Goal: Answer question/provide support

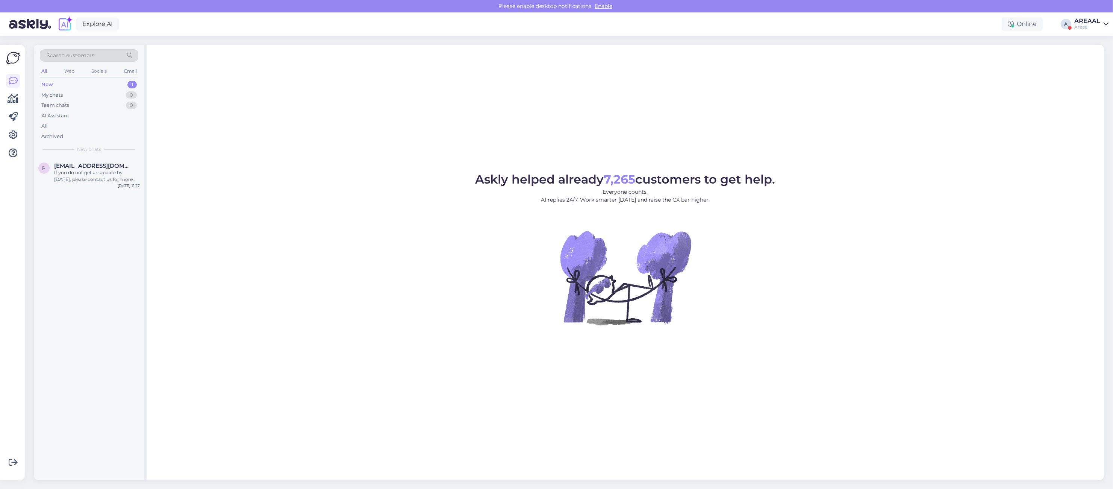
click at [1066, 24] on div "A" at bounding box center [1066, 24] width 11 height 11
click at [1092, 21] on div "AREAAL" at bounding box center [1088, 21] width 26 height 6
click at [413, 145] on div "Askly helped already 7,265 customers to get help. Everyone counts. AI replies 2…" at bounding box center [626, 262] width 958 height 435
click at [108, 177] on div "I am routing this question to the colleague who is responsible for this topic. …" at bounding box center [97, 176] width 86 height 14
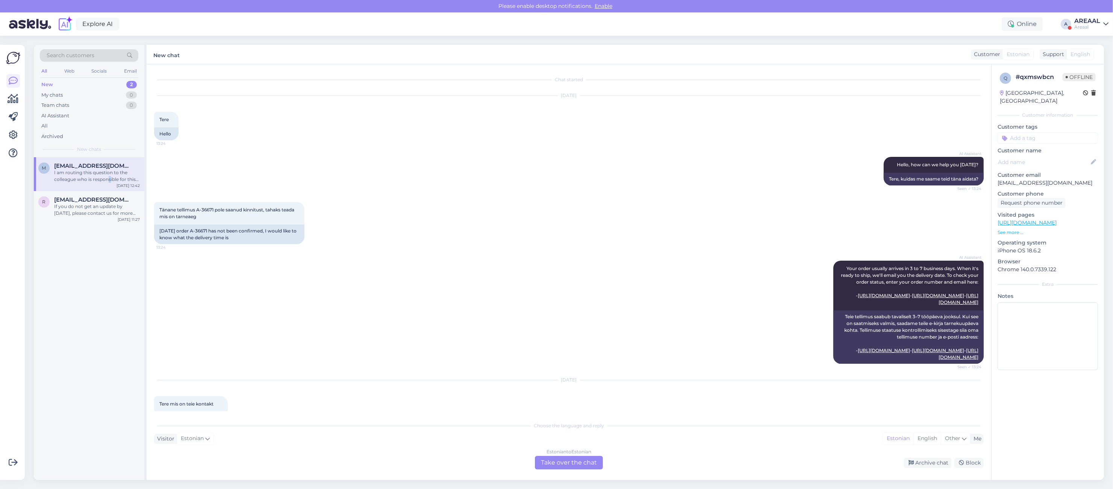
scroll to position [2795, 0]
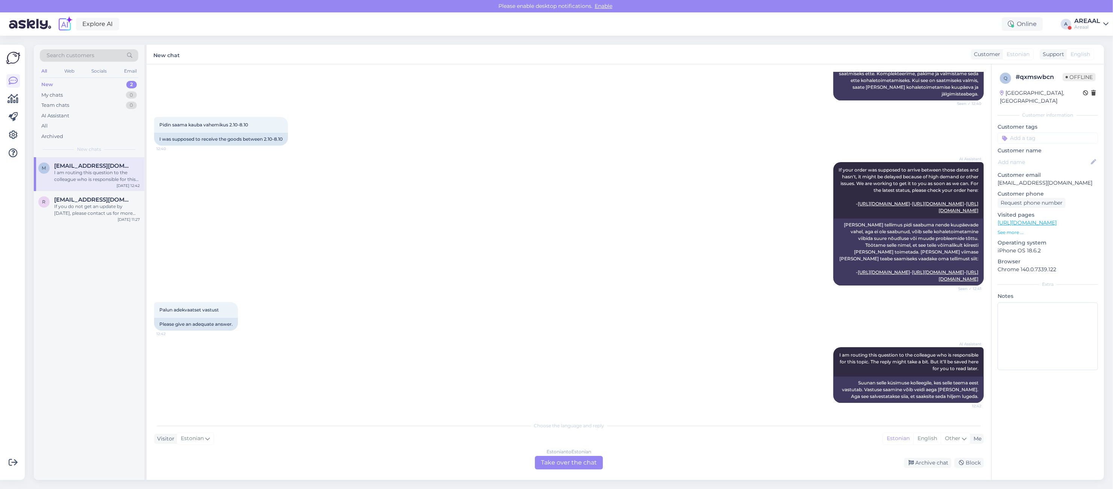
drag, startPoint x: 478, startPoint y: 159, endPoint x: 493, endPoint y: 157, distance: 16.0
click at [478, 159] on div "AI Assistant If your order was supposed to arrive between those dates and hasn'…" at bounding box center [569, 224] width 830 height 140
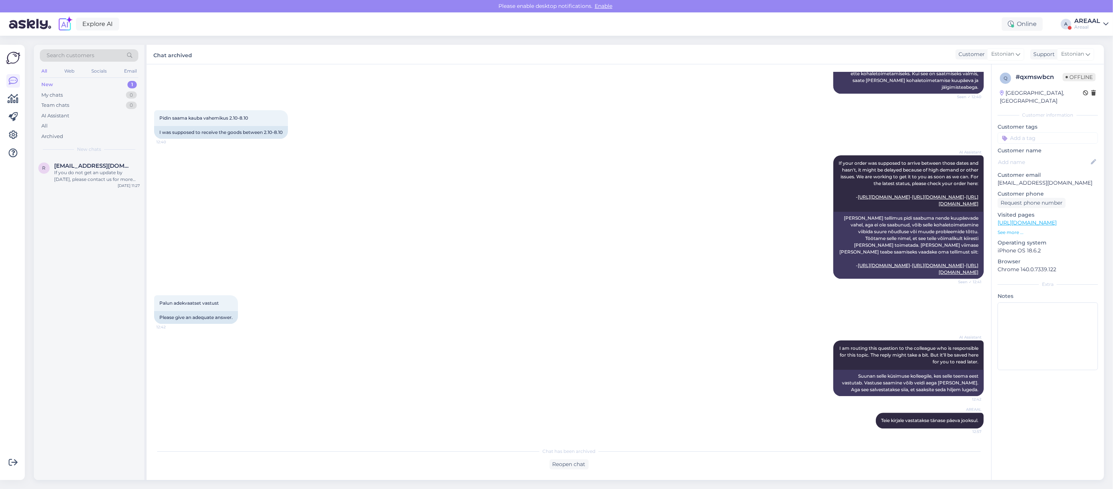
scroll to position [2799, 0]
click at [352, 127] on div "Pidin saama kauba vahemikus 2.10-8.10 12:40 I was supposed to receive the goods…" at bounding box center [569, 124] width 830 height 45
click at [87, 173] on div "Hello, I am routing this question to the colleague who is responsible for this …" at bounding box center [97, 176] width 86 height 14
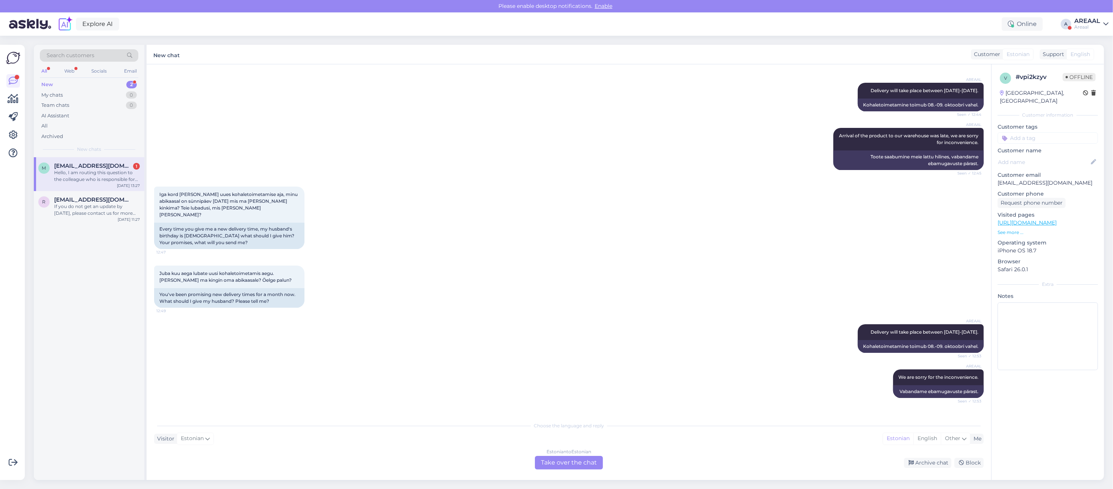
scroll to position [0, 0]
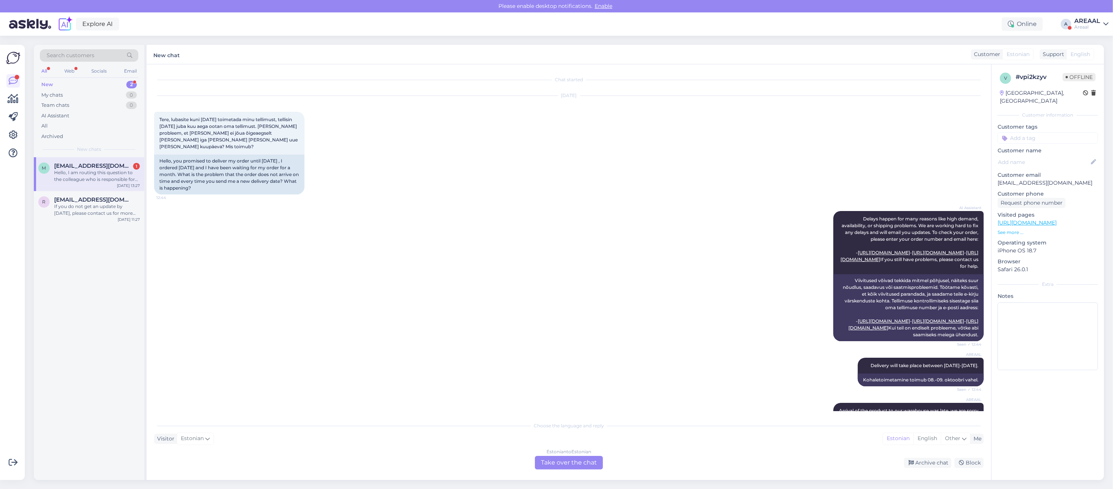
drag, startPoint x: 688, startPoint y: 73, endPoint x: 694, endPoint y: 192, distance: 118.6
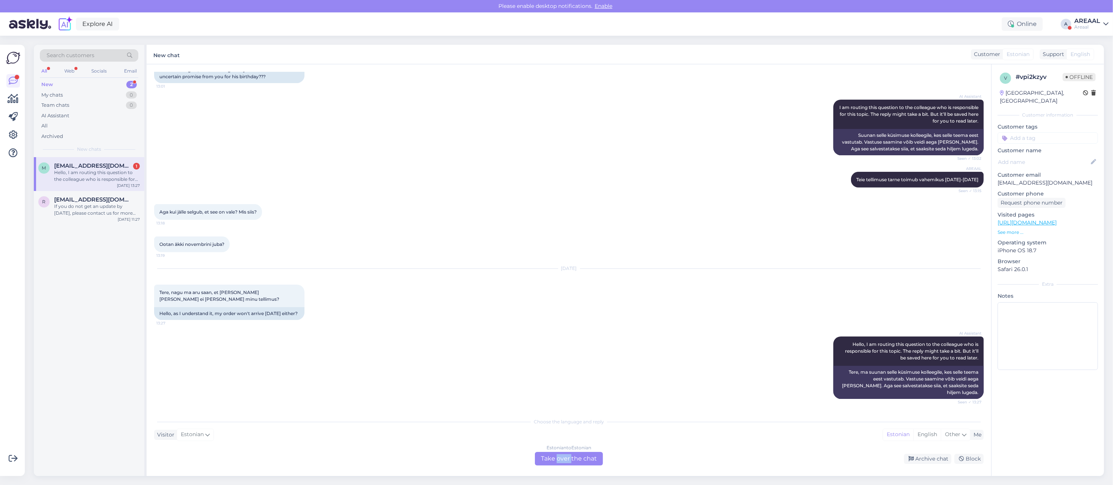
click at [565, 455] on div "Estonian to Estonian Take over the chat" at bounding box center [569, 459] width 68 height 14
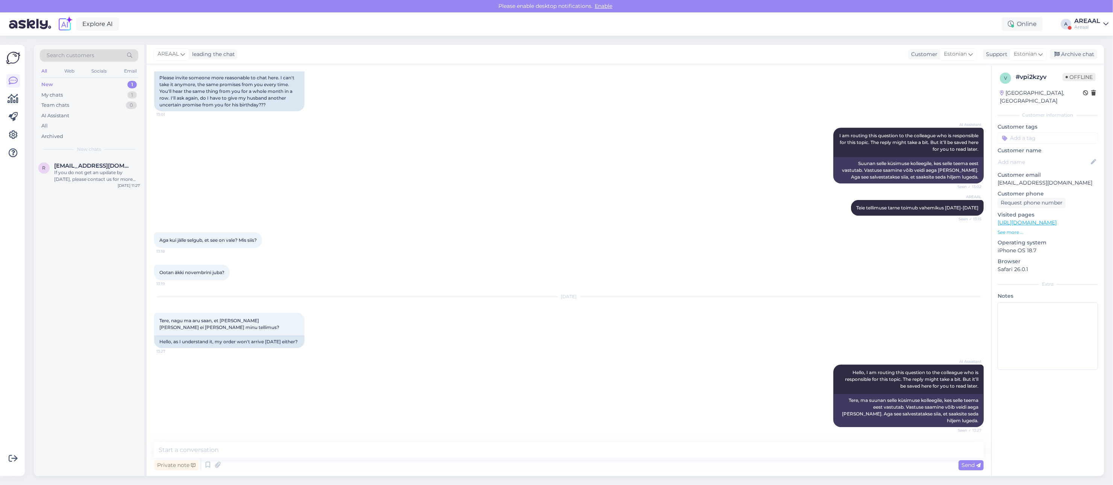
click at [572, 458] on div "Private note Send" at bounding box center [569, 465] width 830 height 14
click at [573, 443] on textarea at bounding box center [569, 450] width 830 height 16
paste textarea "[URL][DOMAIN_NAME]"
type textarea "Tere! Jälgimiskood: https://www.posti.fi/seuranta#/lahetys/00370733746477316040"
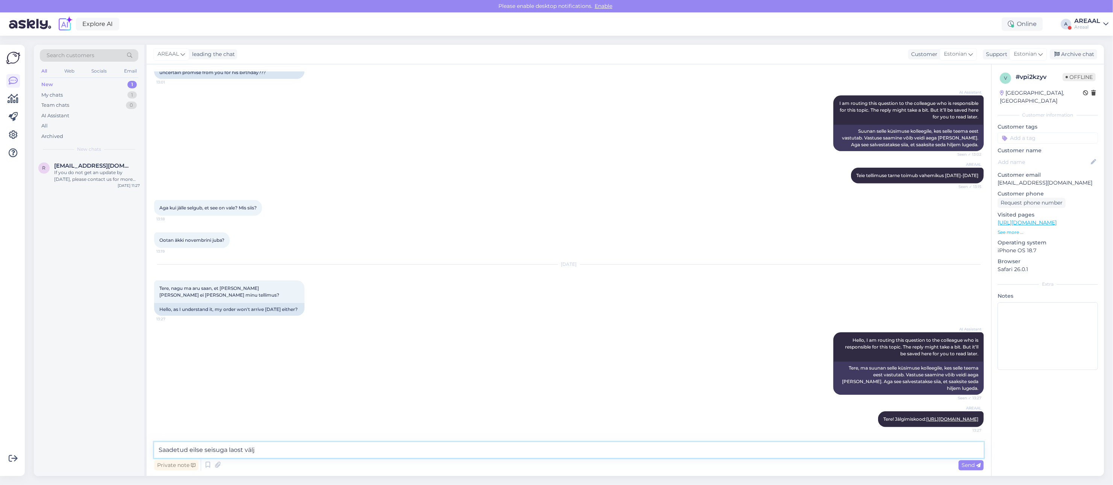
type textarea "Saadetud eilse seisuga laost välja"
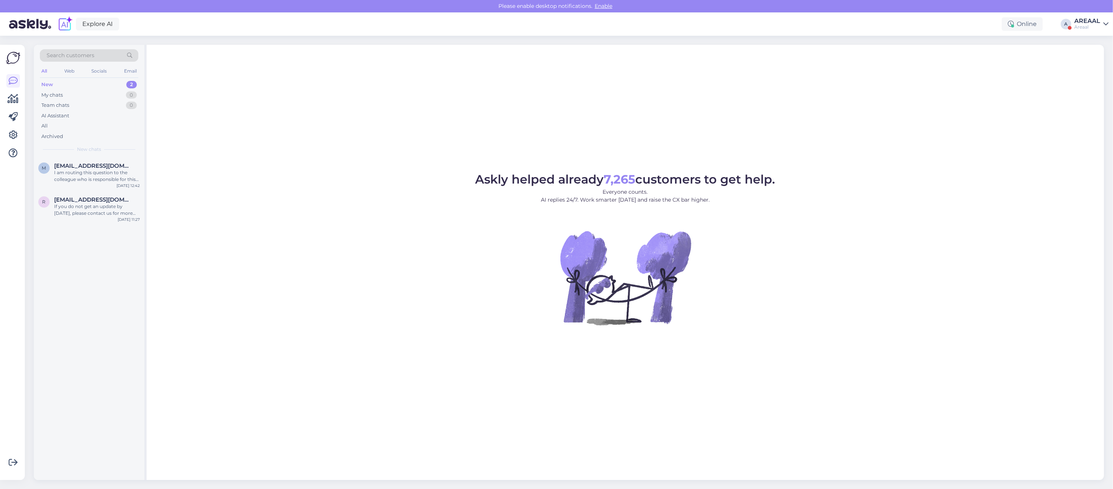
click at [905, 183] on figure "Askly helped already 7,265 customers to get help. Everyone counts. AI replies 2…" at bounding box center [625, 259] width 944 height 172
click at [102, 211] on div "If you do not get an update by [DATE], please contact us for more help. We want…" at bounding box center [97, 210] width 86 height 14
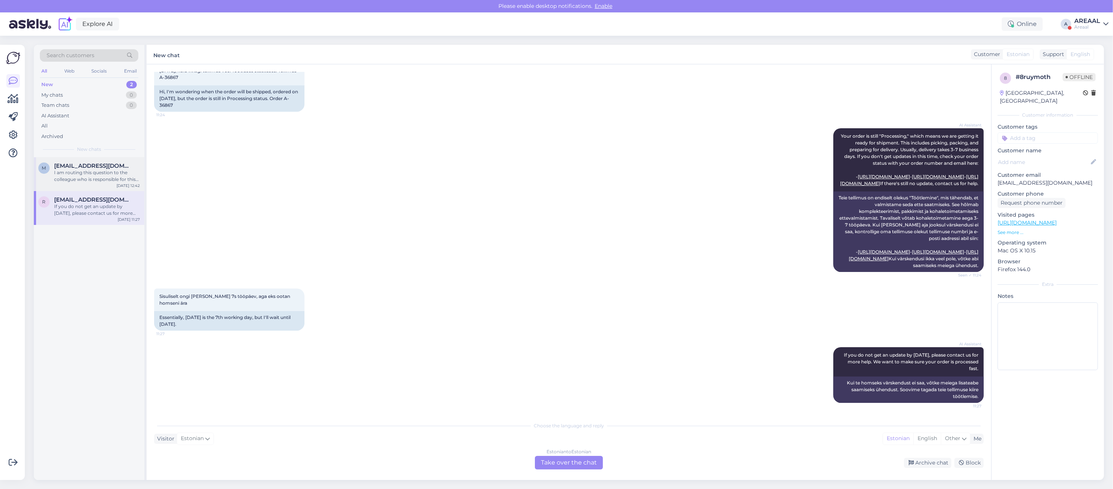
click at [115, 177] on div "I am routing this question to the colleague who is responsible for this topic. …" at bounding box center [97, 176] width 86 height 14
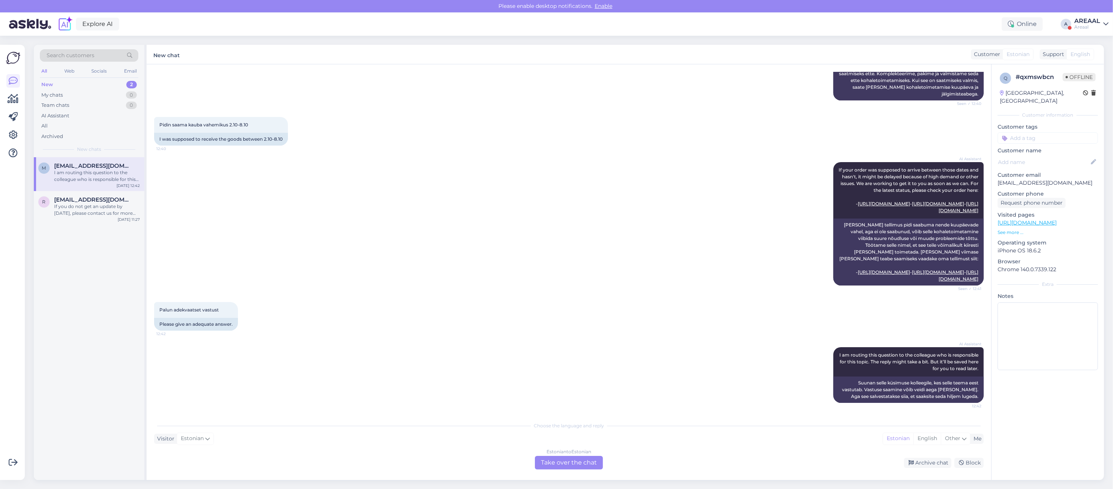
click at [578, 476] on div "Chat started Sep 18 2025 Tere 13:24 Hello AI Assistant Hello, how can we help y…" at bounding box center [569, 271] width 845 height 415
click at [578, 460] on div "Estonian to Estonian Take over the chat" at bounding box center [569, 463] width 68 height 14
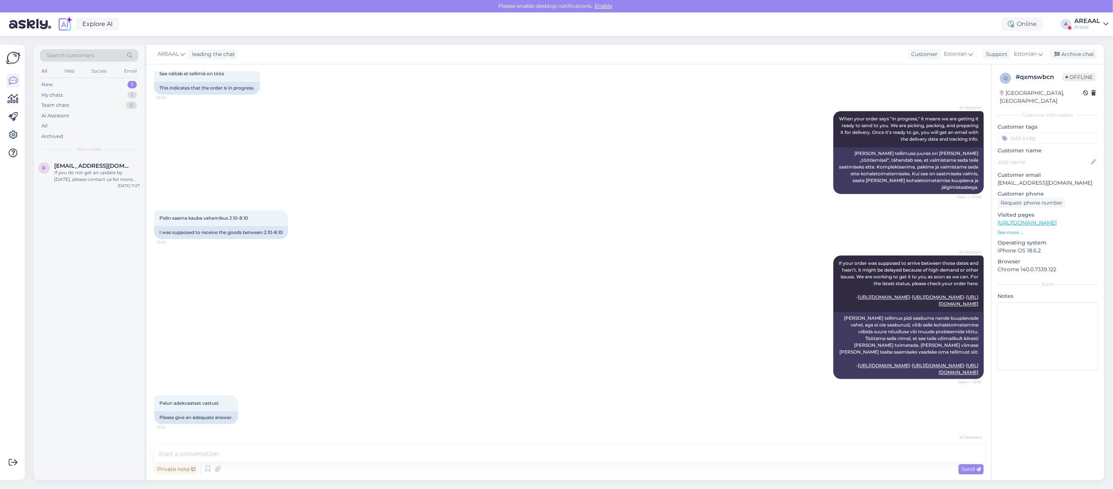
scroll to position [2767, 0]
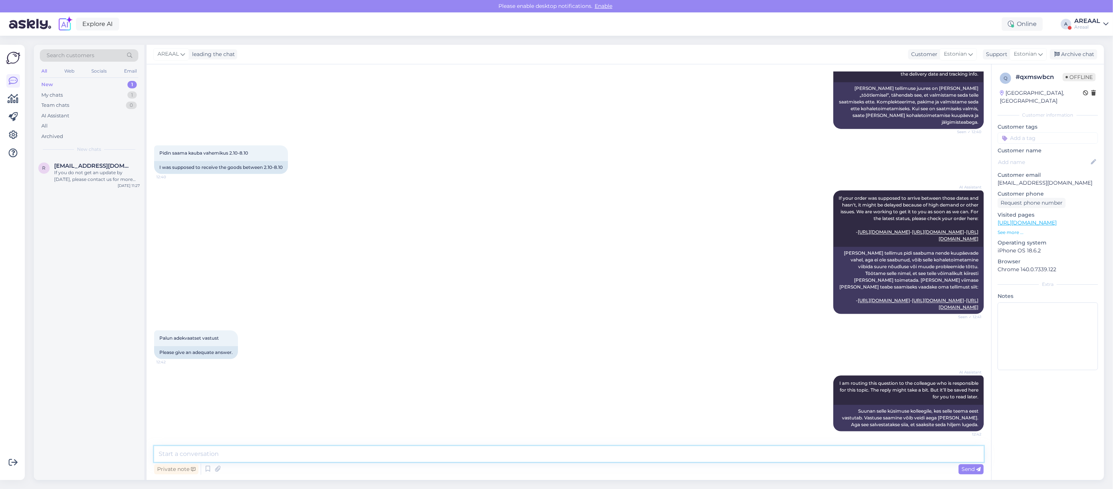
click at [361, 453] on textarea at bounding box center [569, 454] width 830 height 16
click at [362, 456] on textarea at bounding box center [569, 454] width 830 height 16
type textarea "Teie kirjale vastatakse tänase päeva jooksul."
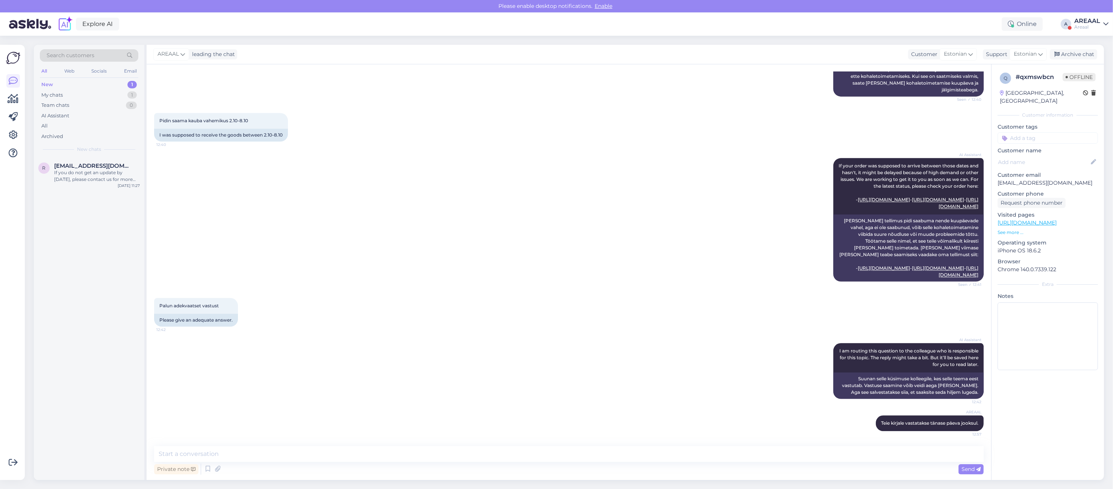
click at [1072, 48] on div "AREAAL leading the chat Customer Estonian Support Estonian Archive chat" at bounding box center [626, 55] width 958 height 20
click at [1072, 53] on div "Archive chat" at bounding box center [1073, 54] width 47 height 10
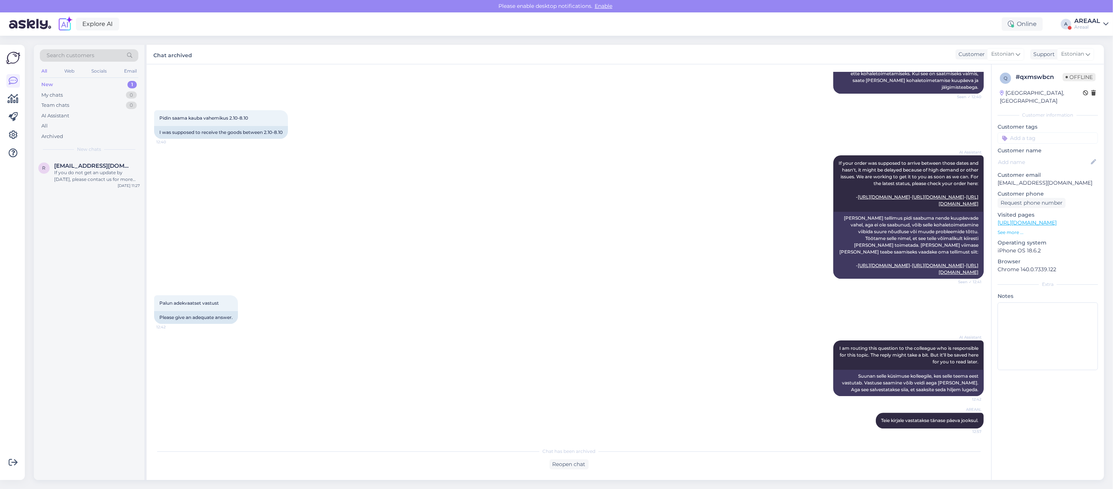
click at [1093, 28] on div "Areaal" at bounding box center [1088, 27] width 26 height 6
click at [1091, 52] on button "Open" at bounding box center [1092, 58] width 21 height 12
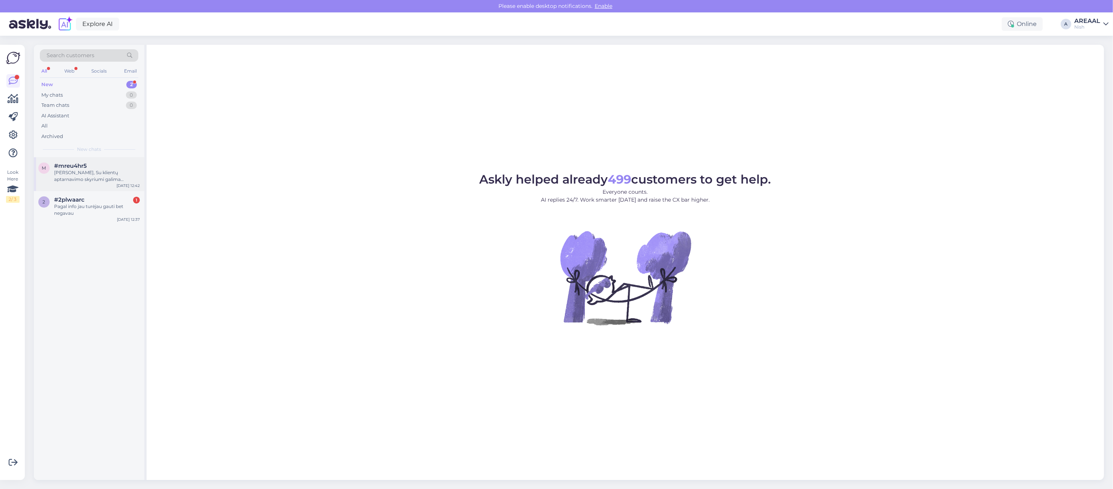
click at [106, 171] on div "Laba diena, Su klientų aptarnavimo skyriumi galima susisiekti el. paštu. Atsako…" at bounding box center [97, 176] width 86 height 14
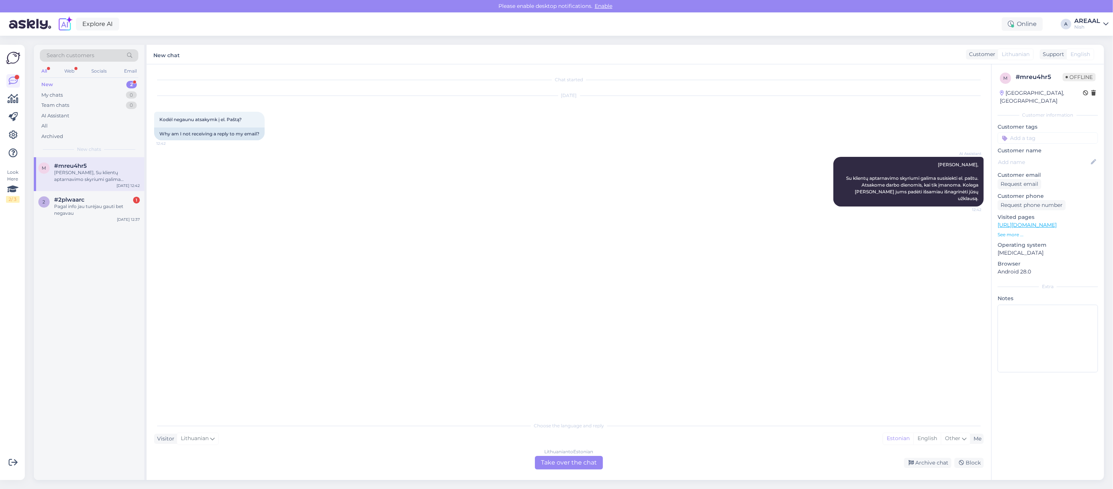
click at [523, 302] on div "Chat started Oct 9 2025 Kodėl negaunu atsakymk į el. Paštą? 12:42 Why am I not …" at bounding box center [572, 241] width 837 height 339
click at [568, 467] on div "Lithuanian to Estonian Take over the chat" at bounding box center [569, 463] width 68 height 14
click at [567, 466] on div "Lithuanian to Estonian Take over the chat" at bounding box center [569, 463] width 68 height 14
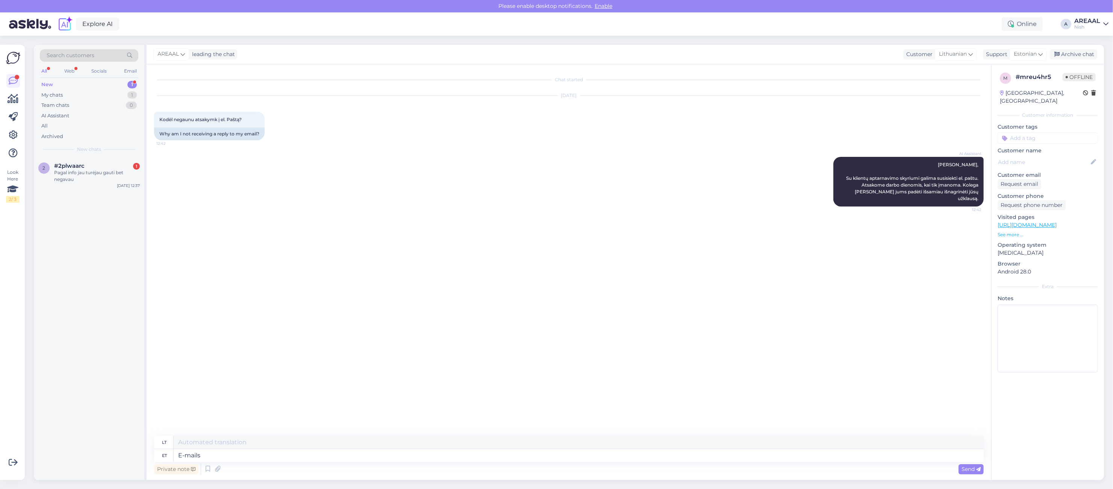
type textarea "E-mails a"
type textarea "El. laiškai"
type textarea "E-mails are an"
type textarea "El. laiškai yra"
type textarea "E-mails are answered wit"
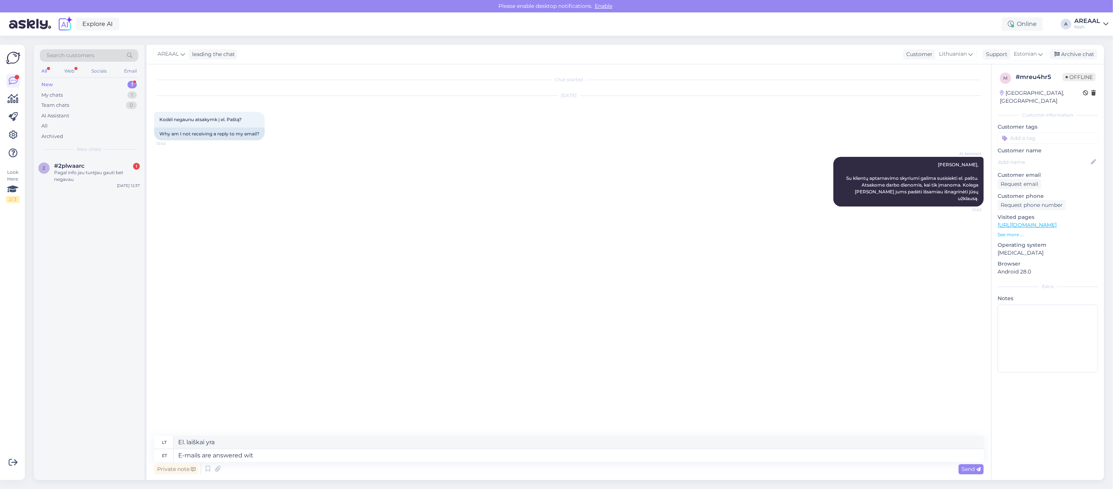
type textarea "Į el. laiškus atsakoma."
type textarea "E-mails are answered within 3 w"
type textarea "Į el. laiškus atsakoma per"
type textarea "E-mails are answered within 3 wo"
type textarea "Į el. laiškus atsakoma per 3"
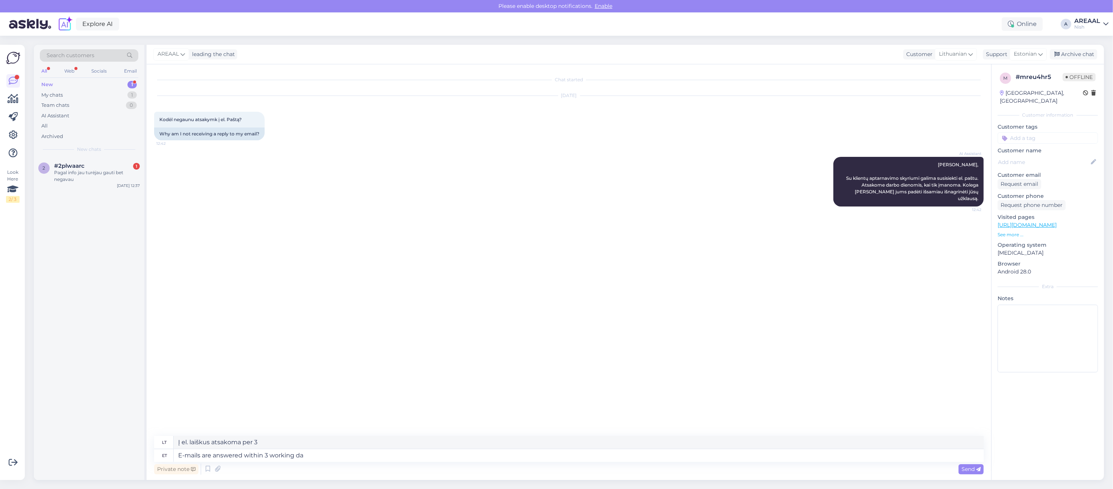
type textarea "E-mails are answered within 3 working day"
type textarea "Į el. laiškus atsakoma per 3 darbo dienas"
type textarea "E-mails are answered within 3 working days."
type textarea "Į el. laiškus atsakoma per 3 darbo dienas."
click at [99, 180] on div "Pagal info jau turėjau gauti bet negavau" at bounding box center [97, 176] width 86 height 14
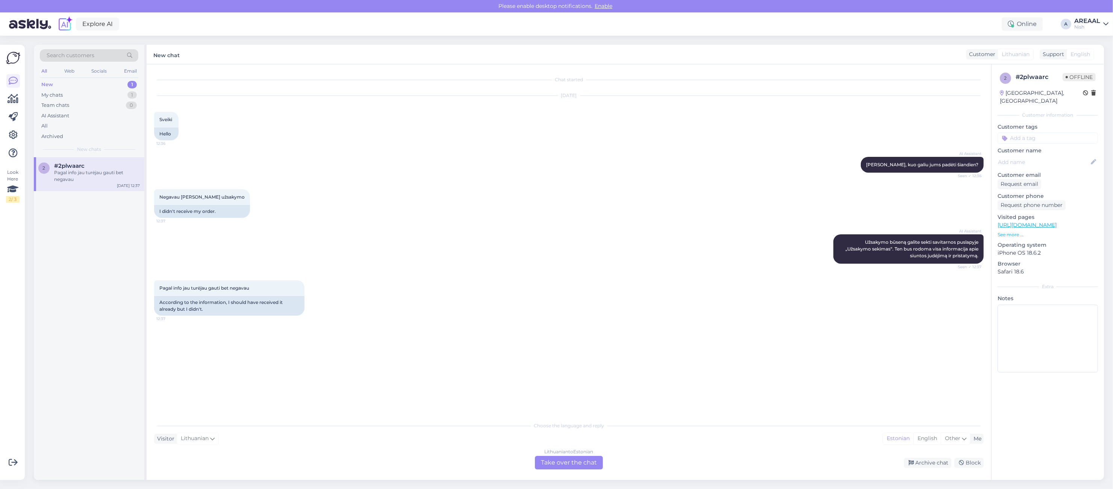
click at [585, 465] on div "Lithuanian to Estonian Take over the chat" at bounding box center [569, 463] width 68 height 14
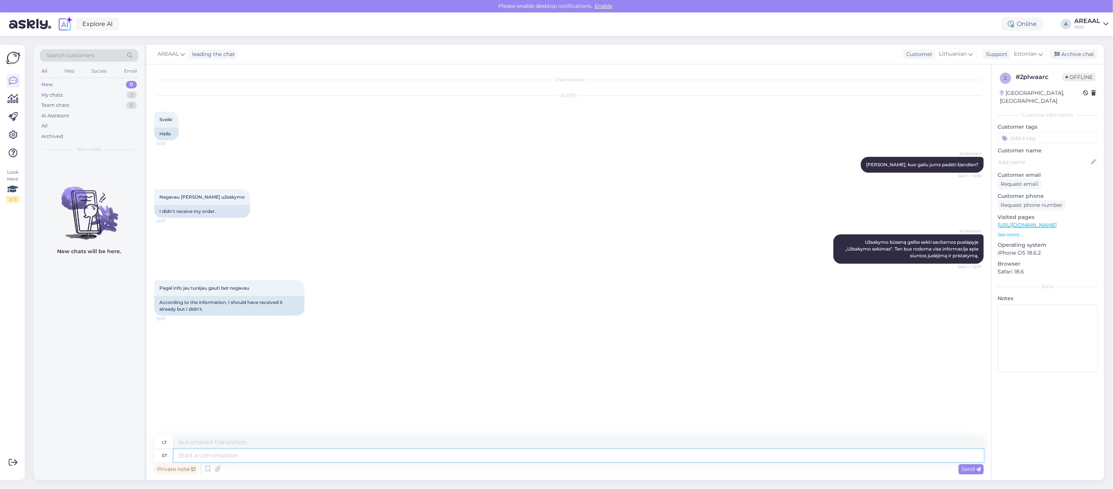
click at [565, 455] on textarea at bounding box center [579, 455] width 810 height 13
type textarea "What is"
type textarea "Kas"
type textarea "What is th"
type textarea "Kas yra"
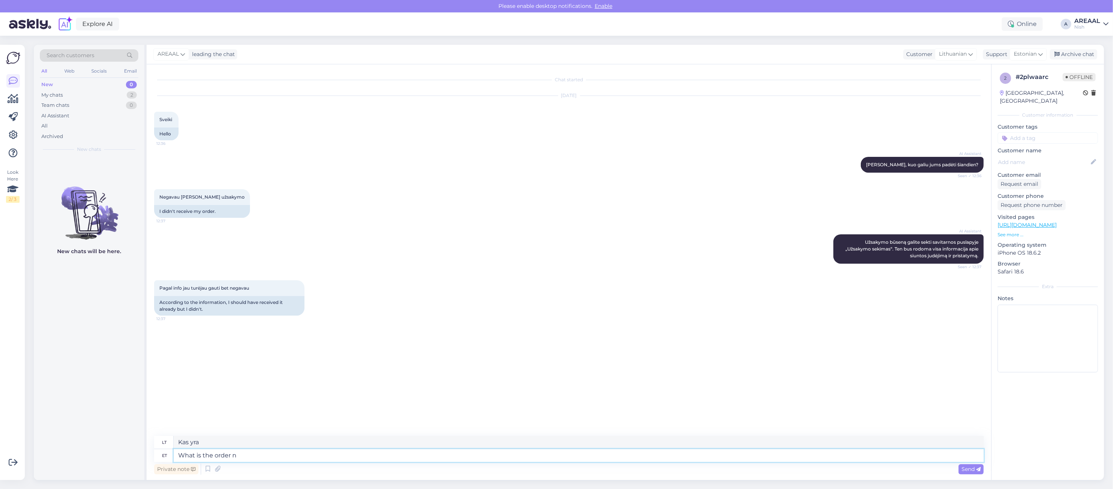
type textarea "What is the order nu"
type textarea "Kokia tvarka?"
type textarea "What is the order number?"
type textarea "Koks užsakymo numeris?"
click at [1070, 77] on span "Offline" at bounding box center [1079, 77] width 33 height 8
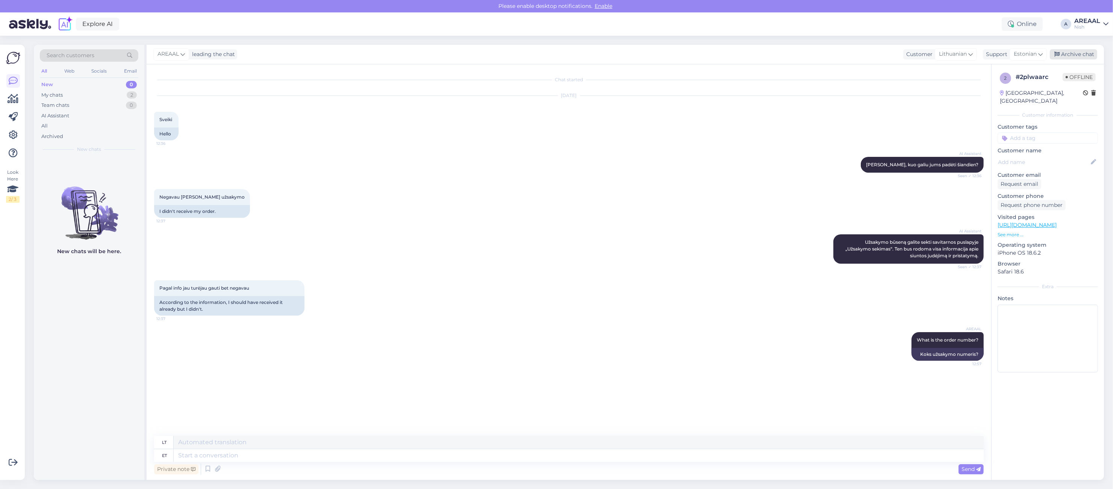
click at [1078, 55] on div "Archive chat" at bounding box center [1073, 54] width 47 height 10
click at [115, 94] on div "My chats 1" at bounding box center [89, 95] width 99 height 11
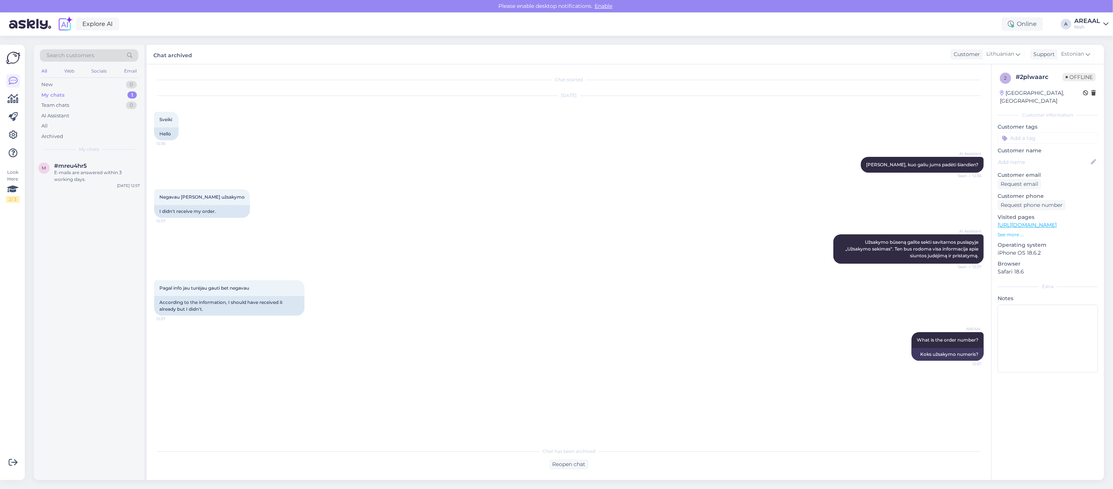
click at [112, 175] on div "E-mails are answered within 3 working days." at bounding box center [97, 176] width 86 height 14
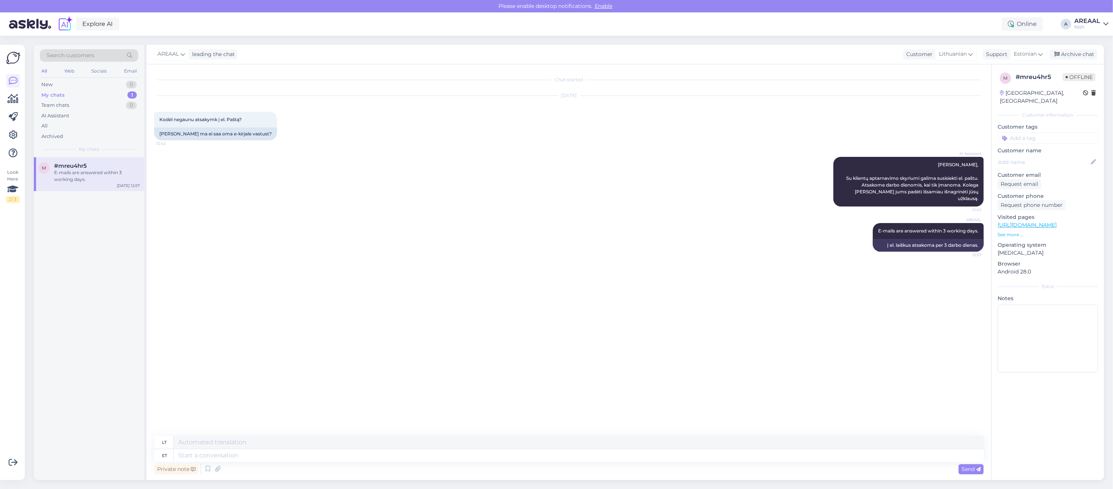
click at [1087, 45] on div "AREAAL leading the chat Customer Lithuanian Support Estonian Archive chat" at bounding box center [626, 55] width 958 height 20
click at [1085, 54] on div "Archive chat" at bounding box center [1073, 54] width 47 height 10
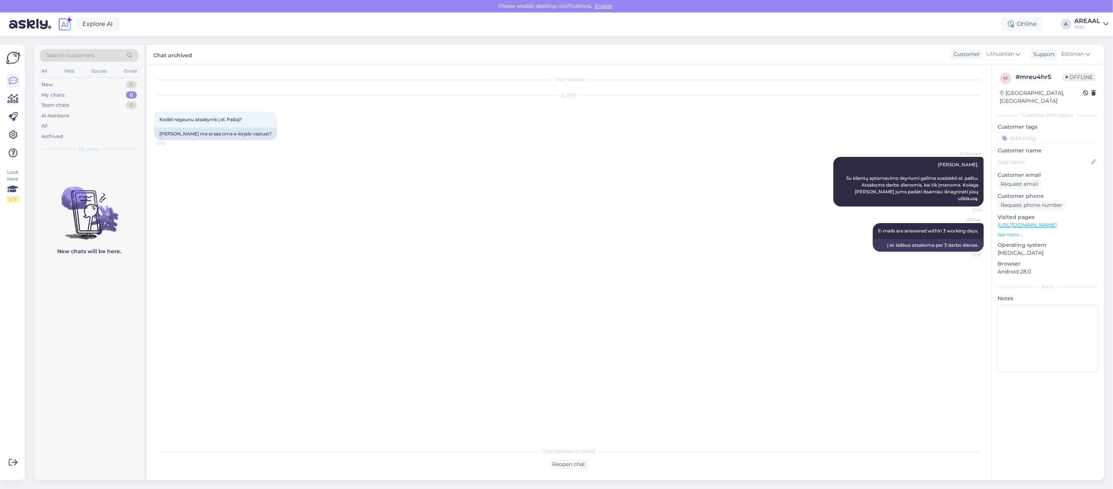
click at [1087, 21] on div "AREAAL" at bounding box center [1088, 21] width 26 height 6
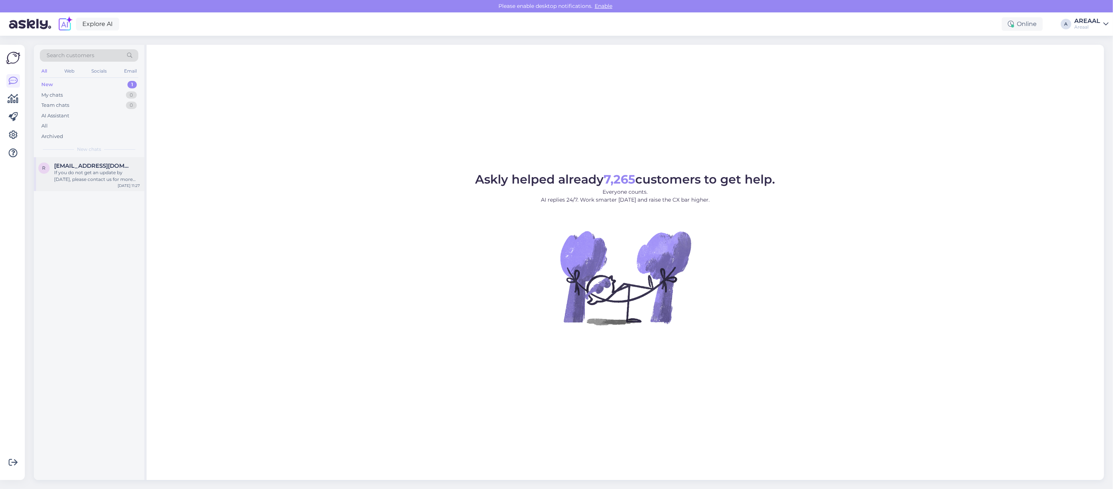
click at [94, 182] on div "If you do not get an update by [DATE], please contact us for more help. We want…" at bounding box center [97, 176] width 86 height 14
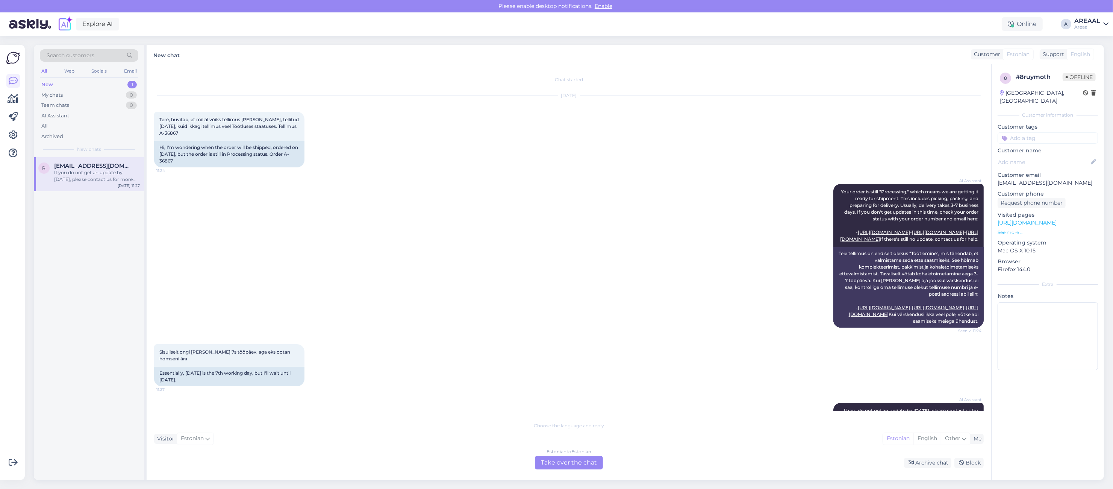
scroll to position [89, 0]
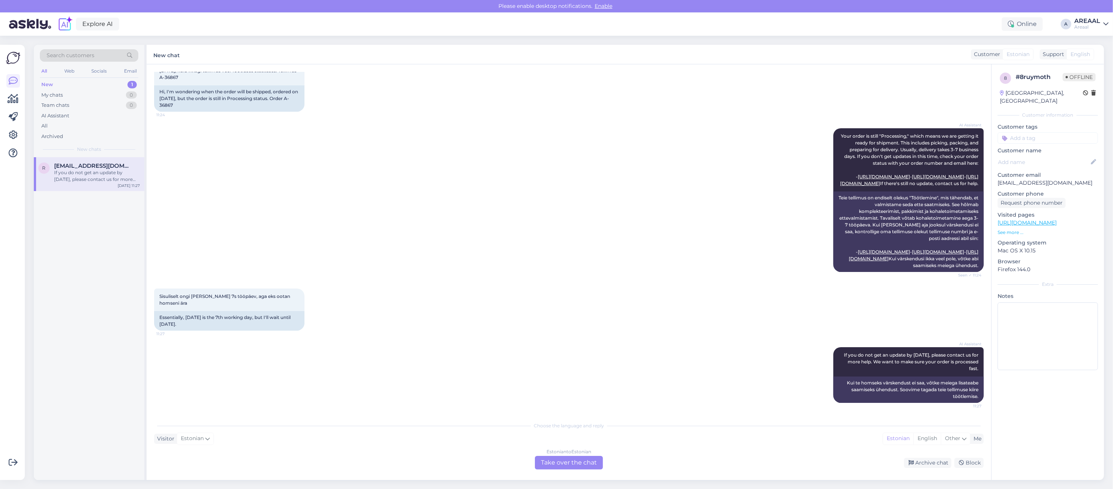
click at [685, 144] on div "AI Assistant Your order is still "Processing," which means we are getting it re…" at bounding box center [569, 200] width 830 height 160
click at [489, 255] on div "AI Assistant Your order is still "Processing," which means we are getting it re…" at bounding box center [569, 200] width 830 height 160
click at [681, 120] on div "AI Assistant Your order is still "Processing," which means we are getting it re…" at bounding box center [569, 200] width 830 height 160
click at [572, 133] on div "AI Assistant Your order is still "Processing," which means we are getting it re…" at bounding box center [569, 200] width 830 height 160
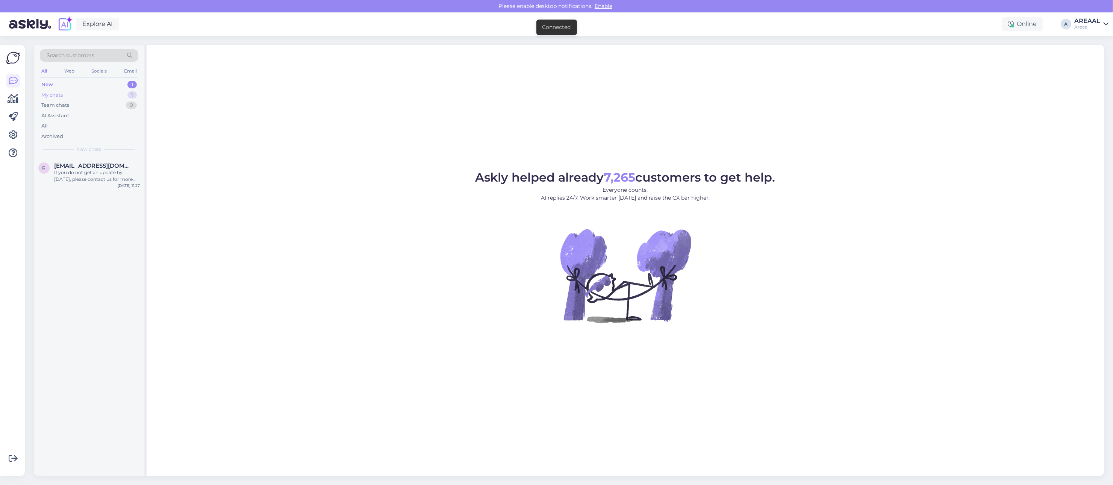
click at [118, 98] on div "My chats 1" at bounding box center [89, 95] width 99 height 11
click at [110, 171] on div "Saadetud eilse seisuga laost välja" at bounding box center [97, 172] width 86 height 7
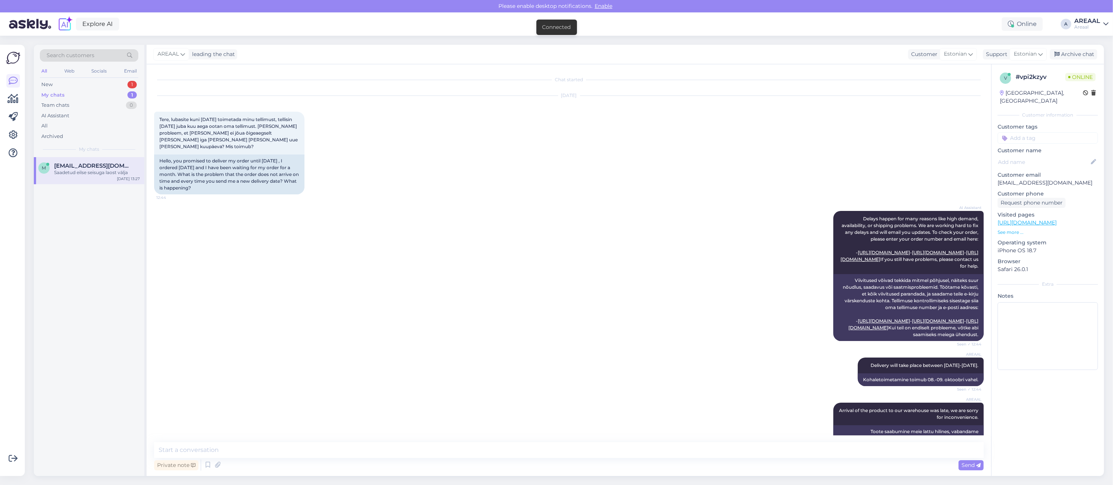
scroll to position [751, 0]
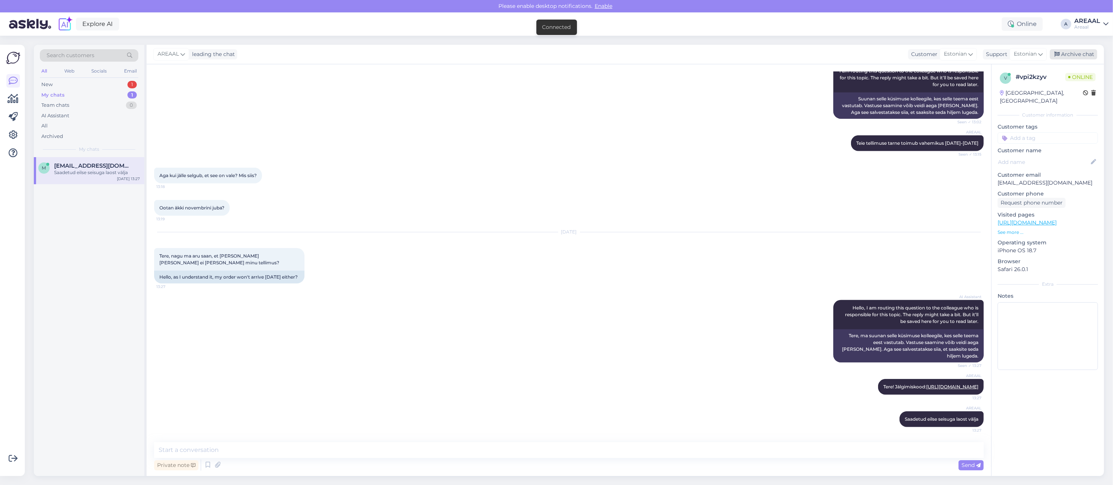
click at [1081, 55] on div "Archive chat" at bounding box center [1073, 54] width 47 height 10
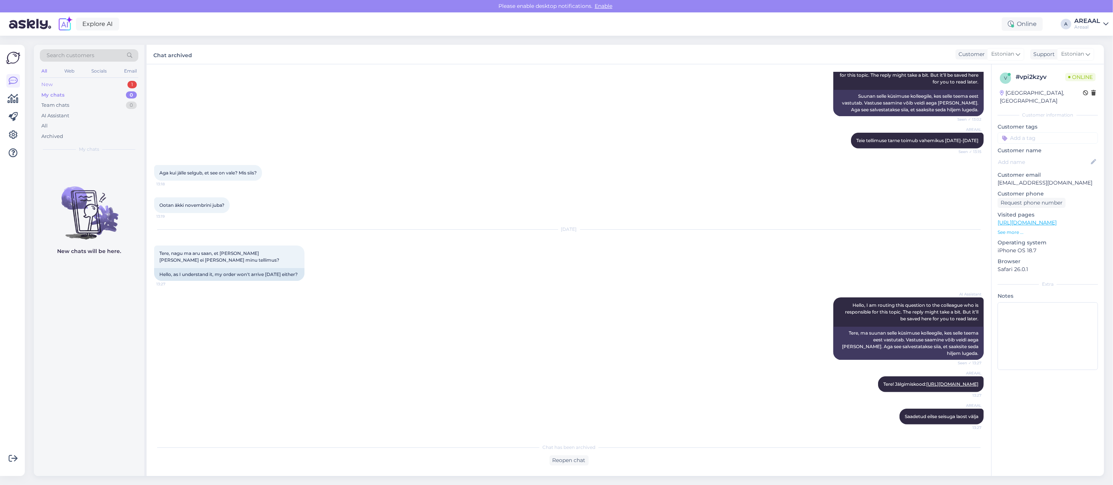
click at [119, 83] on div "New 1" at bounding box center [89, 84] width 99 height 11
click at [1092, 26] on div "Areaal" at bounding box center [1088, 27] width 26 height 6
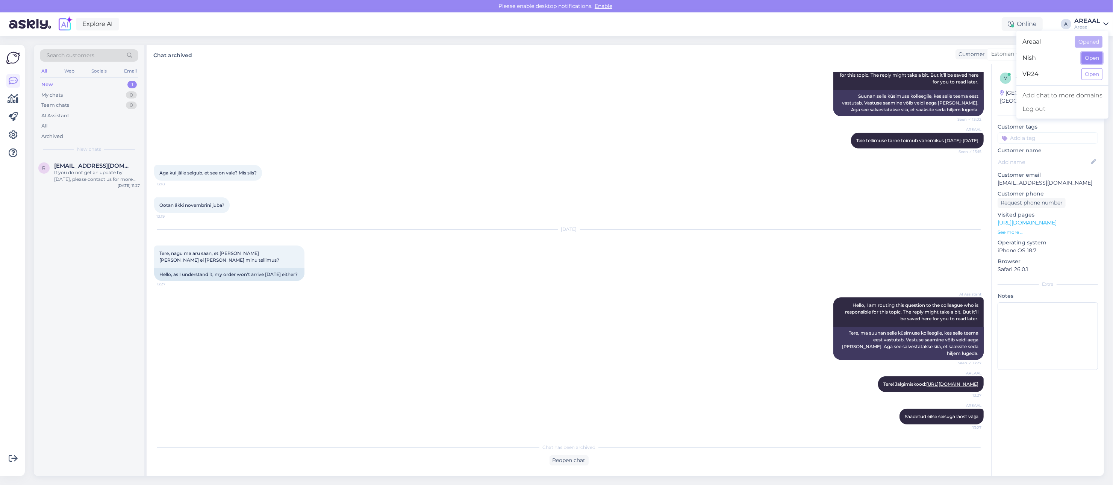
click at [1090, 61] on button "Open" at bounding box center [1092, 58] width 21 height 12
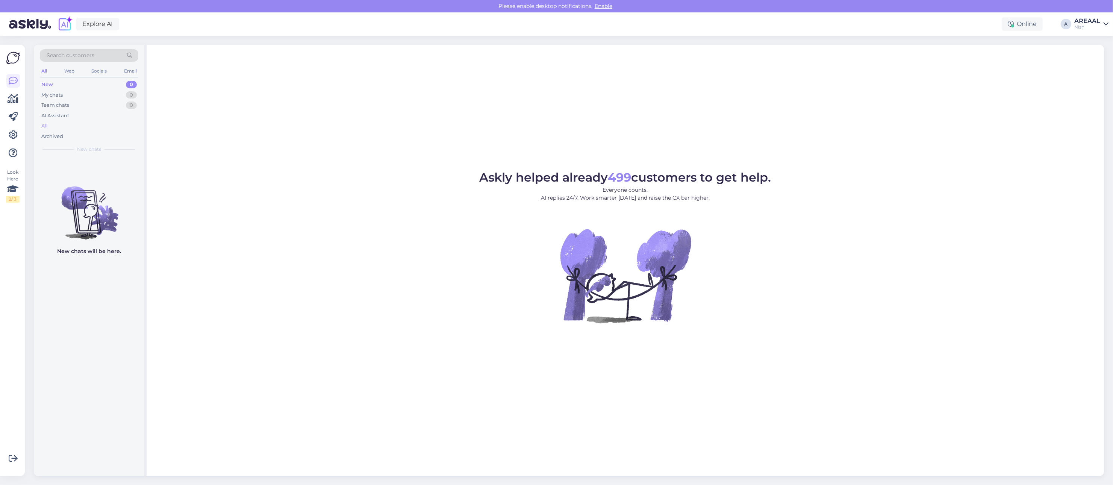
click at [117, 128] on div "All" at bounding box center [89, 126] width 99 height 11
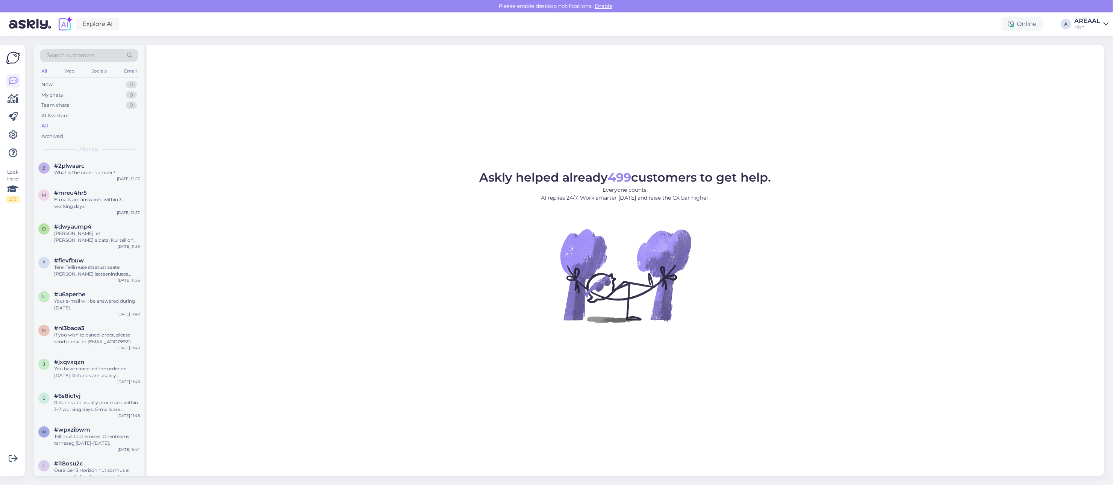
click at [108, 175] on div "What is the order number?" at bounding box center [97, 172] width 86 height 7
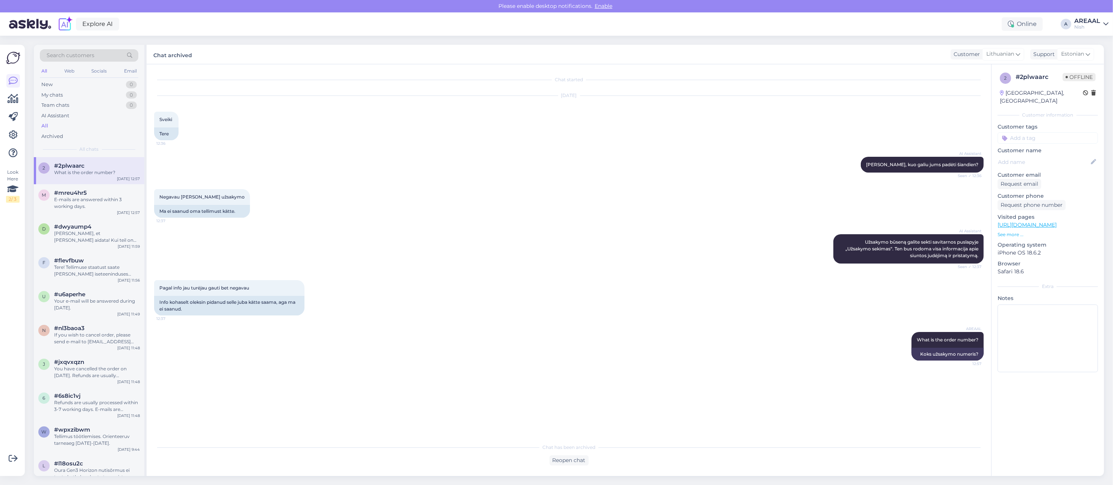
click at [1087, 16] on div "Explore AI Online A AREAAL Nish" at bounding box center [556, 23] width 1113 height 23
click at [1081, 23] on div "AREAAL" at bounding box center [1088, 21] width 26 height 6
click at [1089, 42] on button "Open" at bounding box center [1092, 42] width 21 height 12
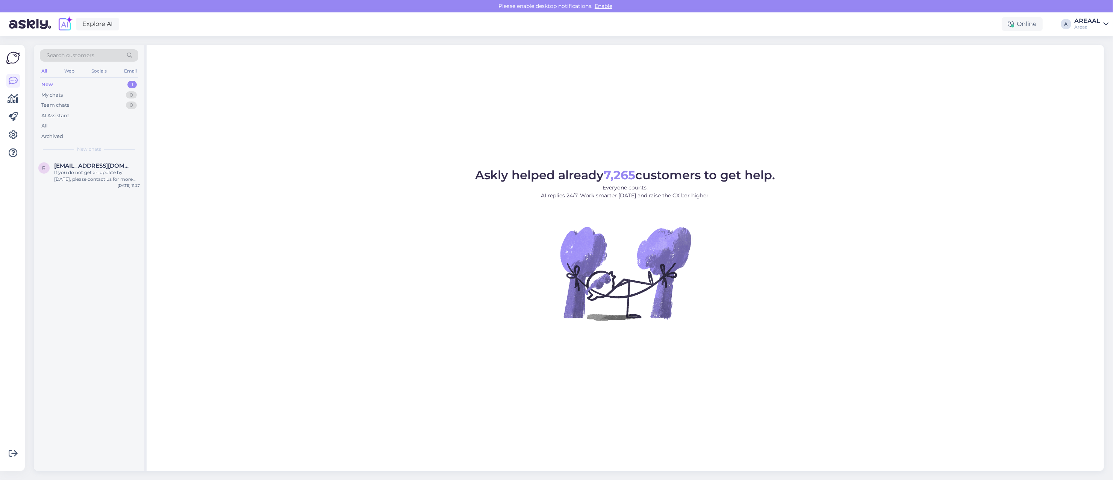
click at [914, 157] on div "Askly helped already 7,265 customers to get help. Everyone counts. AI replies 2…" at bounding box center [626, 258] width 958 height 426
click at [87, 127] on div "All" at bounding box center [89, 126] width 99 height 11
click at [299, 143] on div "Askly helped already 7,266 customers to get help. Everyone counts. AI replies 2…" at bounding box center [626, 258] width 958 height 426
click at [110, 117] on div "AI Assistant" at bounding box center [89, 116] width 99 height 11
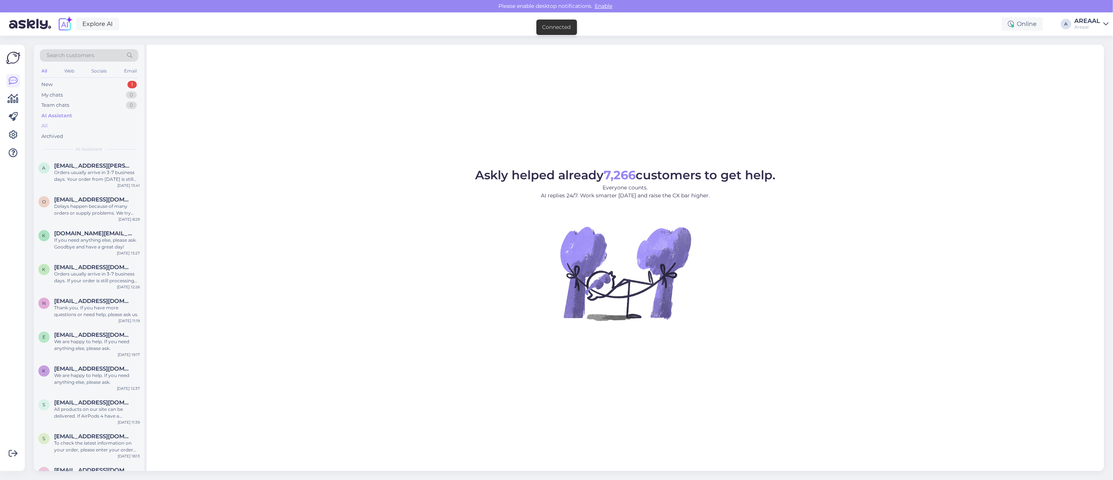
click at [110, 125] on div "All" at bounding box center [89, 126] width 99 height 11
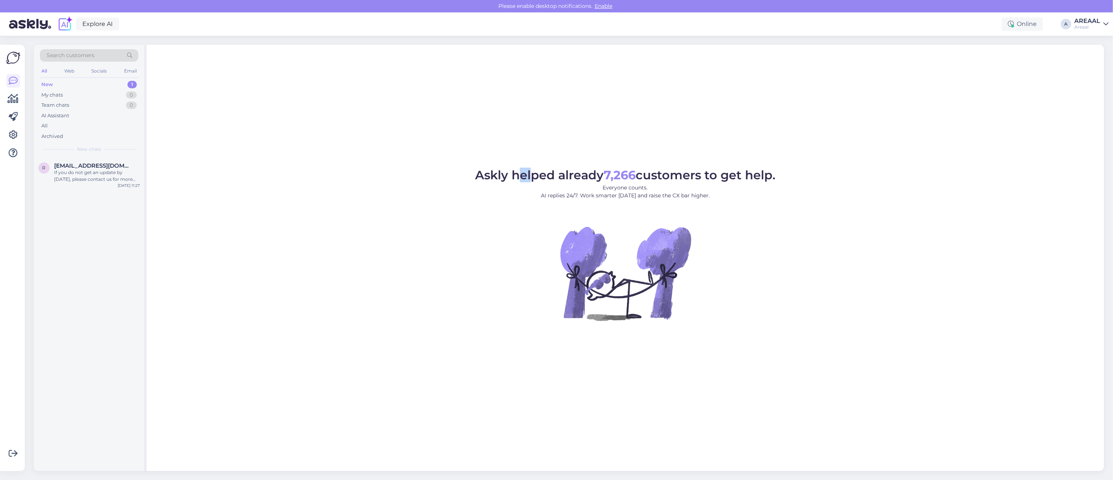
click at [531, 124] on div "Askly helped already 7,266 customers to get help. Everyone counts. AI replies 2…" at bounding box center [626, 258] width 958 height 426
click at [112, 121] on div "All" at bounding box center [89, 126] width 99 height 11
click at [82, 122] on div "All" at bounding box center [89, 126] width 99 height 11
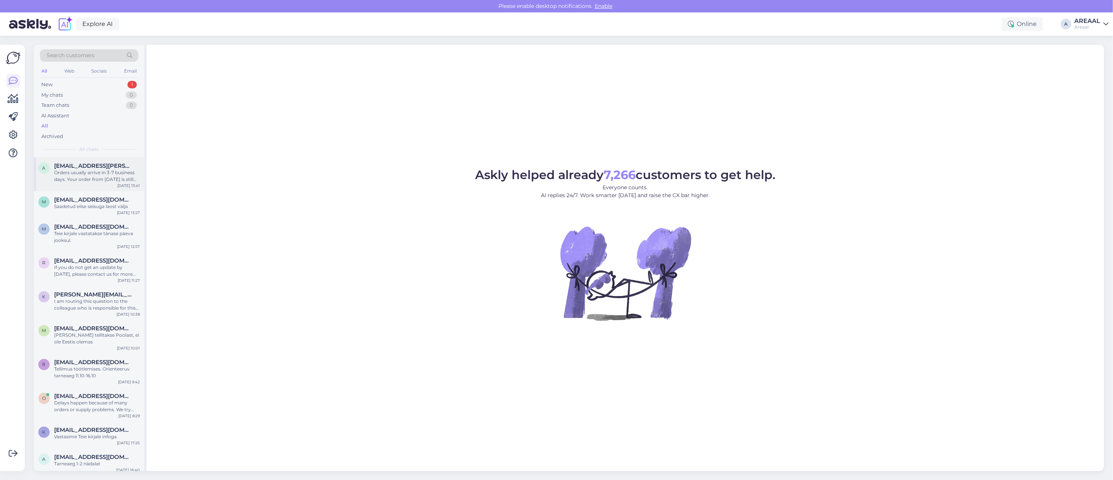
click at [130, 158] on div "a [EMAIL_ADDRESS][PERSON_NAME][DOMAIN_NAME] Orders usually arrive in 3-7 busine…" at bounding box center [89, 174] width 111 height 34
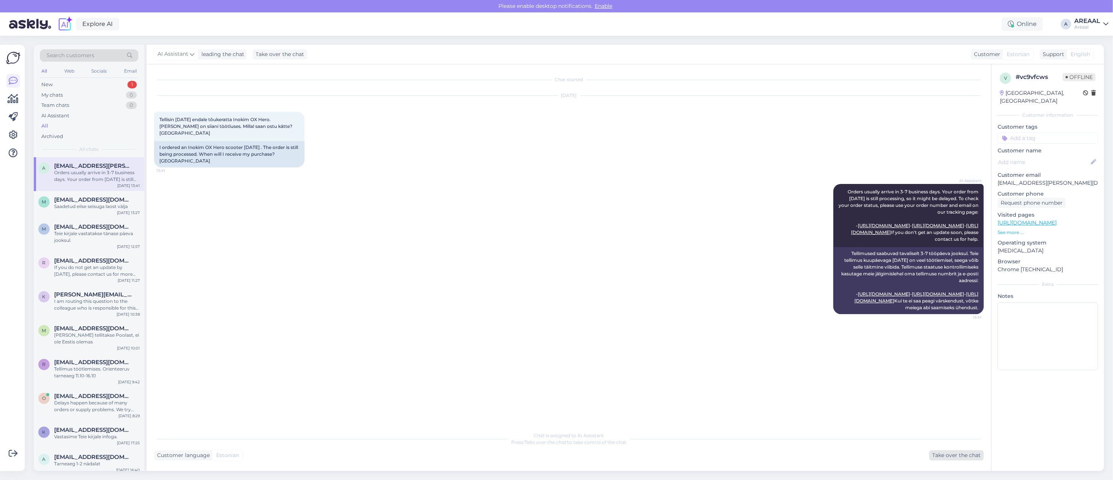
click at [961, 456] on div "Take over the chat" at bounding box center [956, 455] width 55 height 10
click at [1080, 49] on div "Archive chat" at bounding box center [1073, 54] width 47 height 10
click at [1037, 52] on span "English" at bounding box center [1027, 54] width 20 height 8
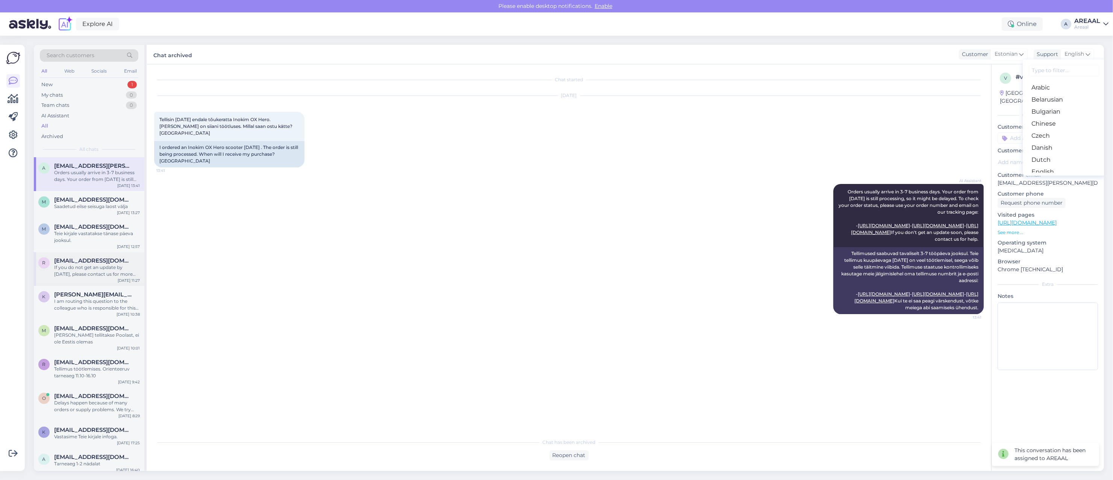
click at [82, 252] on div "r rainitvildo@gmail.com If you do not get an update by tomorrow, please contact…" at bounding box center [89, 269] width 111 height 34
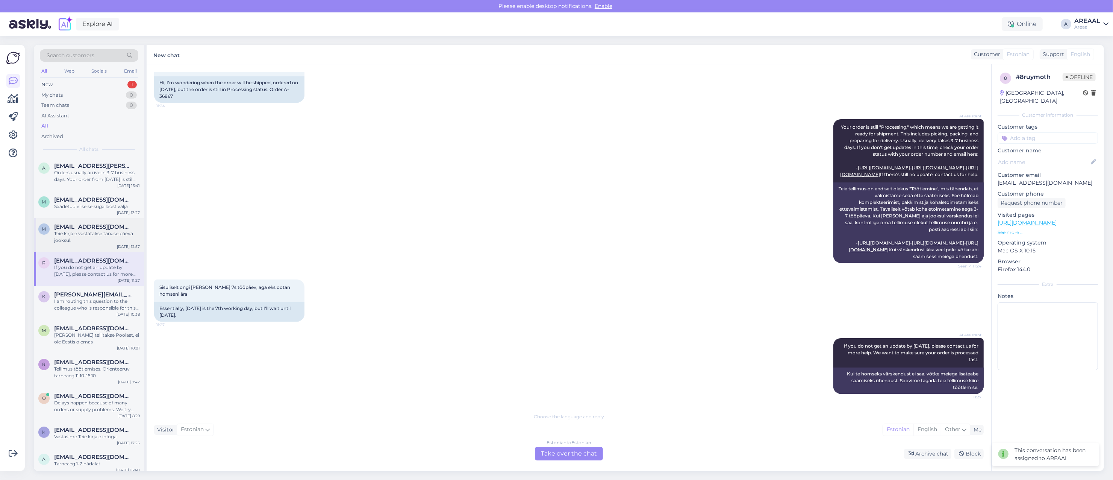
click at [92, 236] on div "Teie kirjale vastatakse tänase päeva jooksul." at bounding box center [97, 237] width 86 height 14
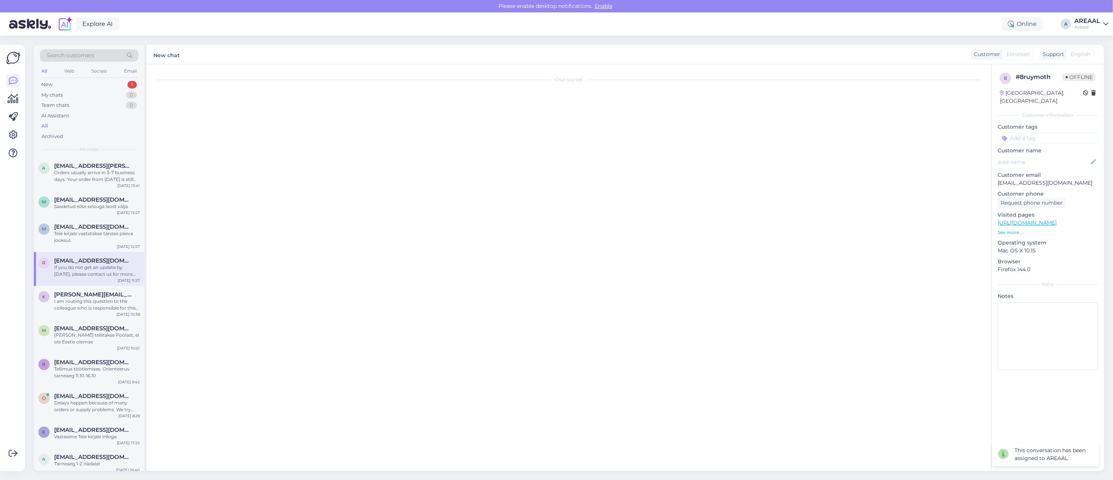
click at [96, 273] on div "If you do not get an update by tomorrow, please contact us for more help. We wa…" at bounding box center [97, 271] width 86 height 14
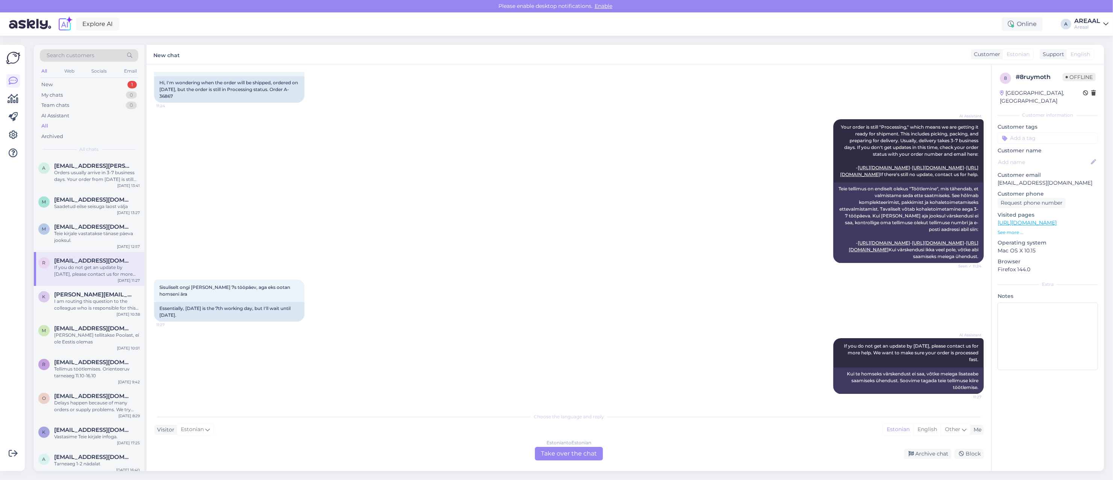
click at [568, 447] on div "Estonian to Estonian Take over the chat" at bounding box center [569, 454] width 68 height 14
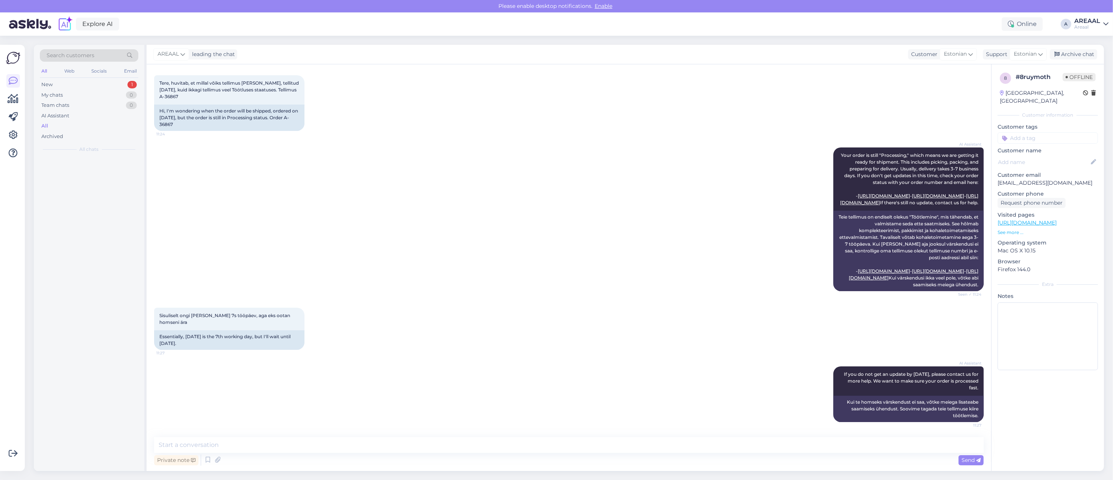
scroll to position [70, 0]
click at [568, 447] on textarea at bounding box center [569, 445] width 830 height 16
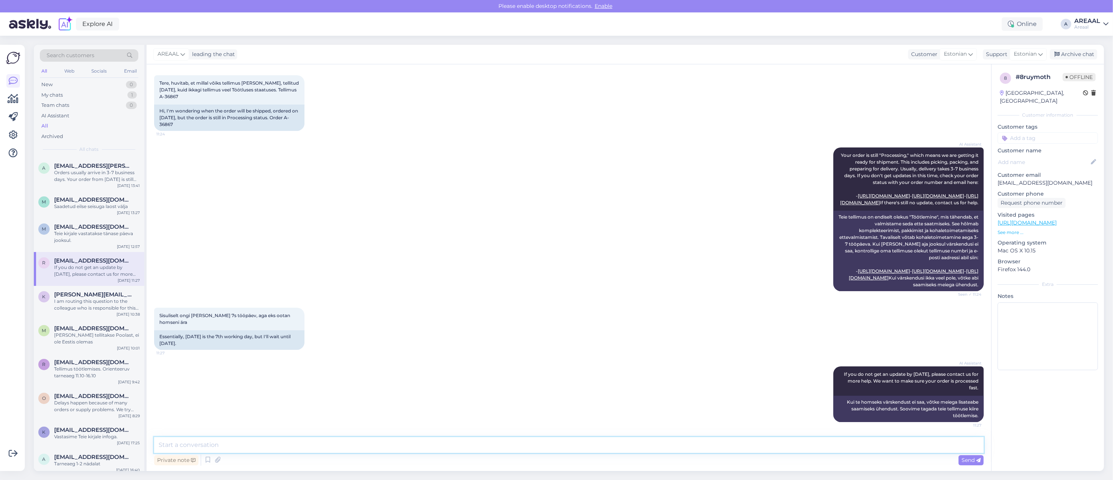
type textarea "t"
drag, startPoint x: 838, startPoint y: 431, endPoint x: 839, endPoint y: 443, distance: 11.7
click at [838, 431] on div "Chat started Oct 9 2025 Tere, huvitab, et millal võiks tellimus teele saada, te…" at bounding box center [569, 267] width 845 height 406
click at [839, 443] on textarea at bounding box center [569, 445] width 830 height 16
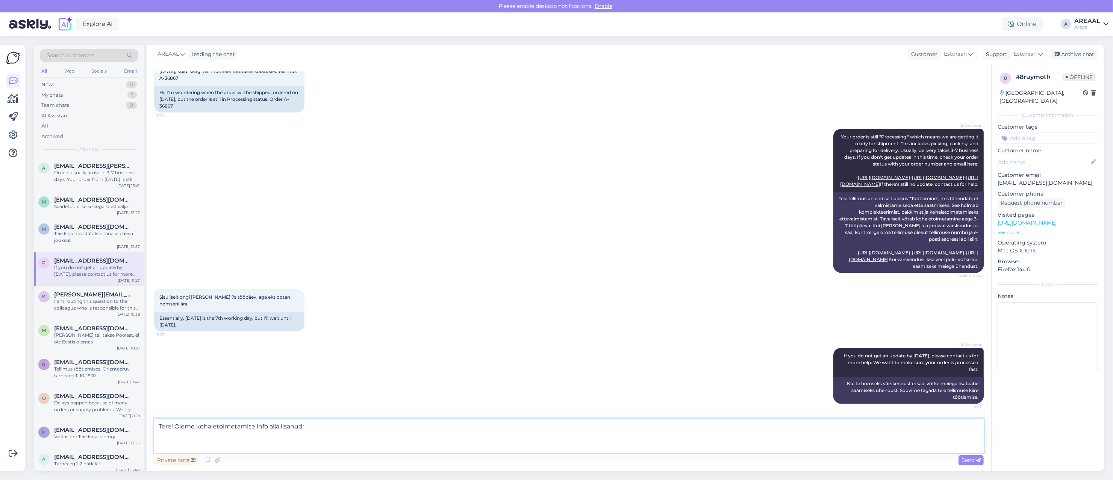
paste textarea "Kui toode ei ole hetkel laos, saadame tarneinfo ja eeldatava tarneaja pärast te…"
type textarea "Tere! Oleme kohaletoimetamise info alla lisanud: Kui toode ei ole hetkel laos, …"
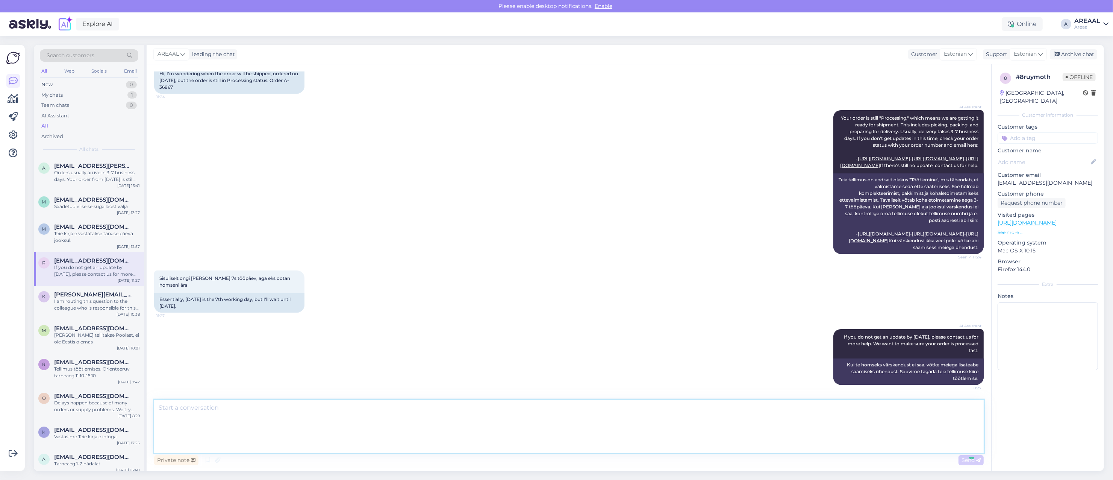
scroll to position [156, 0]
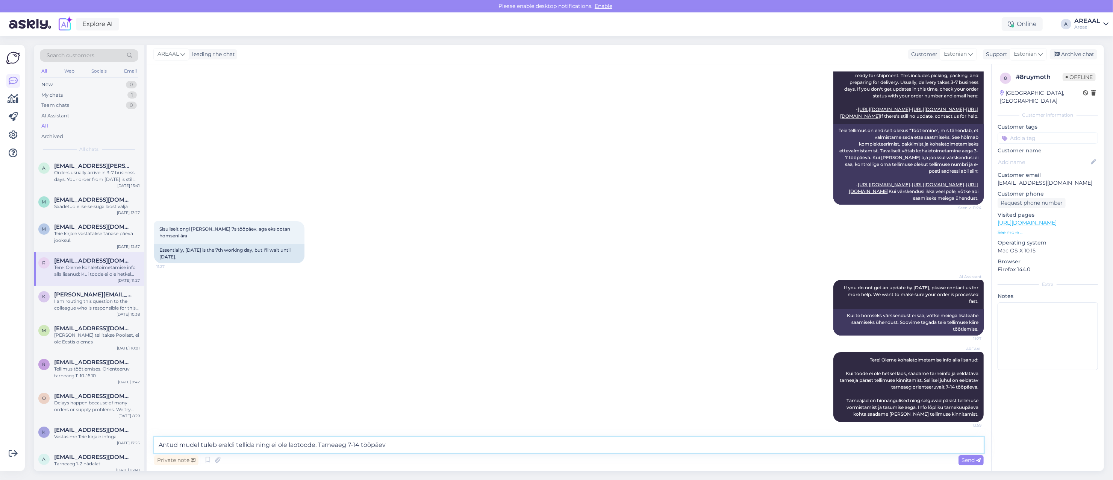
type textarea "Antud mudel tuleb eraldi tellida ning ei ole laotoode. [GEOGRAPHIC_DATA] 7-14 t…"
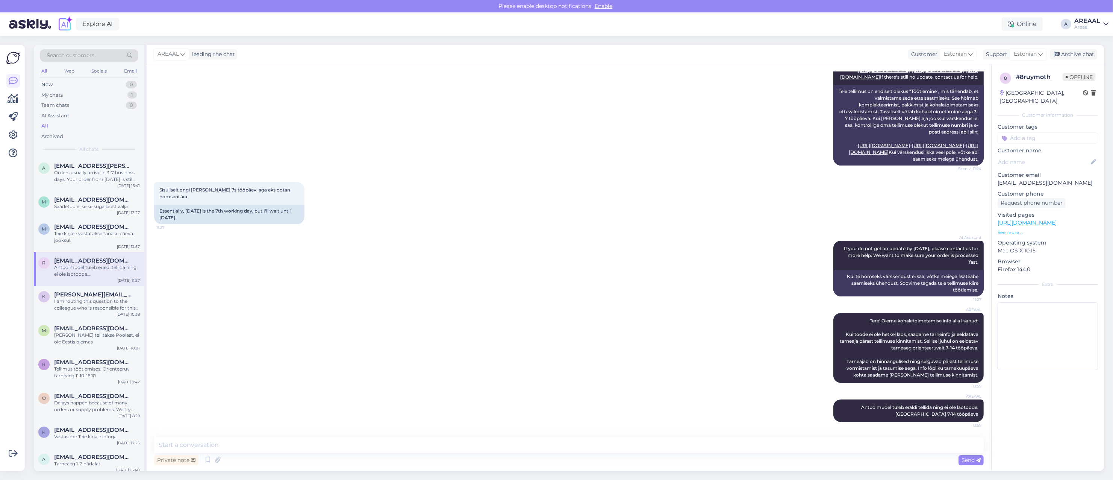
click at [629, 168] on div "AI Assistant Your order is still "Processing," which means we are getting it re…" at bounding box center [569, 94] width 830 height 160
click at [98, 93] on div "My chats 1" at bounding box center [89, 95] width 99 height 11
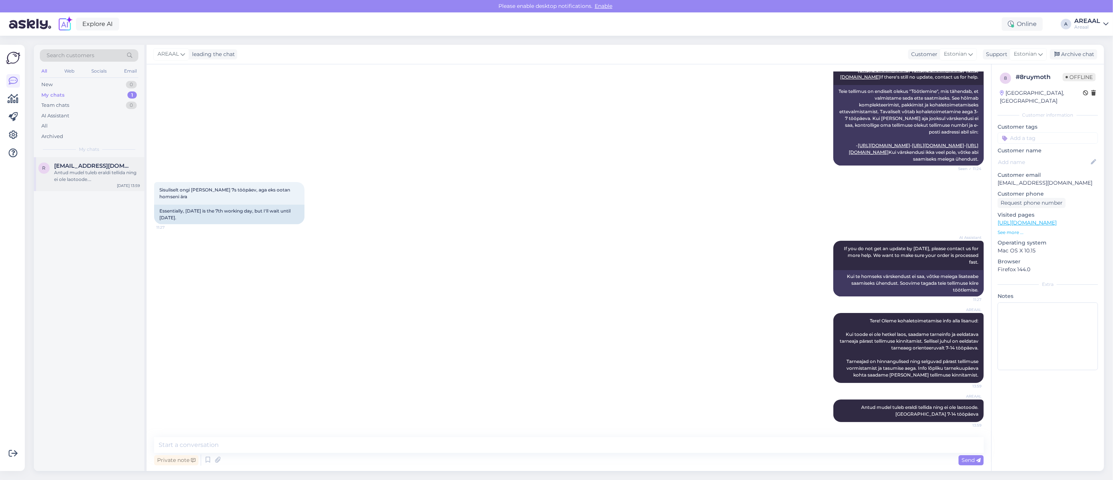
click at [97, 174] on div "Antud mudel tuleb eraldi tellida ning ei ole laotoode. [GEOGRAPHIC_DATA] 7-14 t…" at bounding box center [97, 176] width 86 height 14
click at [1075, 56] on div "Archive chat" at bounding box center [1073, 54] width 47 height 10
click at [1037, 56] on span "Estonian" at bounding box center [1025, 54] width 23 height 8
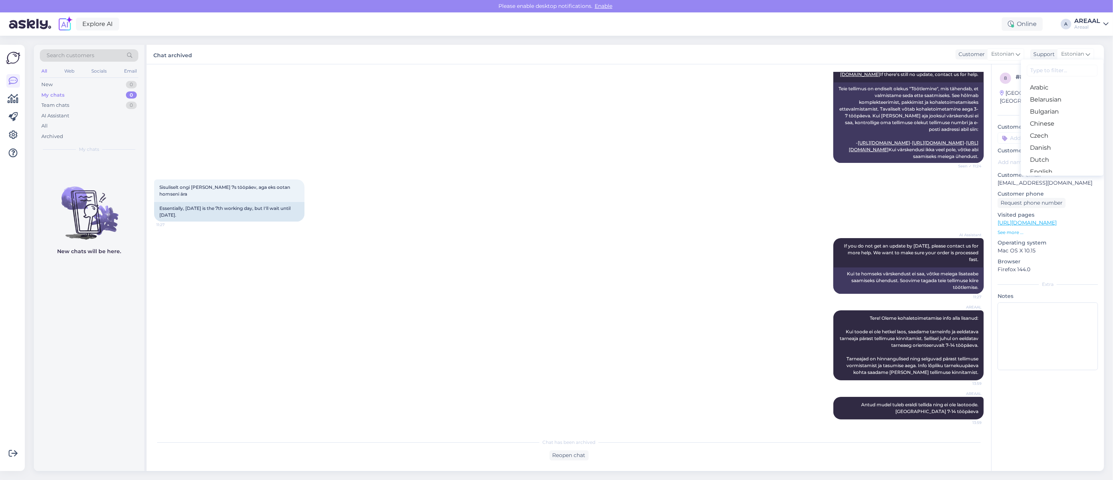
drag, startPoint x: 362, startPoint y: 179, endPoint x: 343, endPoint y: 182, distance: 19.7
click at [361, 171] on div "AI Assistant Your order is still "Processing," which means we are getting it re…" at bounding box center [569, 91] width 830 height 160
click at [91, 129] on div "All" at bounding box center [89, 126] width 99 height 11
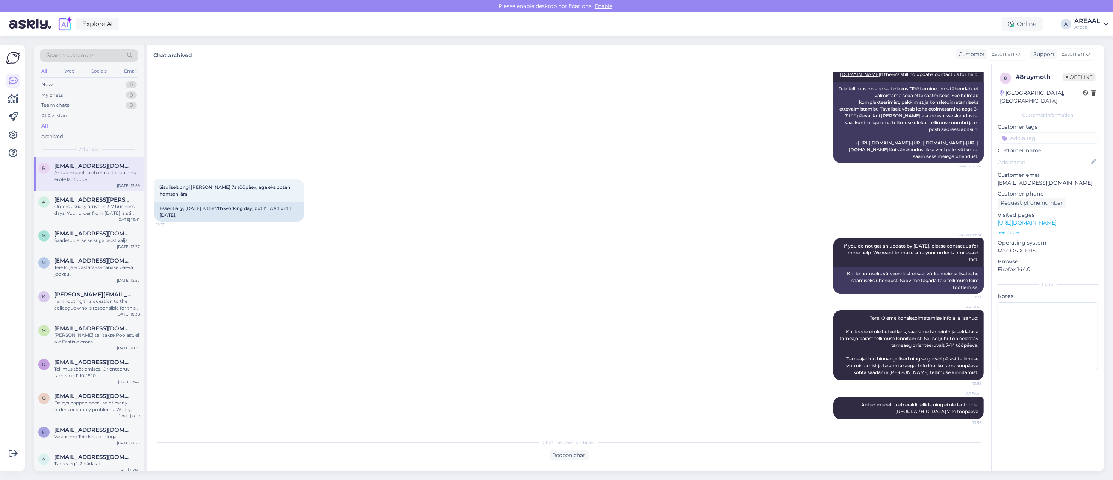
click at [77, 180] on div "Antud mudel tuleb eraldi tellida ning ei ole laotoode. [GEOGRAPHIC_DATA] 7-14 t…" at bounding box center [97, 176] width 86 height 14
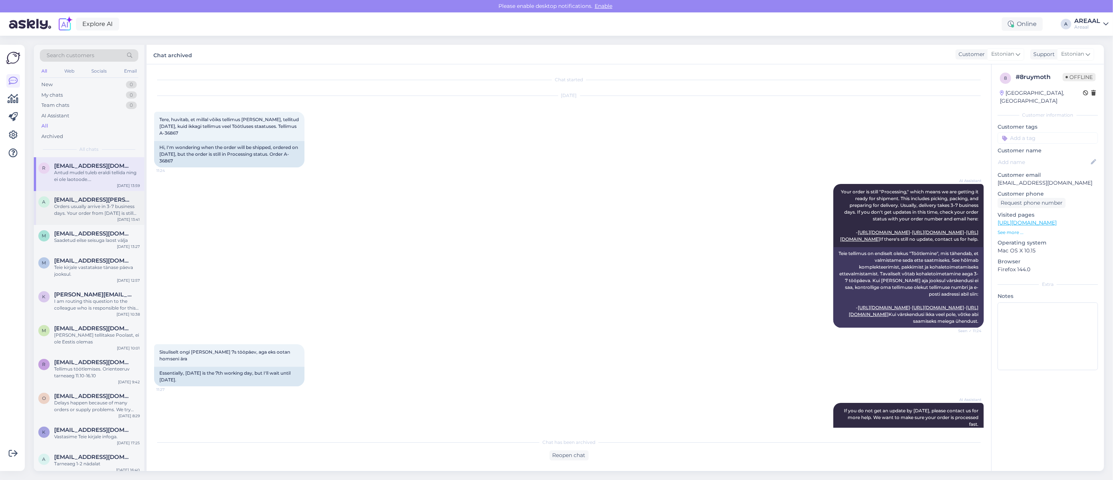
click at [75, 207] on div "Orders usually arrive in 3-7 business days. Your order from [DATE] is still pro…" at bounding box center [97, 210] width 86 height 14
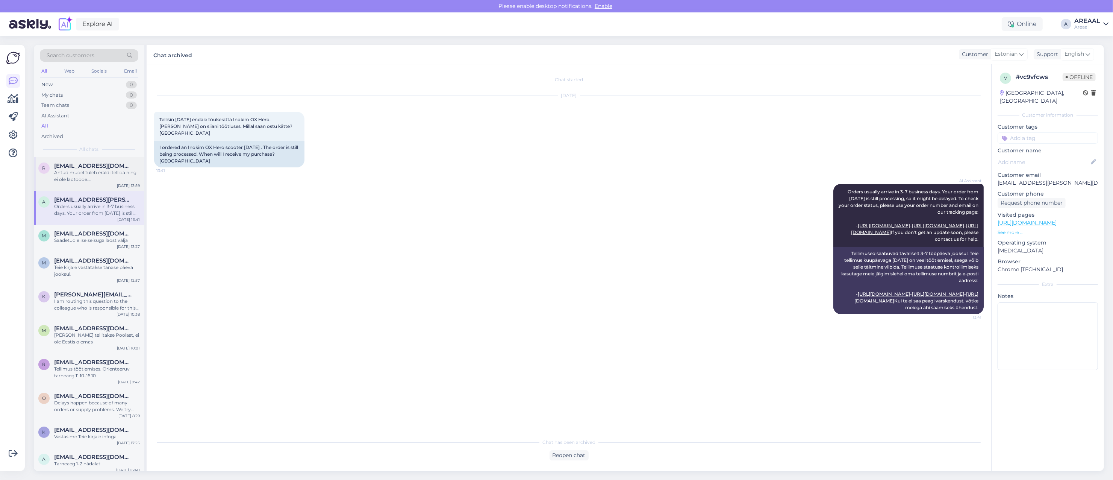
click at [78, 166] on span "[EMAIL_ADDRESS][DOMAIN_NAME]" at bounding box center [93, 165] width 78 height 7
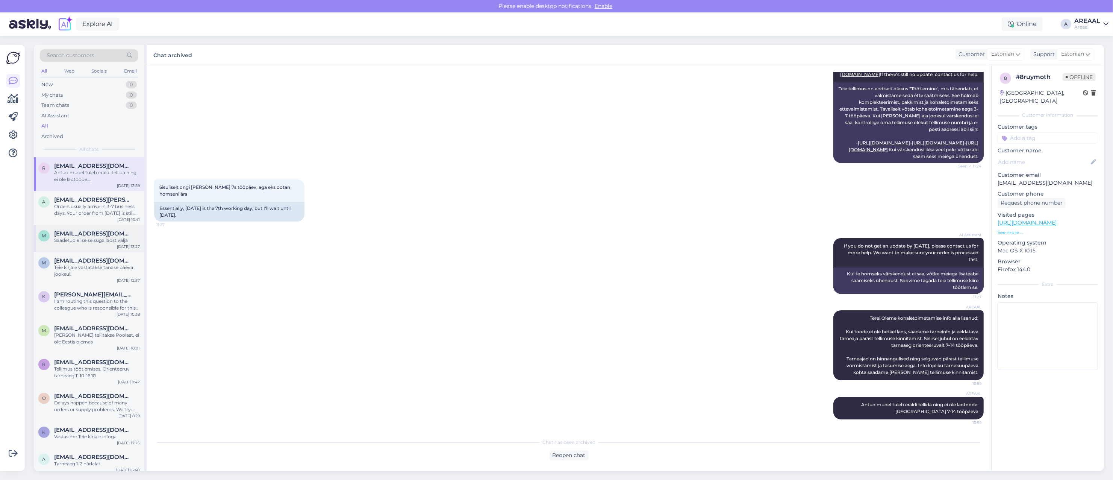
click at [65, 250] on div "M Minipicto9@gmail.com Saadetud eilse seisuga laost välja Oct 9 13:27" at bounding box center [89, 238] width 111 height 27
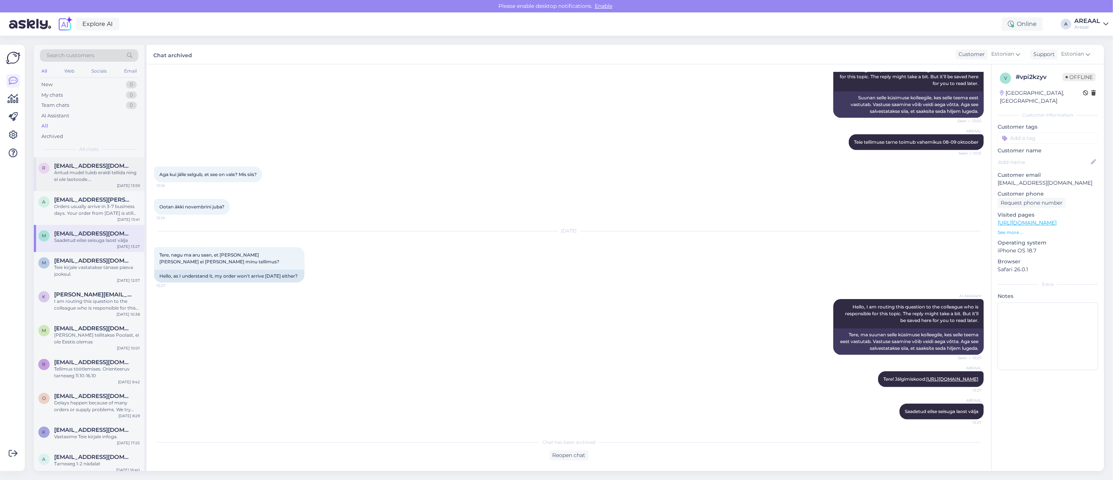
click at [87, 174] on div "Antud mudel tuleb eraldi tellida ning ei ole laotoode. [GEOGRAPHIC_DATA] 7-14 t…" at bounding box center [97, 176] width 86 height 14
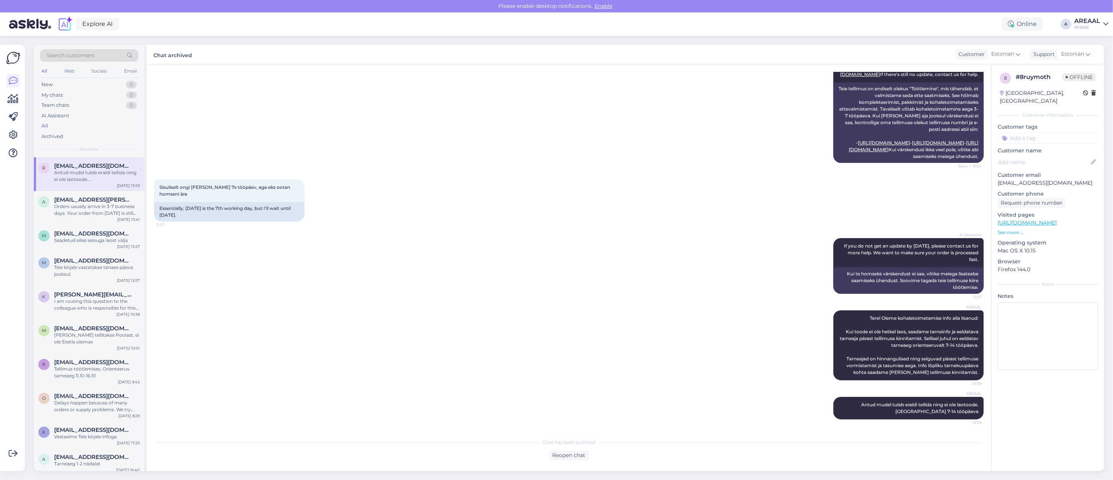
click at [1096, 31] on div "Explore AI Online A AREAAL Areaal" at bounding box center [556, 23] width 1113 height 23
drag, startPoint x: 1089, startPoint y: 23, endPoint x: 1089, endPoint y: 29, distance: 5.6
click at [1089, 24] on div "Areaal" at bounding box center [1088, 27] width 26 height 6
click at [1092, 61] on button "Open" at bounding box center [1092, 58] width 21 height 12
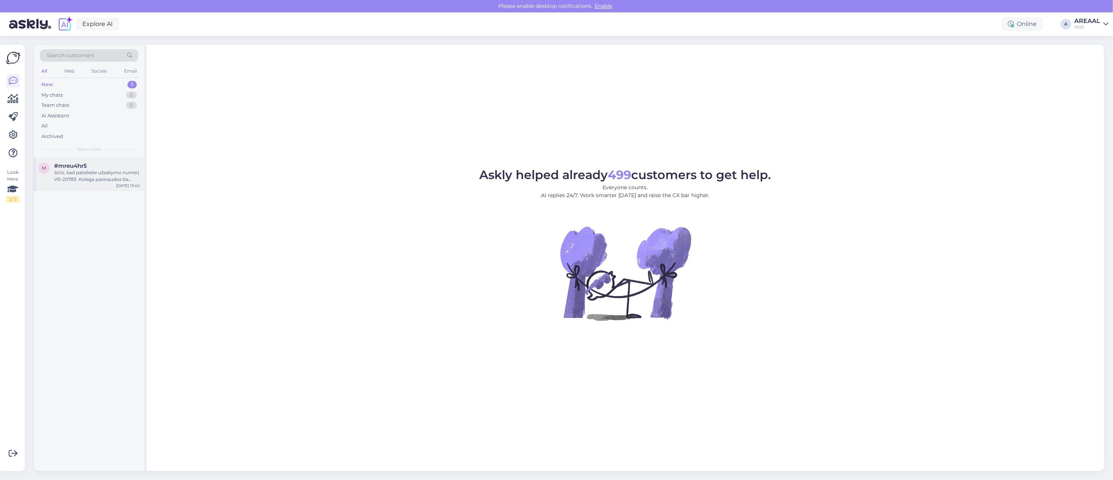
click at [101, 162] on div "m #mreu4hr5 Ačiū, kad pateikėte užsakymo numerį VR-20783. Kolega pasinaudos šia…" at bounding box center [89, 174] width 111 height 34
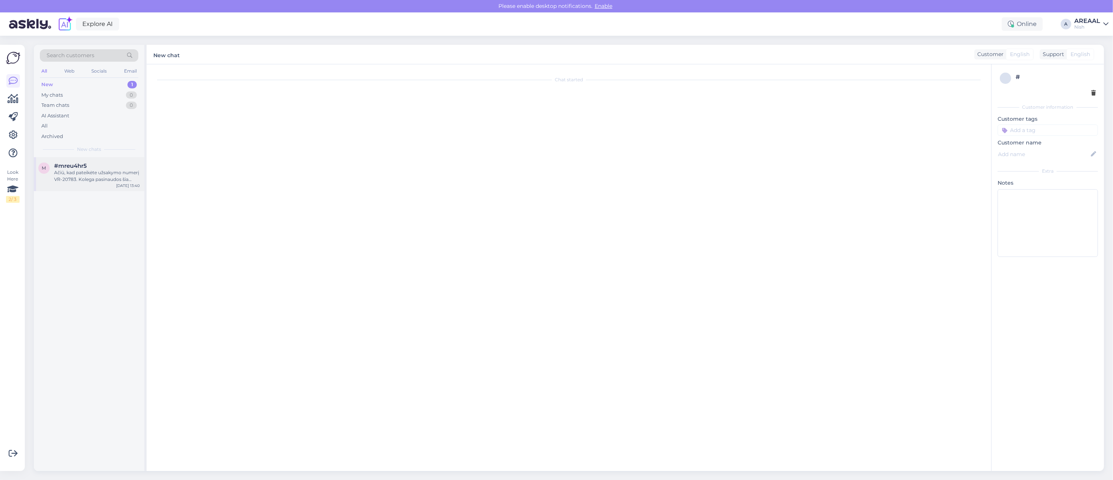
scroll to position [66, 0]
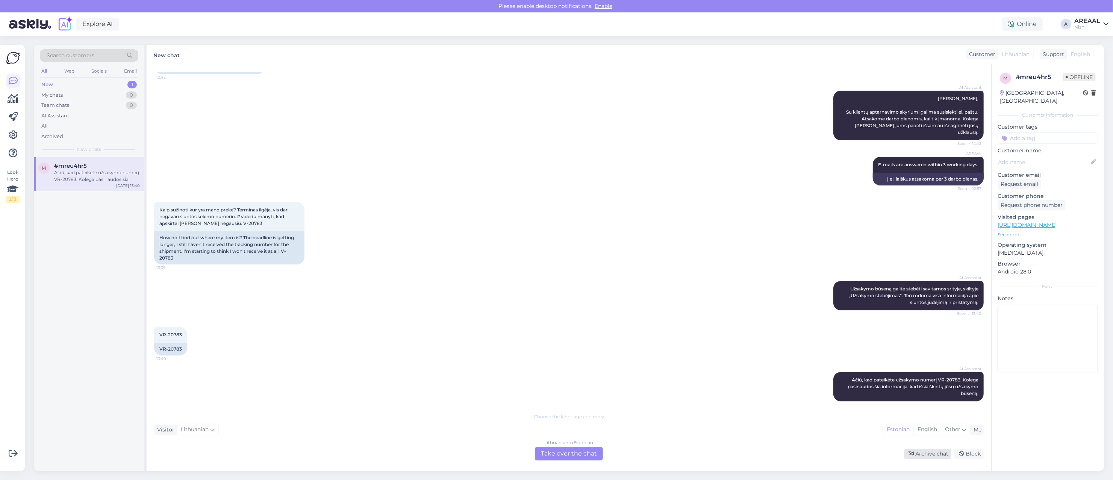
click at [912, 449] on div "Archive chat" at bounding box center [927, 454] width 47 height 10
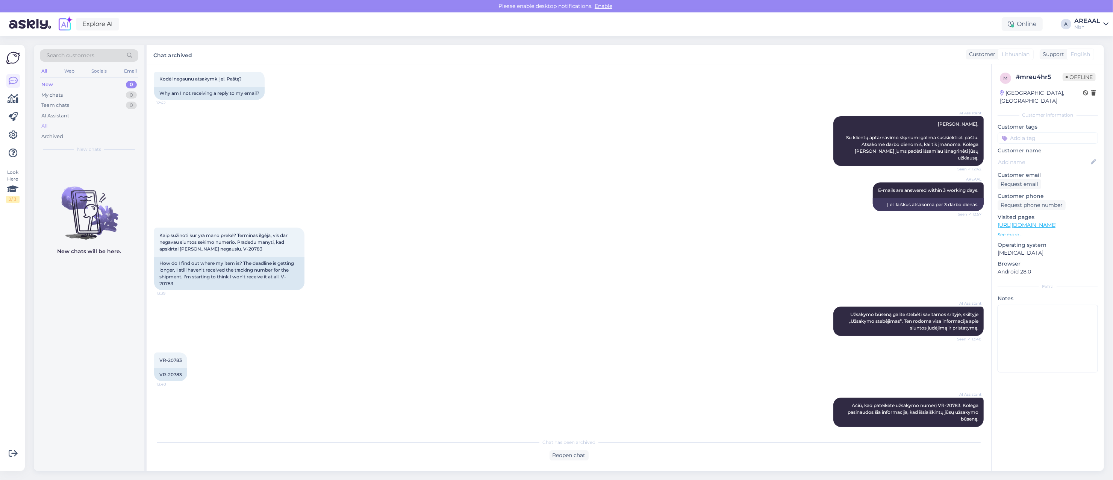
click at [113, 122] on div "All" at bounding box center [89, 126] width 99 height 11
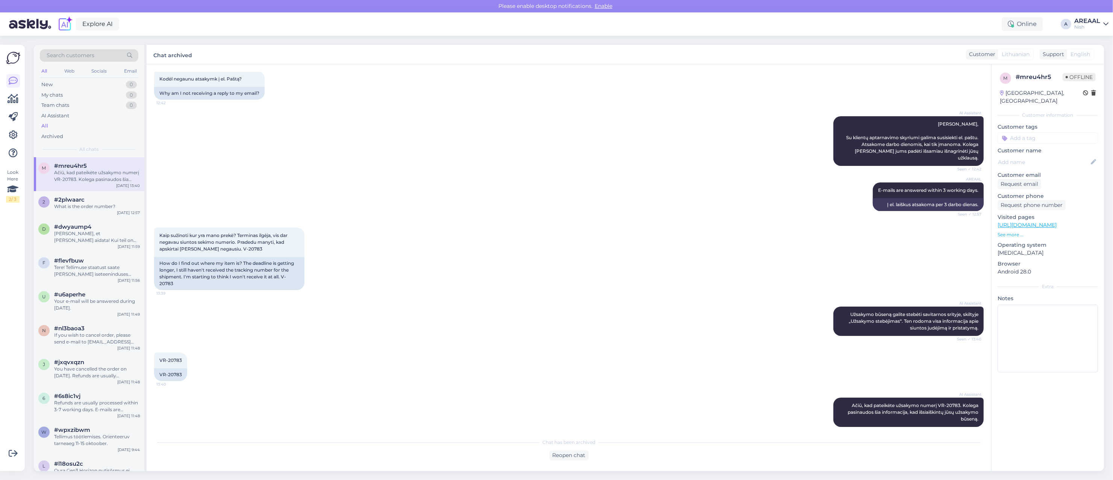
click at [109, 193] on div "2 #2plwaarc What is the order number? Oct 9 12:57" at bounding box center [89, 204] width 111 height 27
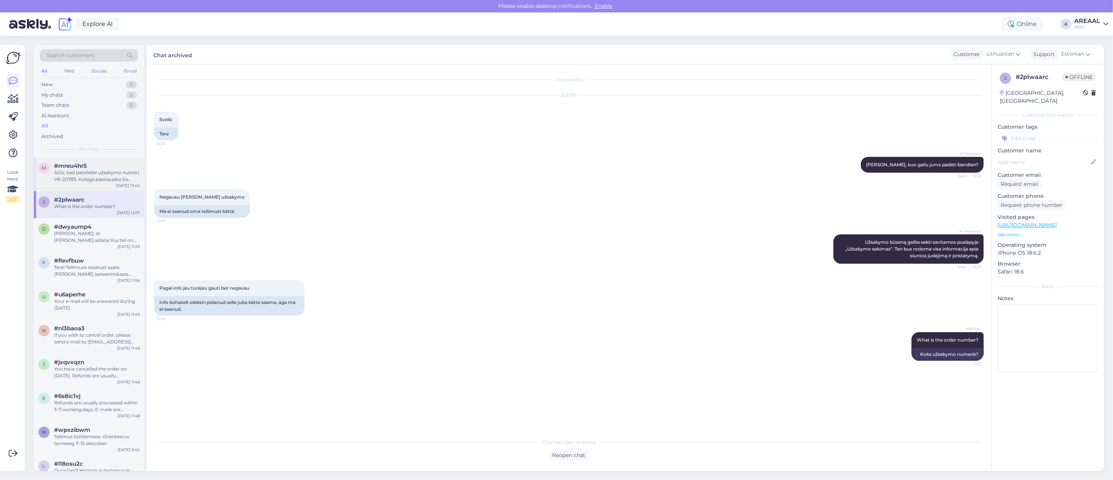
click at [94, 178] on div "Ačiū, kad pateikėte užsakymo numerį VR-20783. Kolega pasinaudos šia informacija…" at bounding box center [97, 176] width 86 height 14
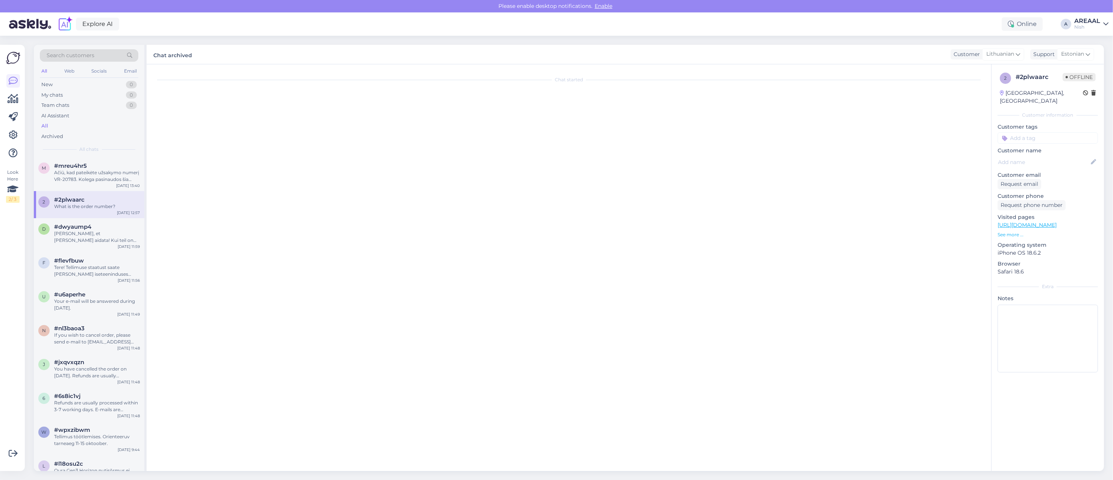
scroll to position [41, 0]
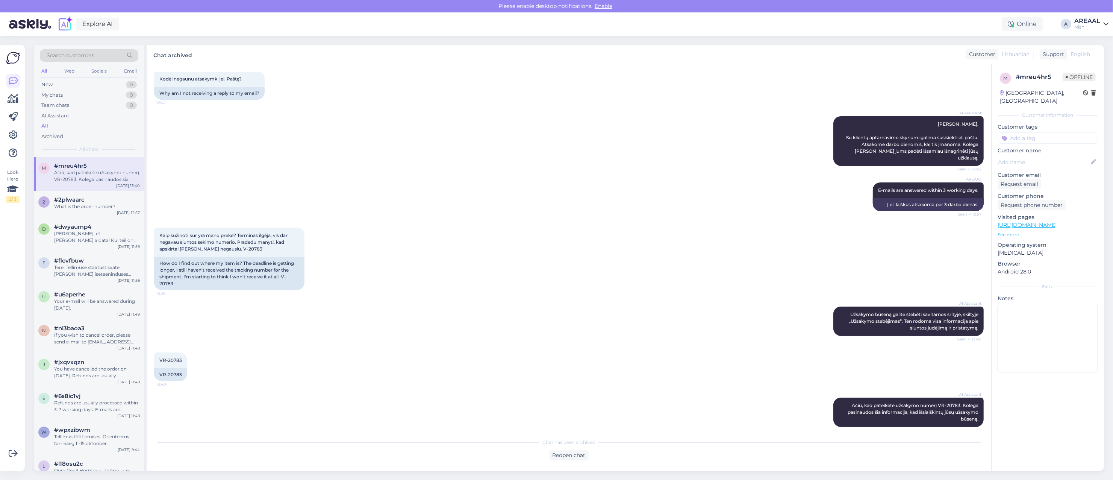
click at [1089, 26] on div "Nish" at bounding box center [1088, 27] width 26 height 6
click at [1095, 42] on button "Open" at bounding box center [1092, 42] width 21 height 12
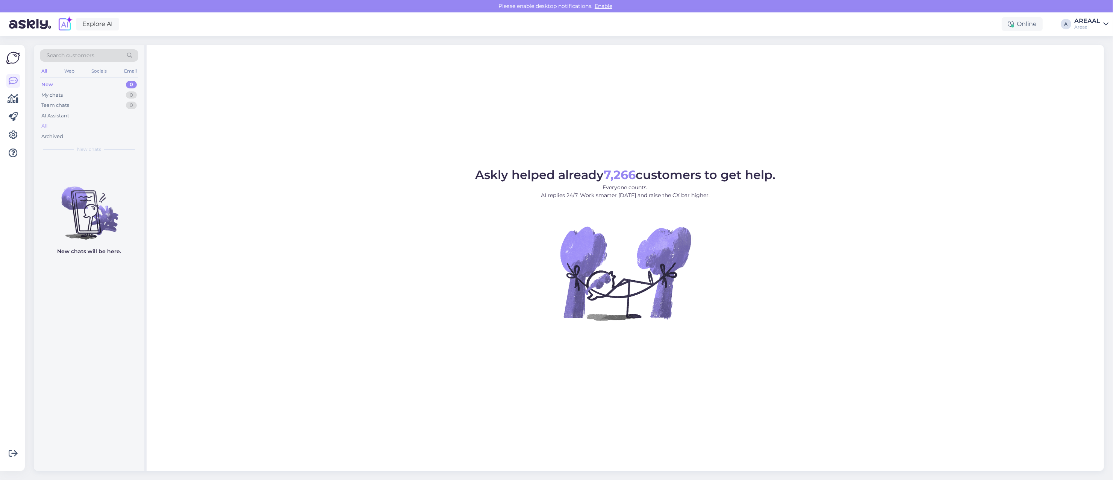
click at [95, 126] on div "All" at bounding box center [89, 126] width 99 height 11
click at [85, 124] on div "All" at bounding box center [89, 126] width 99 height 11
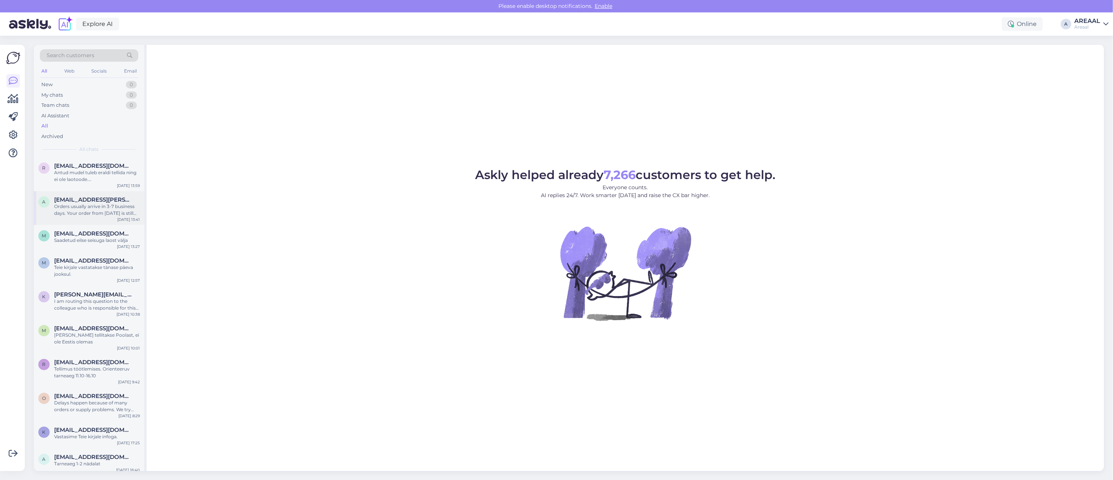
click at [111, 215] on div "Orders usually arrive in 3-7 business days. Your order from [DATE] is still pro…" at bounding box center [97, 210] width 86 height 14
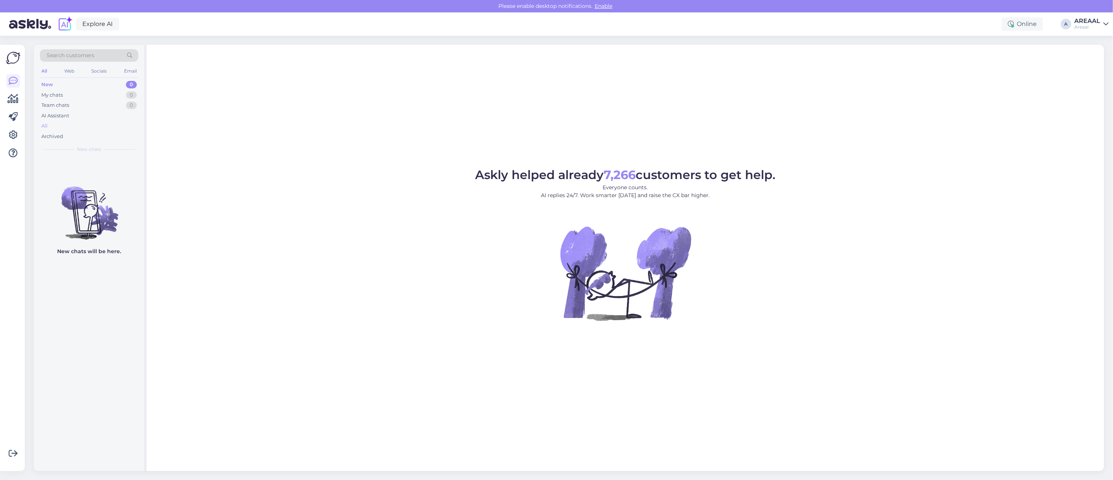
click at [108, 127] on div "All" at bounding box center [89, 126] width 99 height 11
click at [93, 178] on div "M Mauritealane@gmail.com 1 Kaua tarne aega võtab? Oct 9 14:44" at bounding box center [89, 170] width 111 height 27
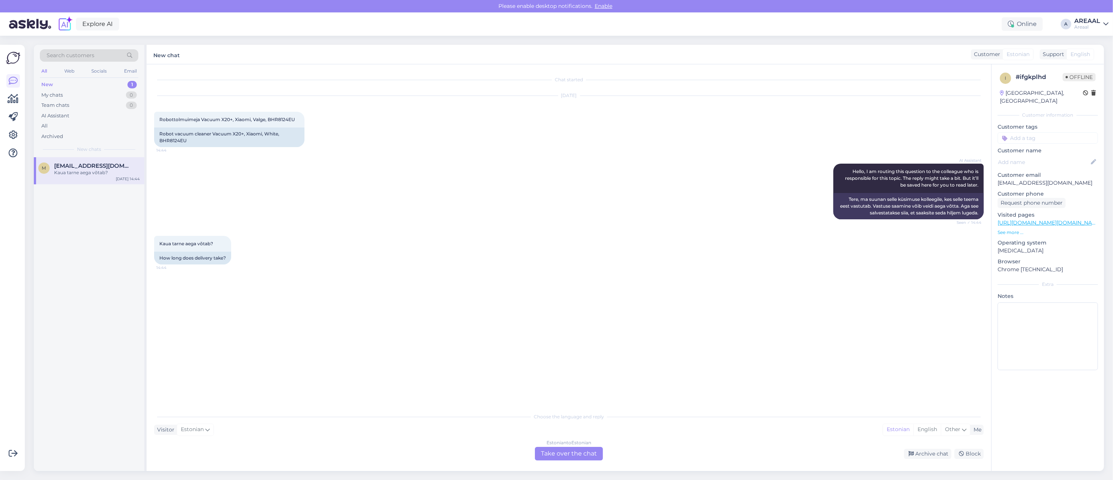
click at [583, 456] on div "Estonian to Estonian Take over the chat" at bounding box center [569, 454] width 68 height 14
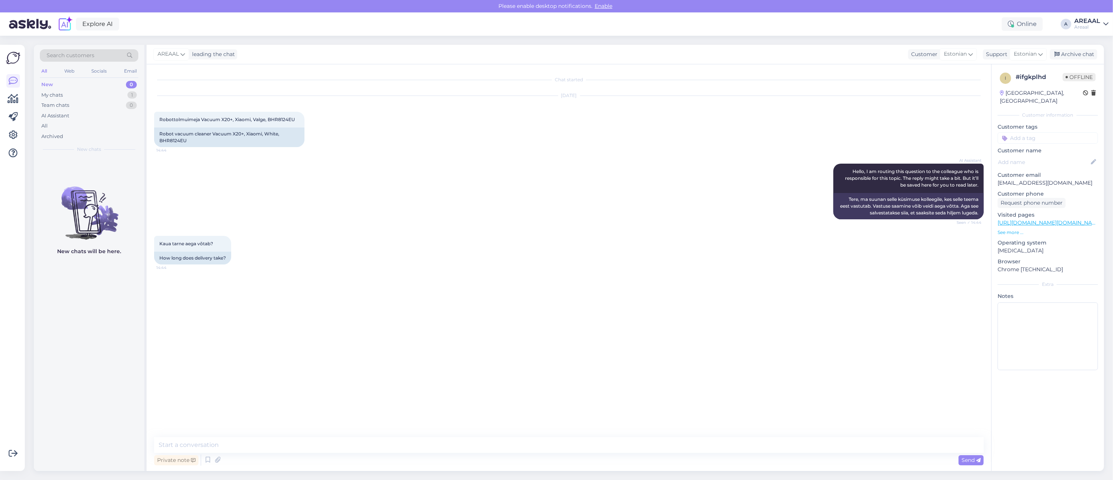
click at [574, 446] on textarea at bounding box center [569, 445] width 830 height 16
type textarea "Tarneaeg 1-2 nädalat"
click at [127, 95] on div "My chats 1" at bounding box center [89, 95] width 99 height 11
click at [85, 124] on div "All" at bounding box center [89, 126] width 99 height 11
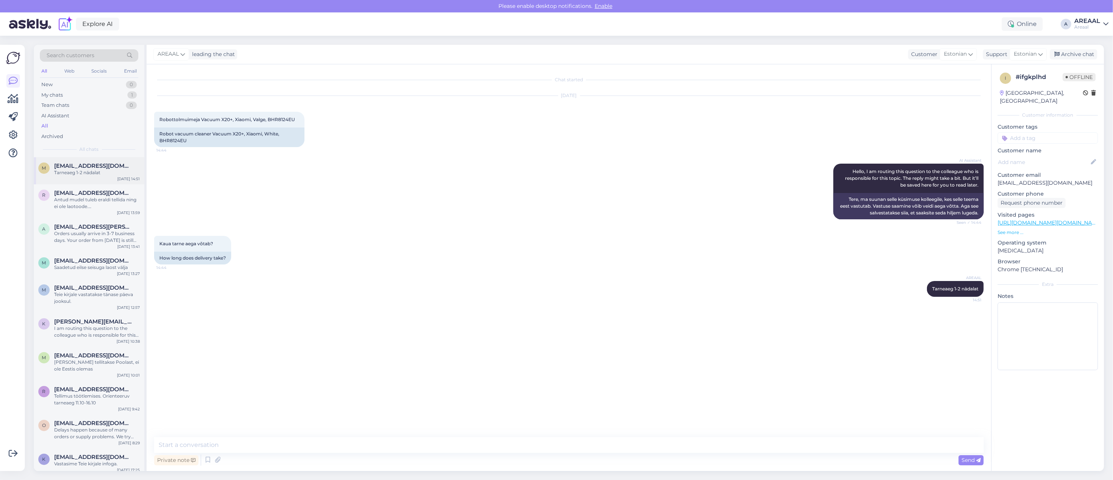
click at [94, 182] on div "M Mauritealane@gmail.com Tarneaeg 1-2 nädalat Oct 9 14:51" at bounding box center [89, 170] width 111 height 27
drag, startPoint x: 1082, startPoint y: 52, endPoint x: 1053, endPoint y: 60, distance: 30.1
click at [1082, 52] on div "Archive chat" at bounding box center [1073, 54] width 47 height 10
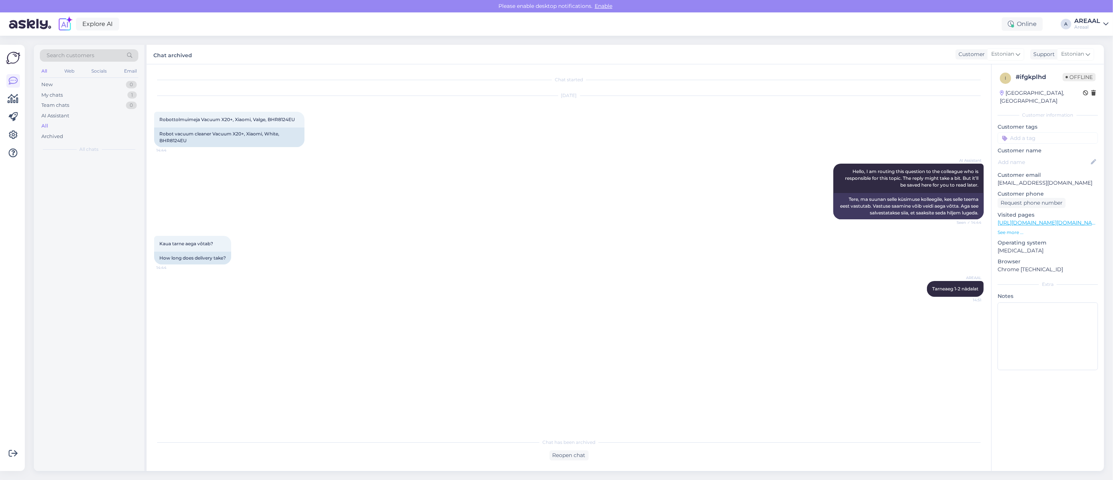
click at [685, 177] on div "AI Assistant Hello, I am routing this question to the colleague who is responsi…" at bounding box center [569, 191] width 830 height 72
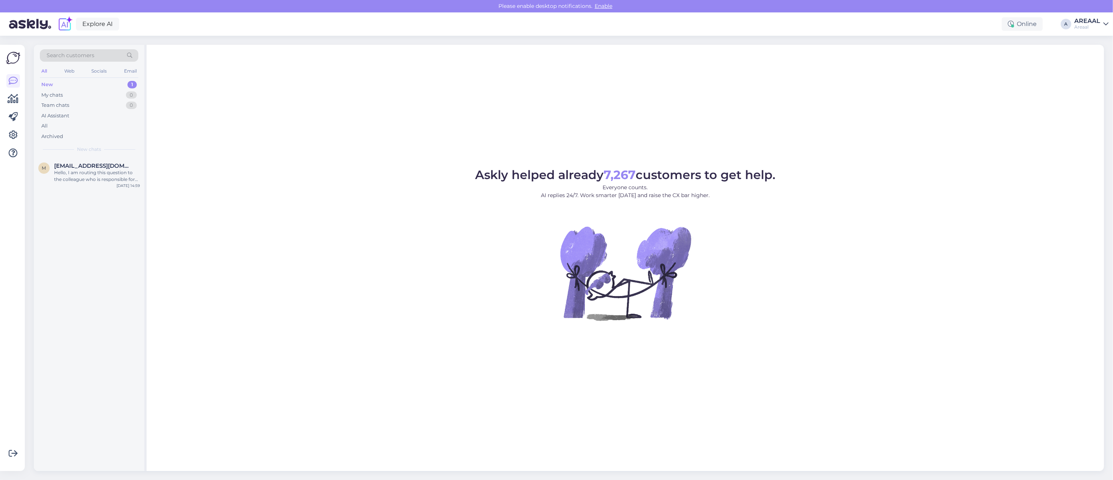
click at [150, 179] on div "Askly helped already 7,267 customers to get help. Everyone counts. AI replies 2…" at bounding box center [626, 258] width 958 height 426
click at [92, 187] on div "m [EMAIL_ADDRESS][DOMAIN_NAME] Hello, I am routing this question to the colleag…" at bounding box center [89, 174] width 111 height 34
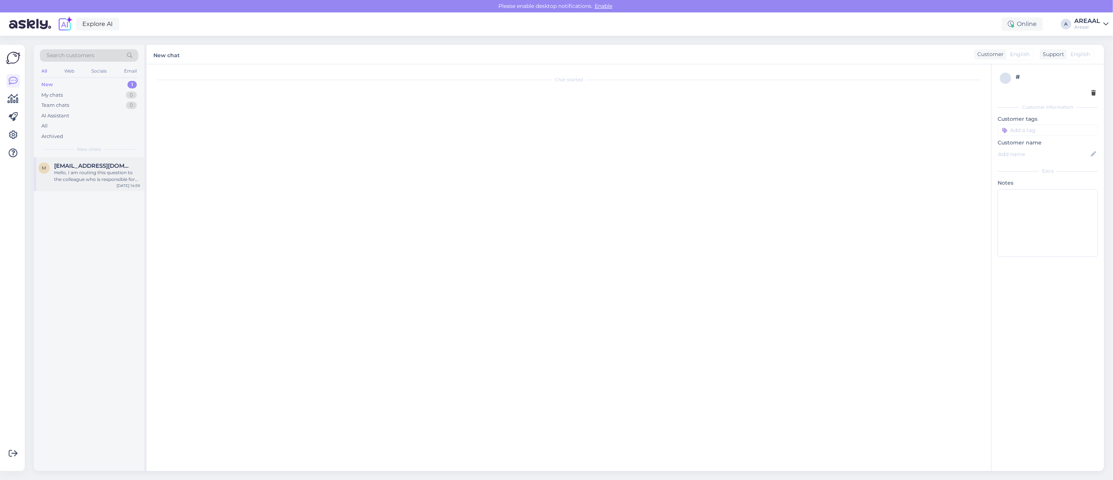
scroll to position [750, 0]
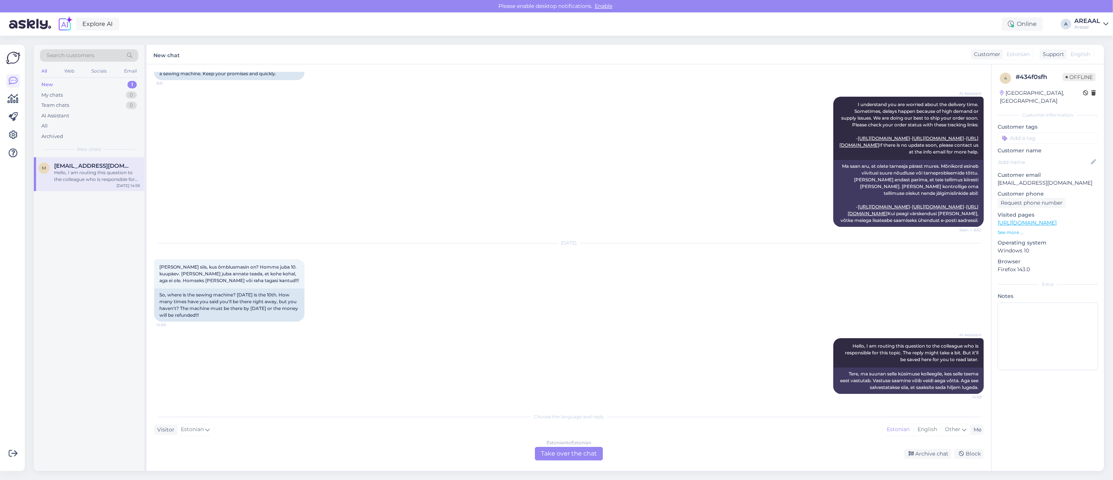
click at [276, 185] on div "AI Assistant I understand you are worried about the delivery time. Sometimes, d…" at bounding box center [569, 161] width 830 height 147
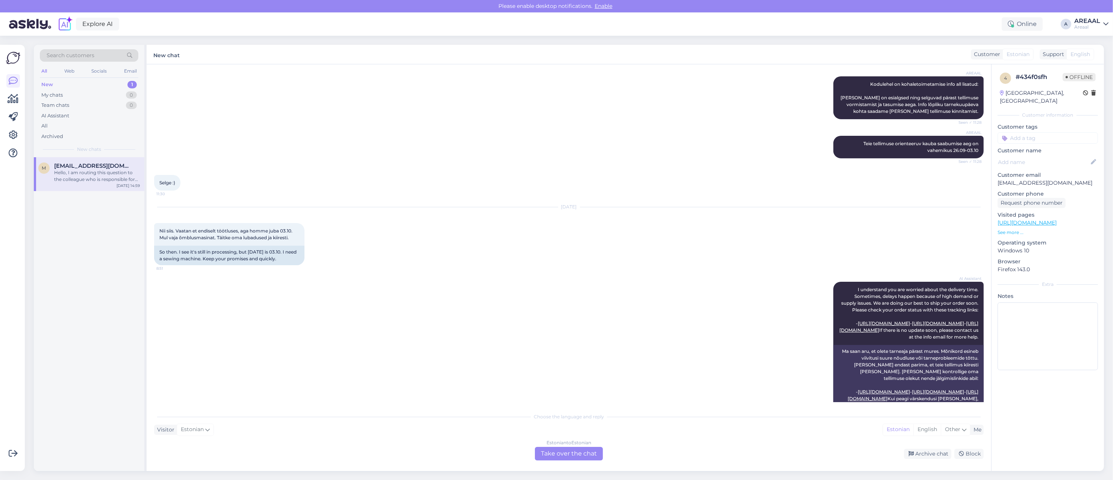
scroll to position [0, 0]
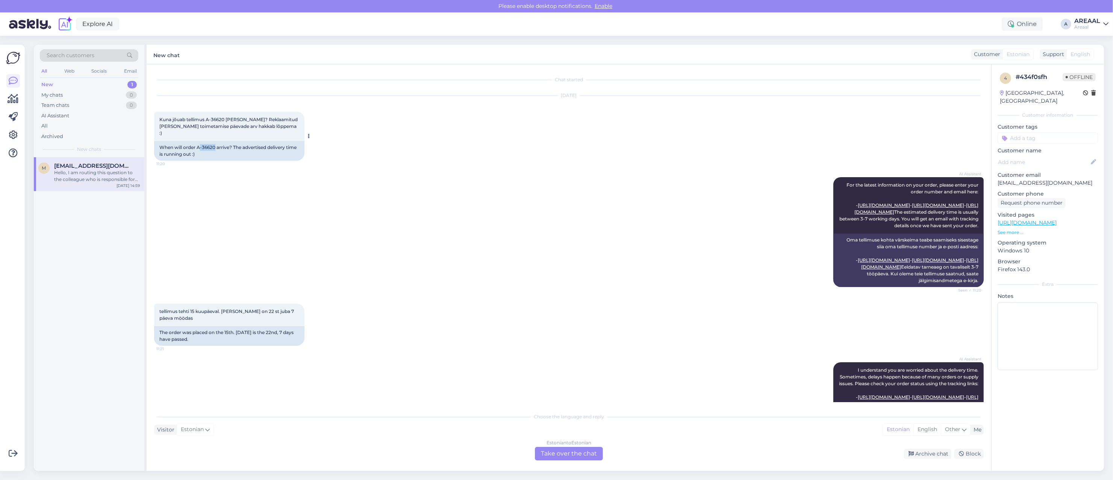
copy div "-36620"
copy div "arrive? The advertised delivery time is running out :)"
copy div "A-36620"
drag, startPoint x: 215, startPoint y: 140, endPoint x: 197, endPoint y: 141, distance: 18.1
click at [197, 141] on div "When will order A-36620 arrive? The advertised delivery time is running out :)" at bounding box center [229, 151] width 150 height 20
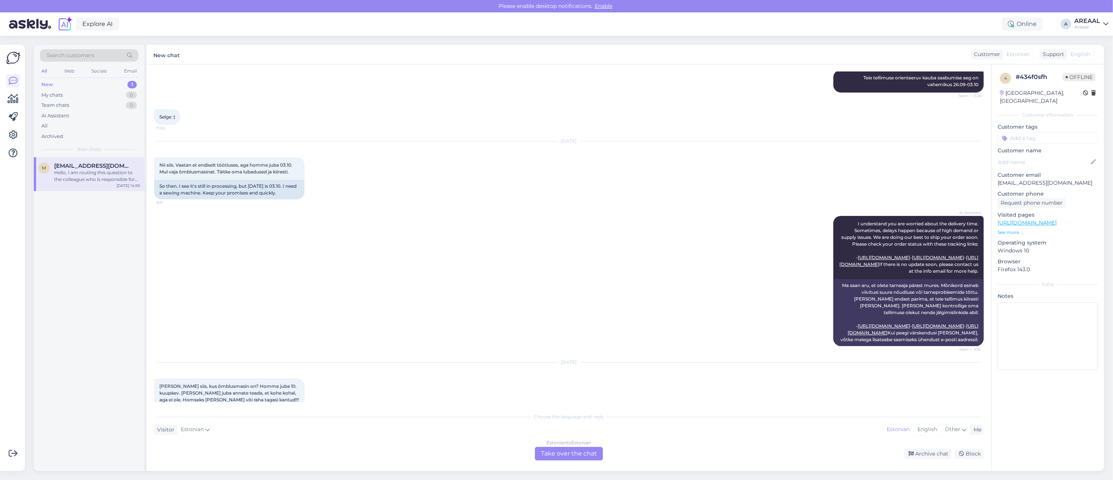
scroll to position [750, 0]
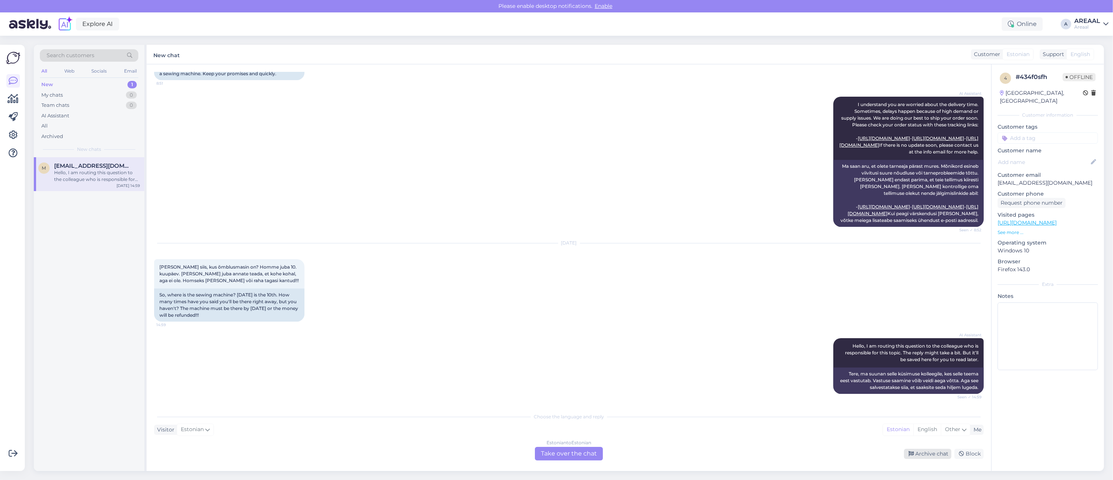
click at [908, 453] on div "Archive chat" at bounding box center [927, 454] width 47 height 10
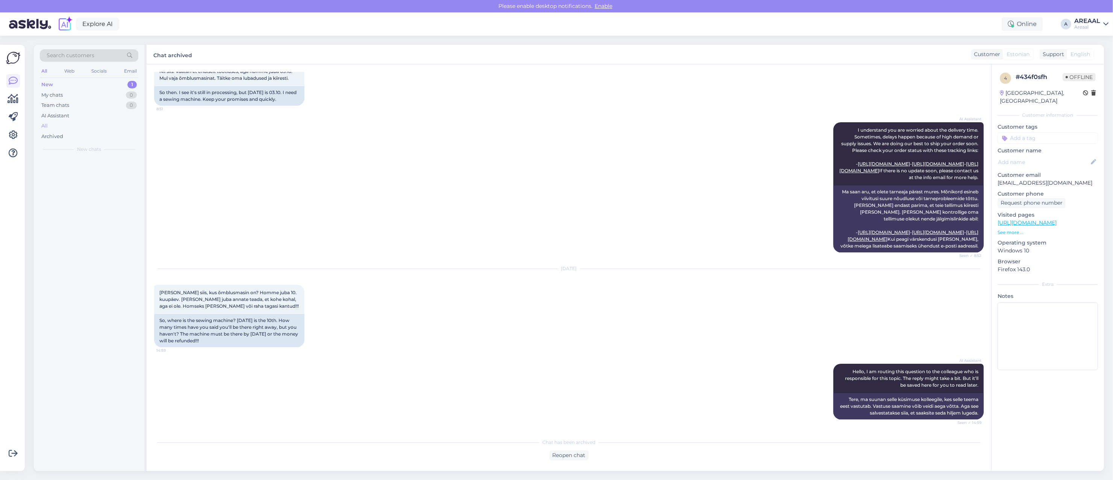
scroll to position [725, 0]
click at [92, 123] on div "All" at bounding box center [89, 126] width 99 height 11
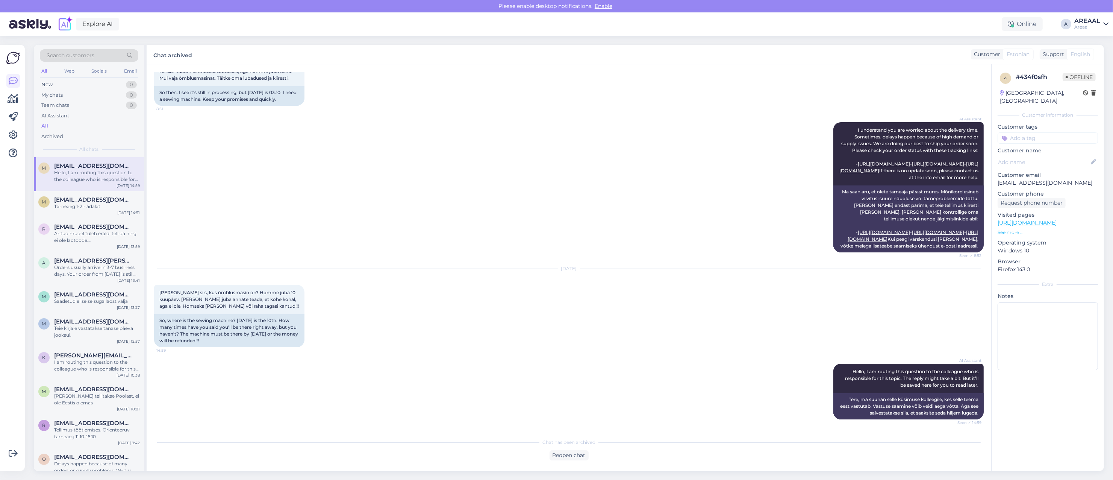
click at [102, 181] on div "Hello, I am routing this question to the colleague who is responsible for this …" at bounding box center [97, 176] width 86 height 14
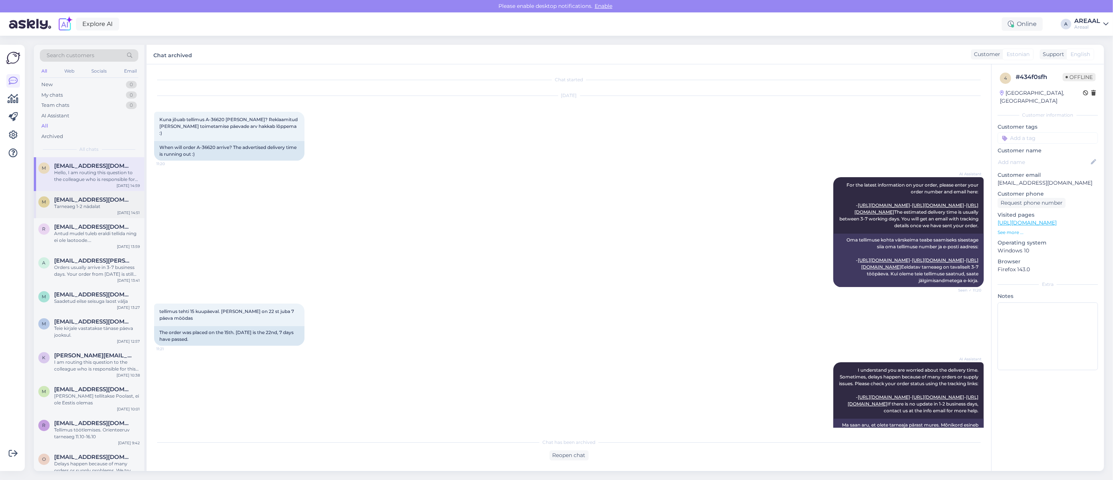
click at [103, 196] on span "[EMAIL_ADDRESS][DOMAIN_NAME]" at bounding box center [93, 199] width 78 height 7
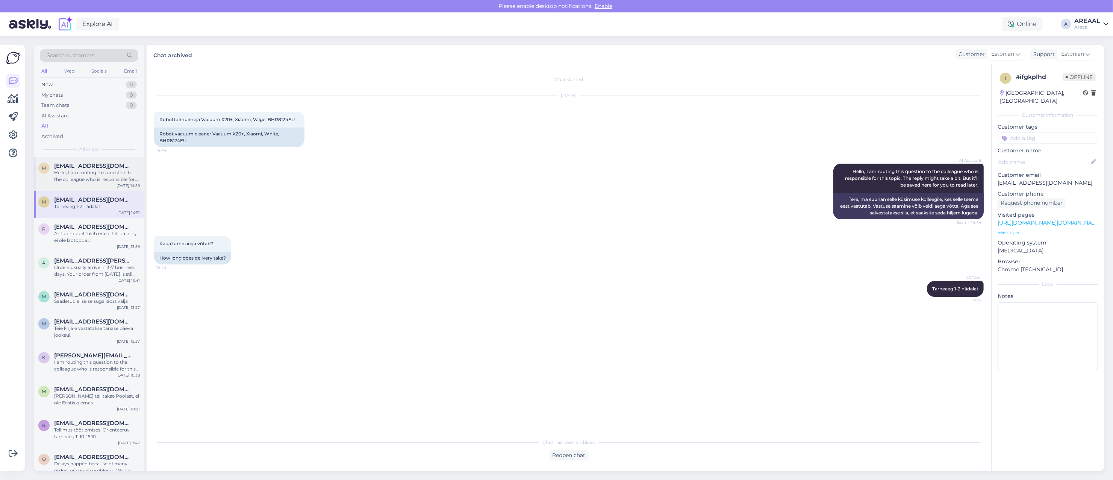
click at [94, 174] on div "Hello, I am routing this question to the colleague who is responsible for this …" at bounding box center [97, 176] width 86 height 14
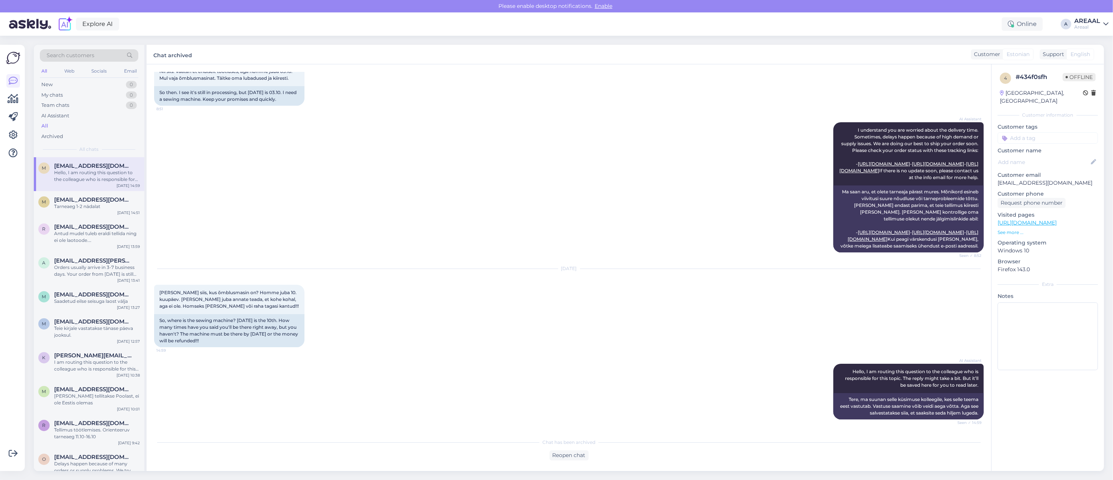
click at [1091, 14] on div "Explore AI Online A AREAAL Areaal" at bounding box center [556, 23] width 1113 height 23
click at [1089, 23] on div "AREAAL" at bounding box center [1088, 21] width 26 height 6
click at [1096, 69] on button "Open" at bounding box center [1092, 74] width 21 height 12
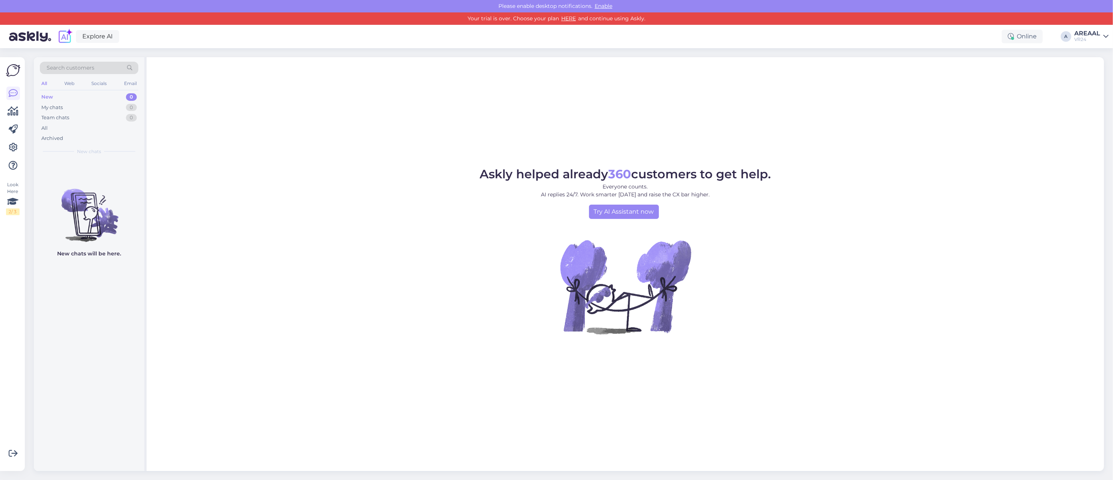
click at [1089, 32] on div "AREAAL" at bounding box center [1088, 33] width 26 height 6
click at [1092, 66] on button "Open" at bounding box center [1092, 71] width 21 height 12
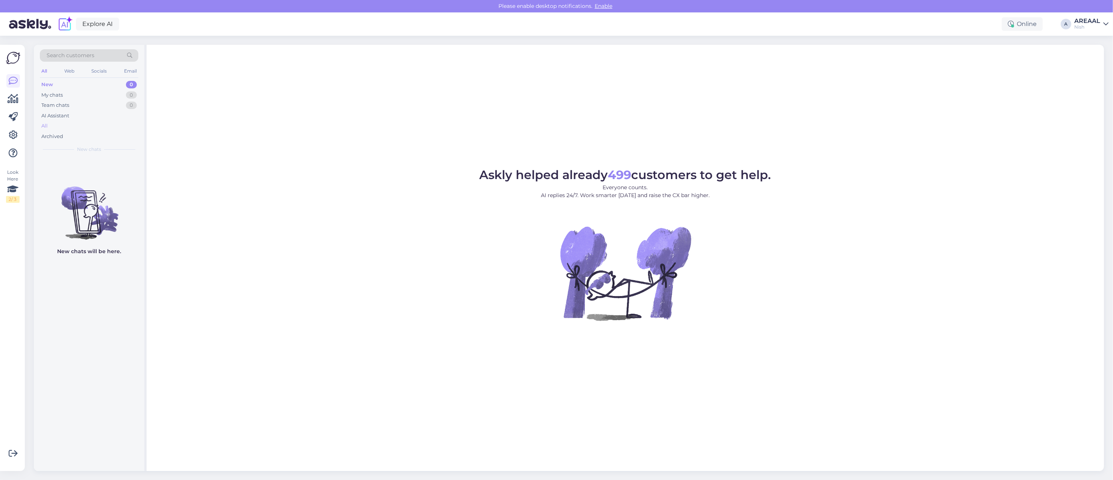
click at [115, 127] on div "All" at bounding box center [89, 126] width 99 height 11
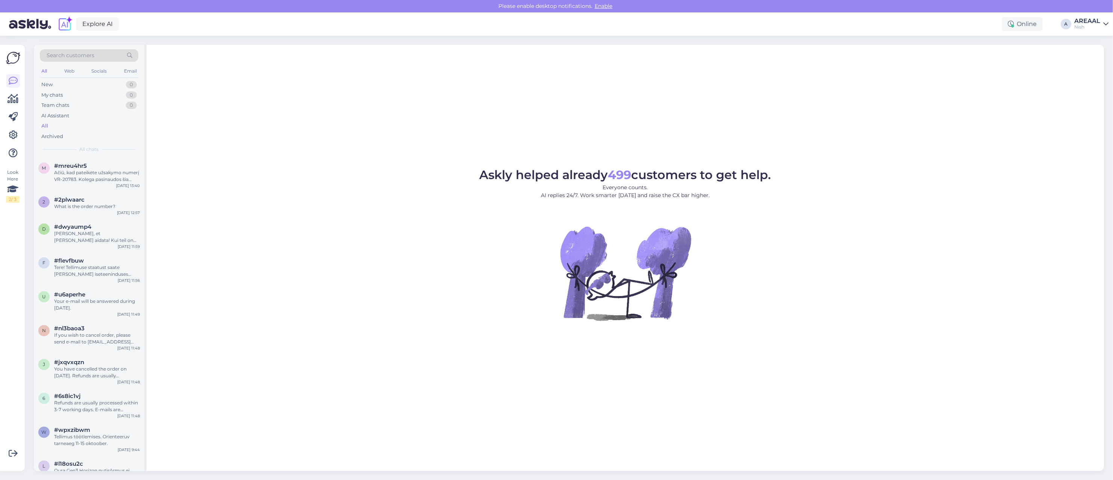
click at [880, 209] on figure "Askly helped already 499 customers to get help. Everyone counts. AI replies 24/…" at bounding box center [625, 255] width 944 height 172
click at [120, 165] on div "#mreu4hr5" at bounding box center [97, 165] width 86 height 7
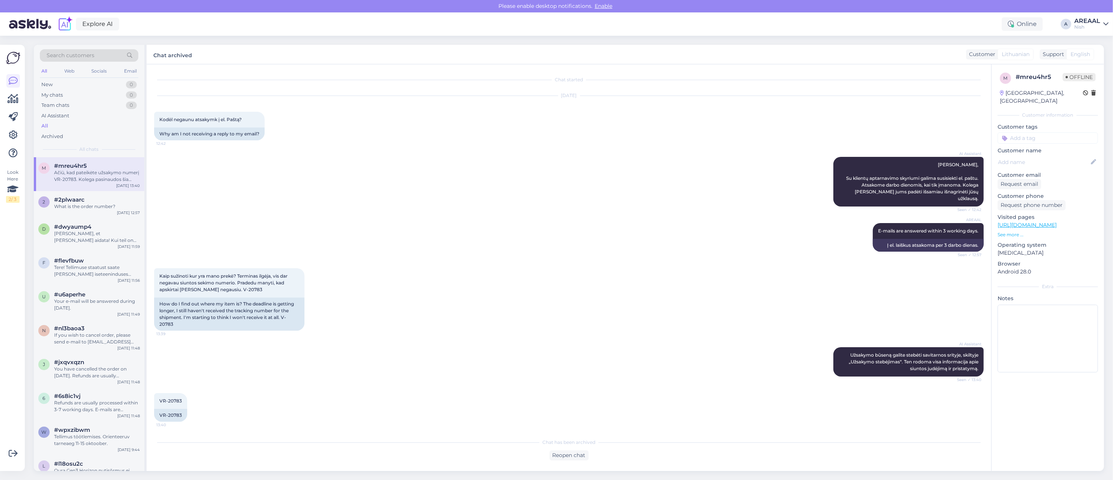
scroll to position [41, 0]
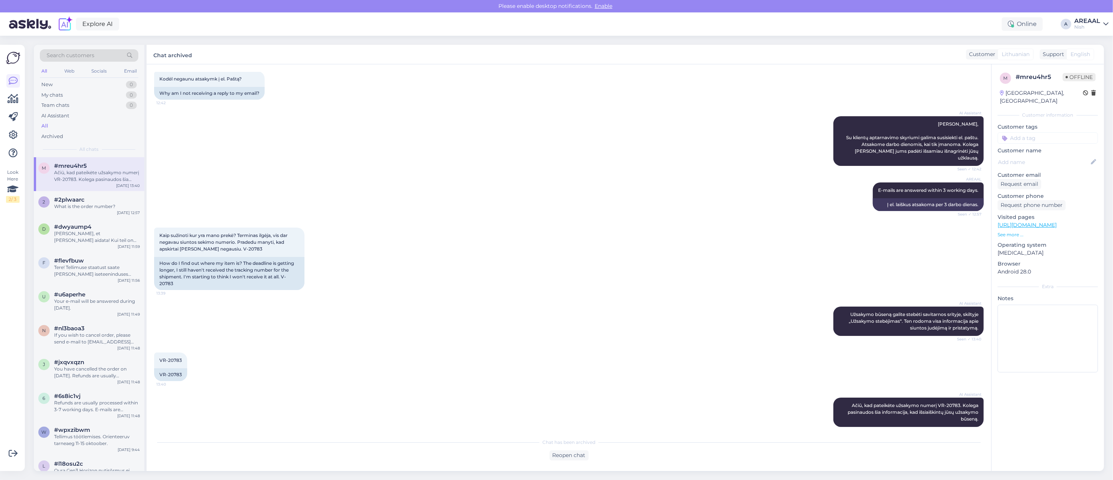
click at [1093, 21] on div "AREAAL" at bounding box center [1088, 21] width 26 height 6
click at [1094, 40] on button "Open" at bounding box center [1092, 42] width 21 height 12
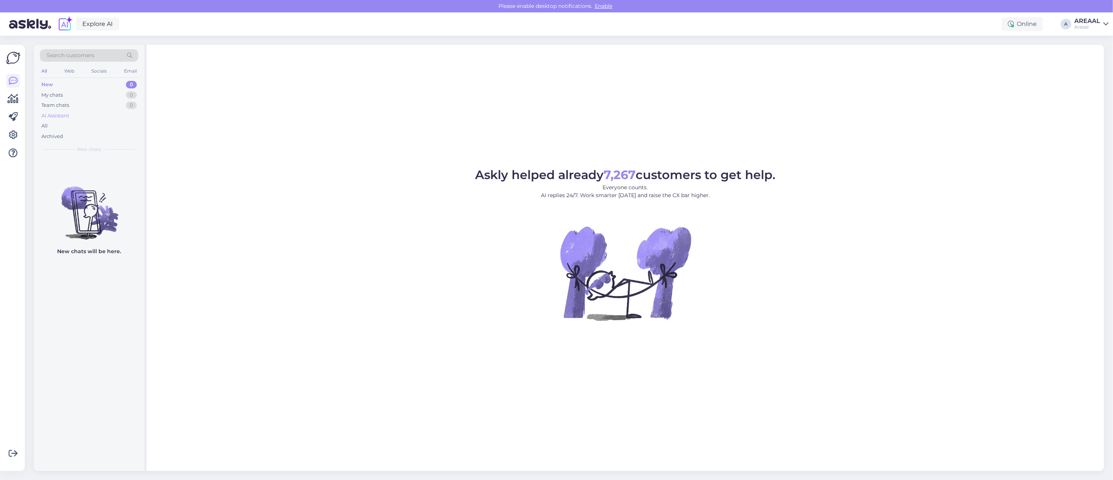
click at [68, 120] on div "AI Assistant" at bounding box center [89, 116] width 99 height 11
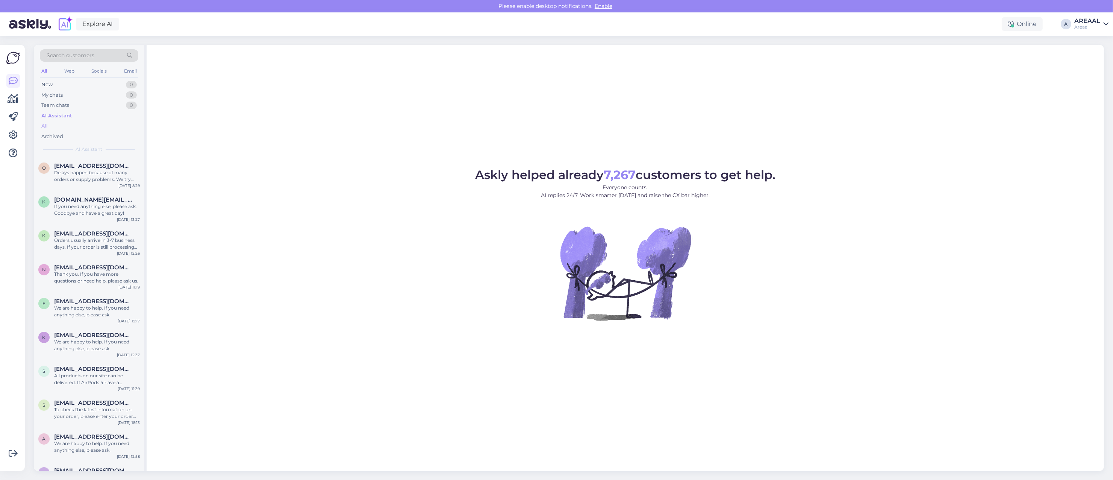
click at [64, 125] on div "All" at bounding box center [89, 126] width 99 height 11
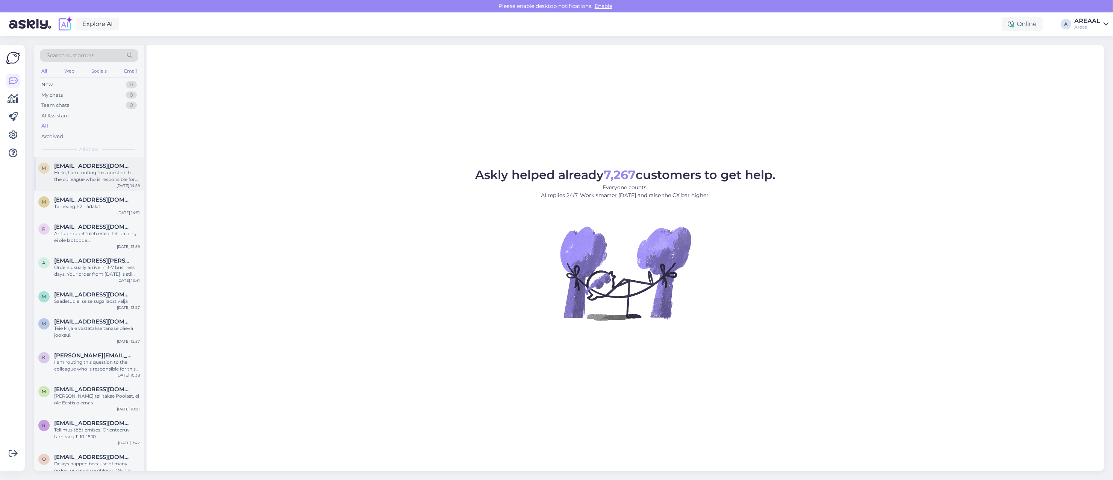
click at [105, 161] on div "m mati1411@hotmail.com Hello, I am routing this question to the colleague who i…" at bounding box center [89, 174] width 111 height 34
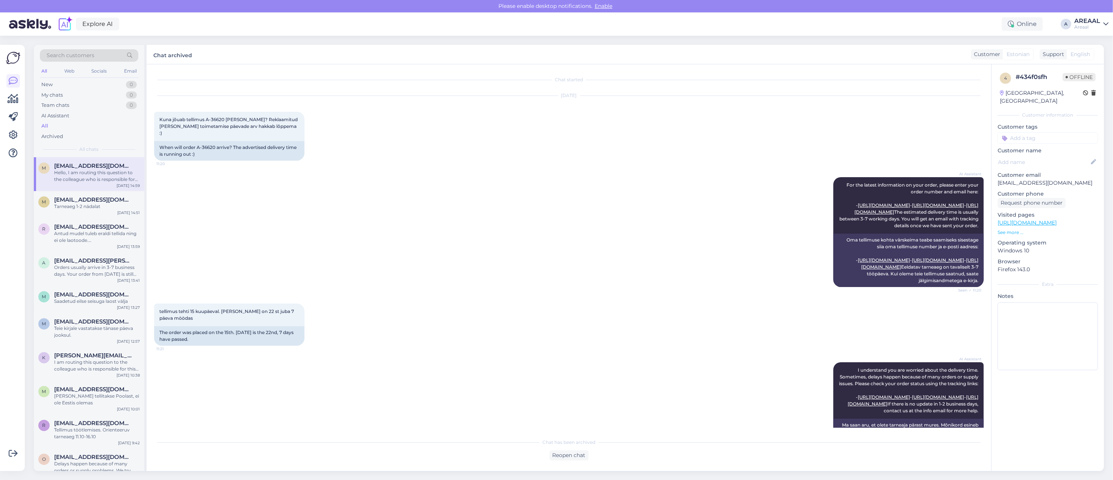
scroll to position [725, 0]
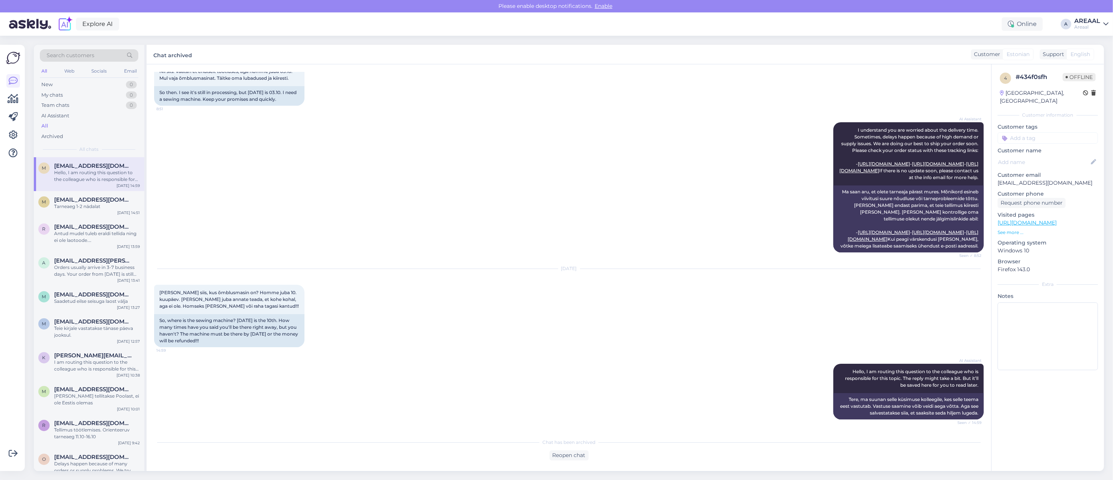
click at [375, 215] on div "AI Assistant I understand you are worried about the delivery time. Sometimes, d…" at bounding box center [569, 187] width 830 height 147
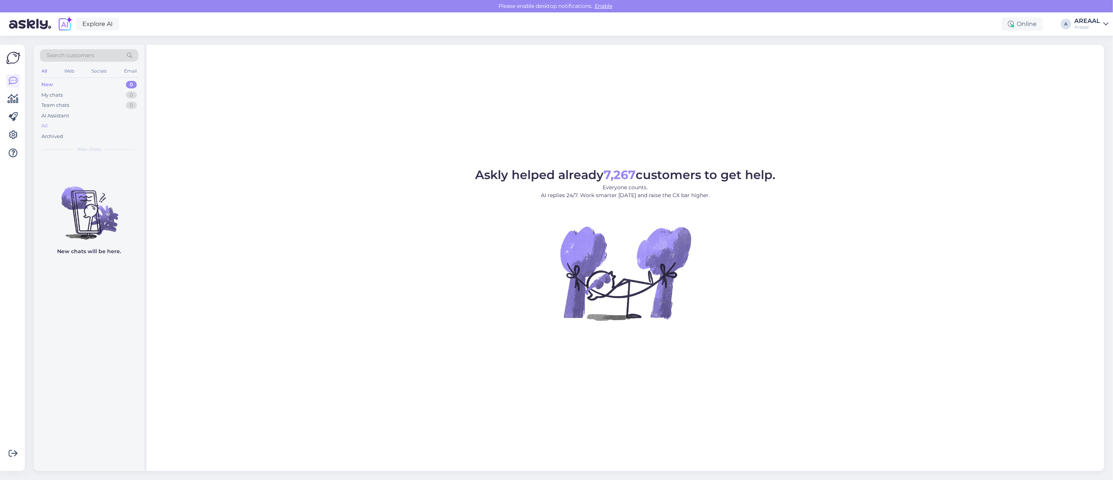
click at [91, 121] on div "All" at bounding box center [89, 126] width 99 height 11
click at [73, 138] on div "Archived" at bounding box center [89, 136] width 99 height 11
click at [69, 121] on div "All" at bounding box center [89, 126] width 99 height 11
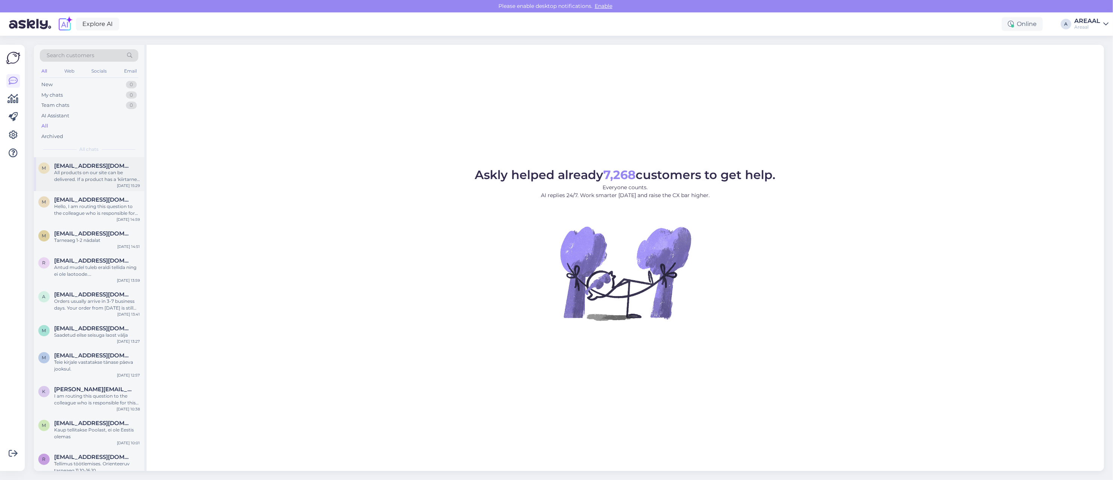
click at [65, 187] on div "m [EMAIL_ADDRESS][DOMAIN_NAME] All products on our site can be delivered. If a …" at bounding box center [89, 174] width 111 height 34
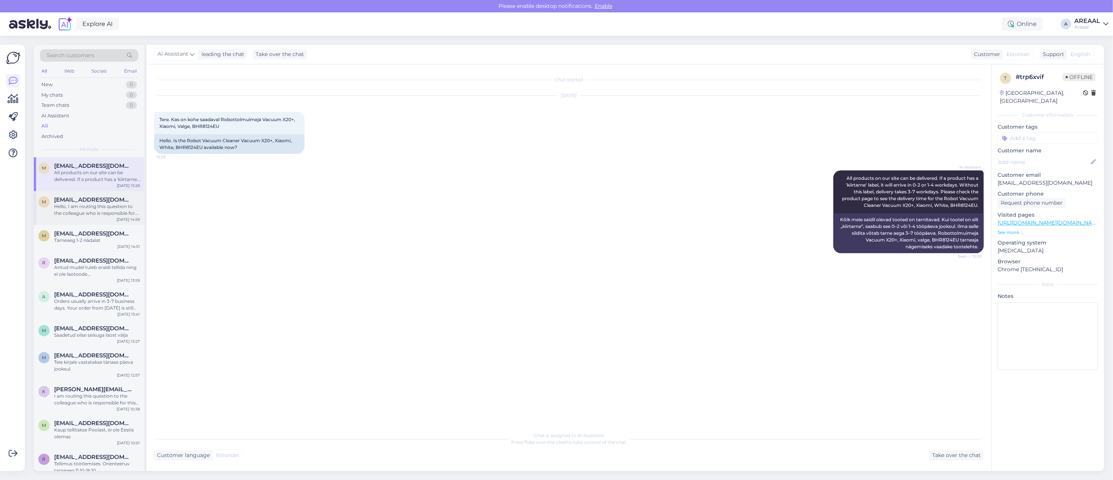
click at [70, 207] on div "Hello, I am routing this question to the colleague who is responsible for this …" at bounding box center [97, 210] width 86 height 14
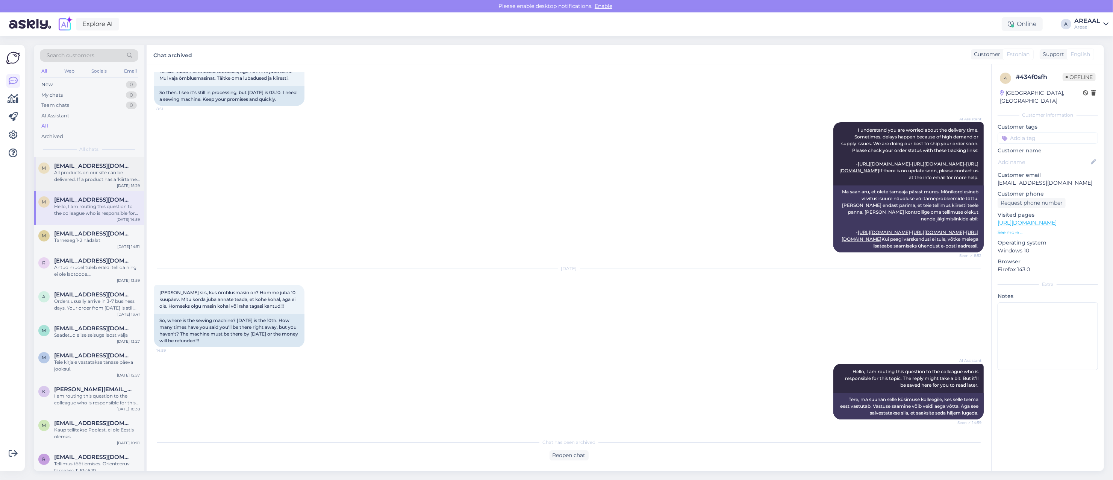
click at [68, 180] on div "All products on our site can be delivered. If a product has a 'kiirtarne' label…" at bounding box center [97, 176] width 86 height 14
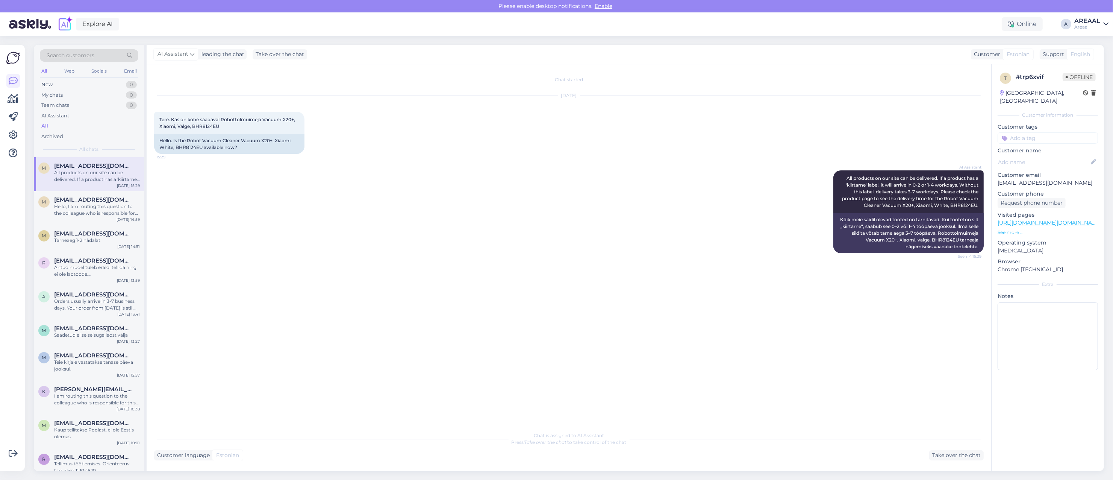
click at [1093, 23] on div "AREAAL" at bounding box center [1088, 21] width 26 height 6
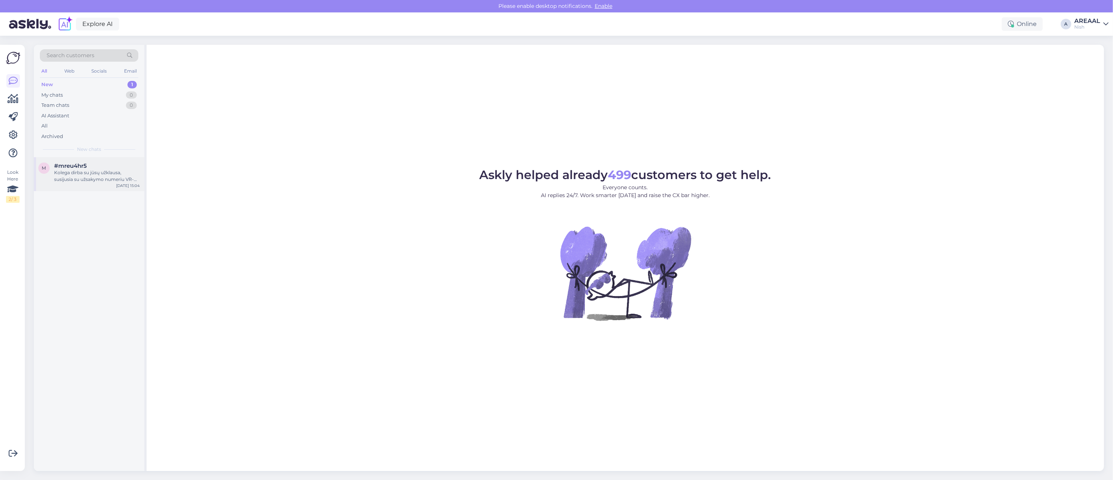
click at [118, 170] on div "Kolega dirba su jūsų užklausa, susijusia su užsakymo numeriu VR-20783. Jis pate…" at bounding box center [97, 176] width 86 height 14
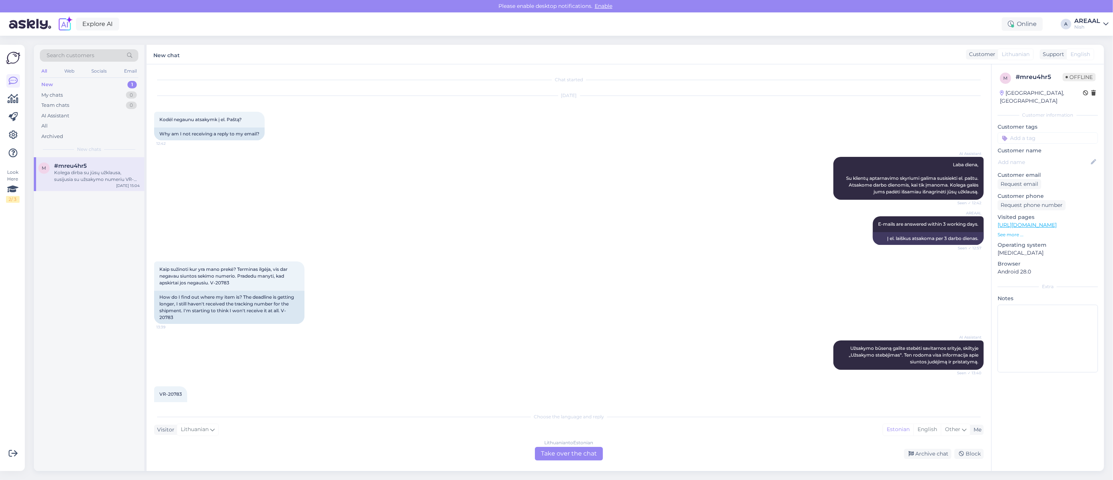
scroll to position [157, 0]
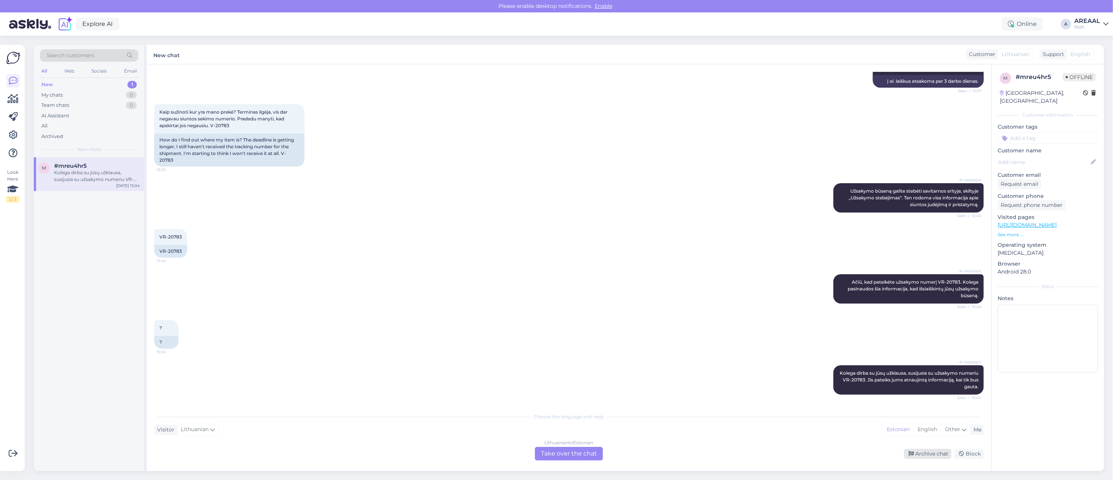
click at [931, 451] on div "Archive chat" at bounding box center [927, 454] width 47 height 10
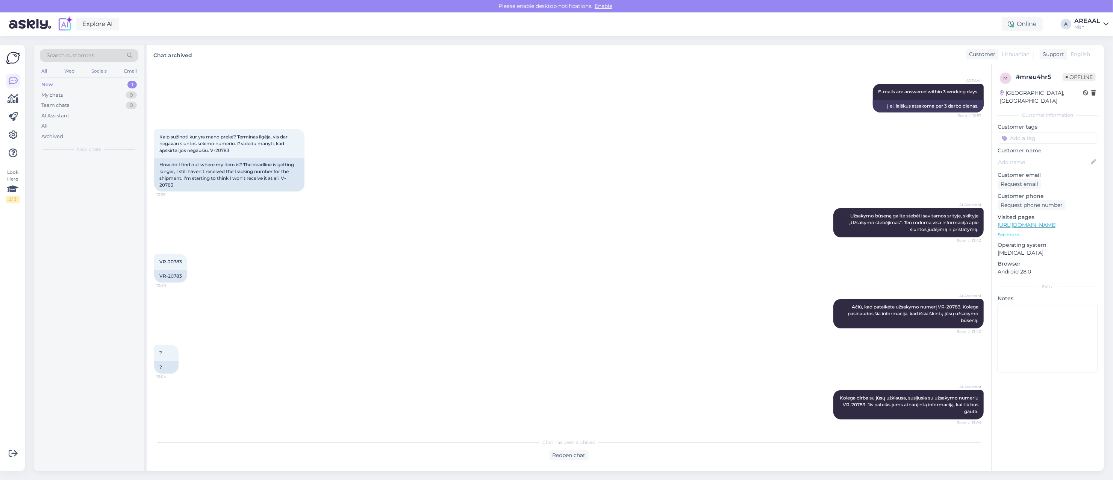
scroll to position [132, 0]
click at [87, 118] on div "AI Assistant" at bounding box center [89, 116] width 99 height 11
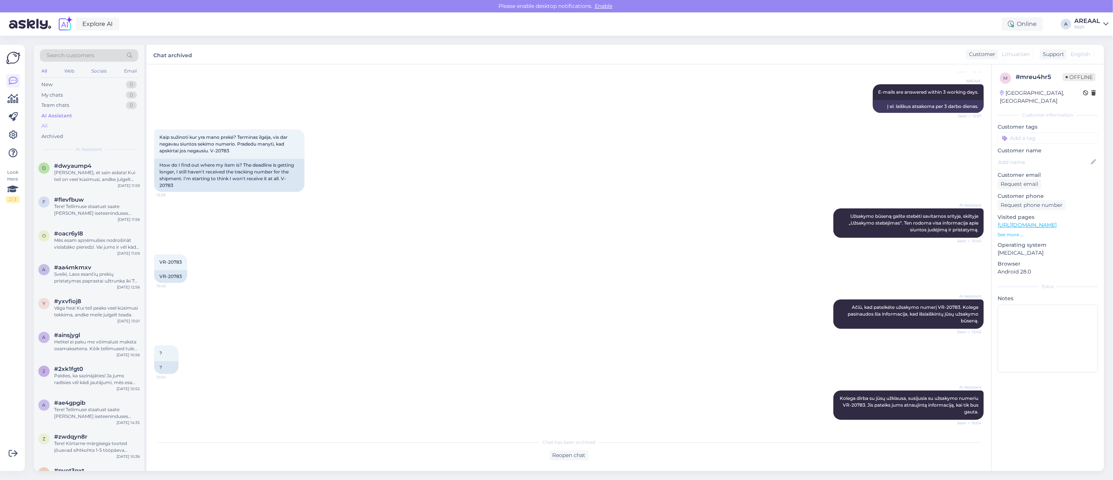
click at [73, 127] on div "All" at bounding box center [89, 126] width 99 height 11
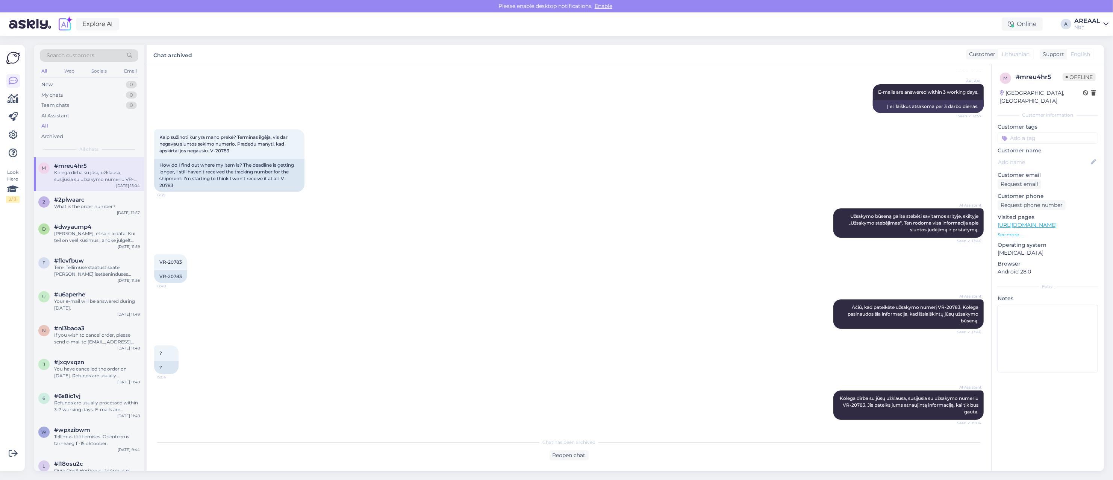
click at [1099, 16] on div "Explore AI Online A AREAAL Nish" at bounding box center [556, 23] width 1113 height 23
click at [1097, 26] on div "Nish" at bounding box center [1088, 27] width 26 height 6
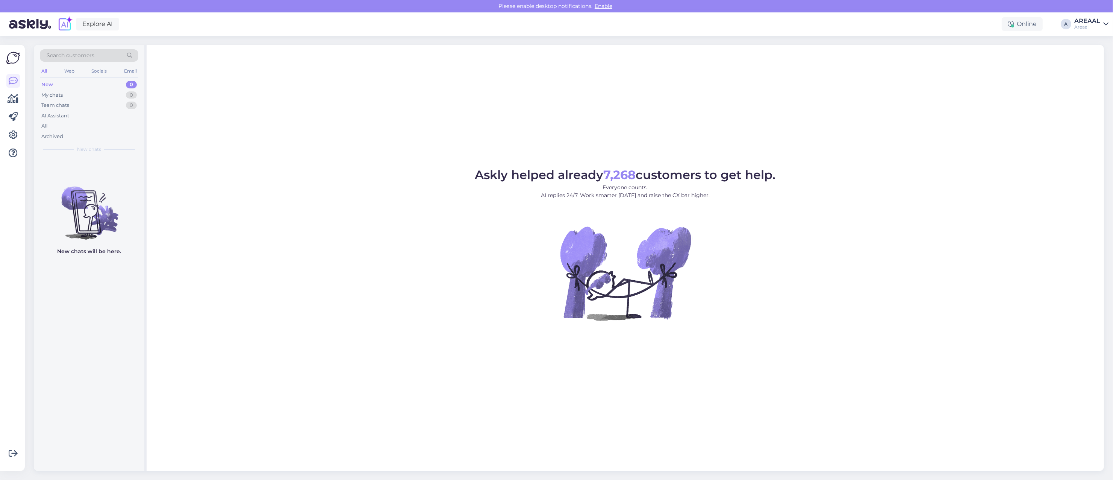
click at [666, 160] on div "Askly helped already 7,268 customers to get help. Everyone counts. AI replies 2…" at bounding box center [626, 258] width 958 height 426
click at [105, 125] on div "All" at bounding box center [89, 126] width 99 height 11
click at [76, 131] on div "Archived" at bounding box center [89, 136] width 99 height 11
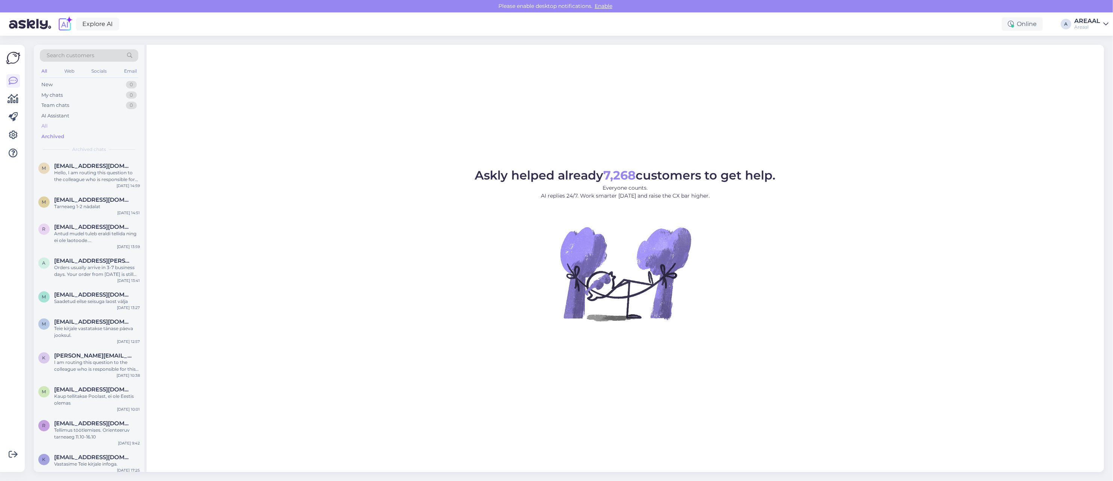
click at [75, 128] on div "All" at bounding box center [89, 126] width 99 height 11
click at [88, 176] on div "All products on our site can be delivered. If a product has a 'kiirtarne' label…" at bounding box center [97, 176] width 86 height 14
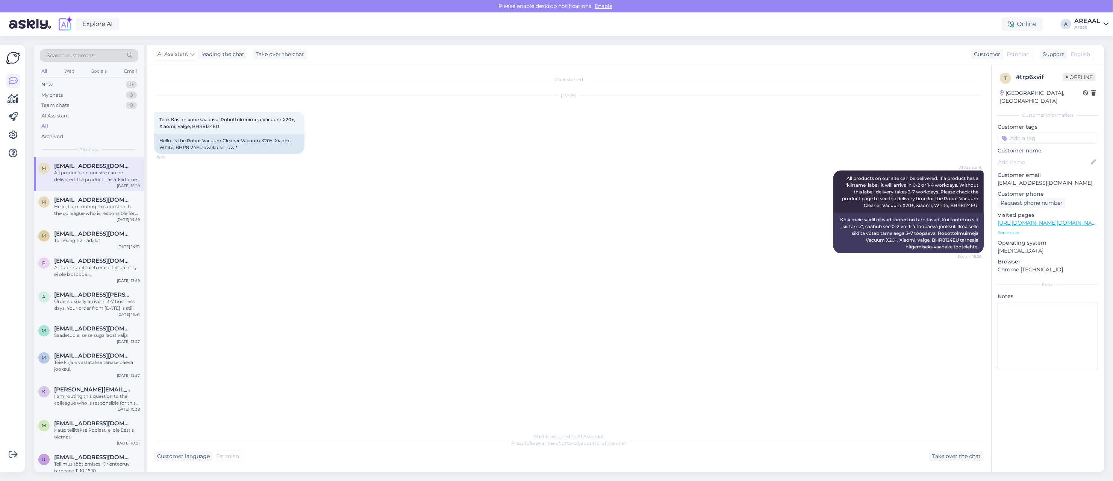
click at [1087, 28] on div "Areaal" at bounding box center [1088, 27] width 26 height 6
click at [1094, 55] on button "Open" at bounding box center [1092, 58] width 21 height 12
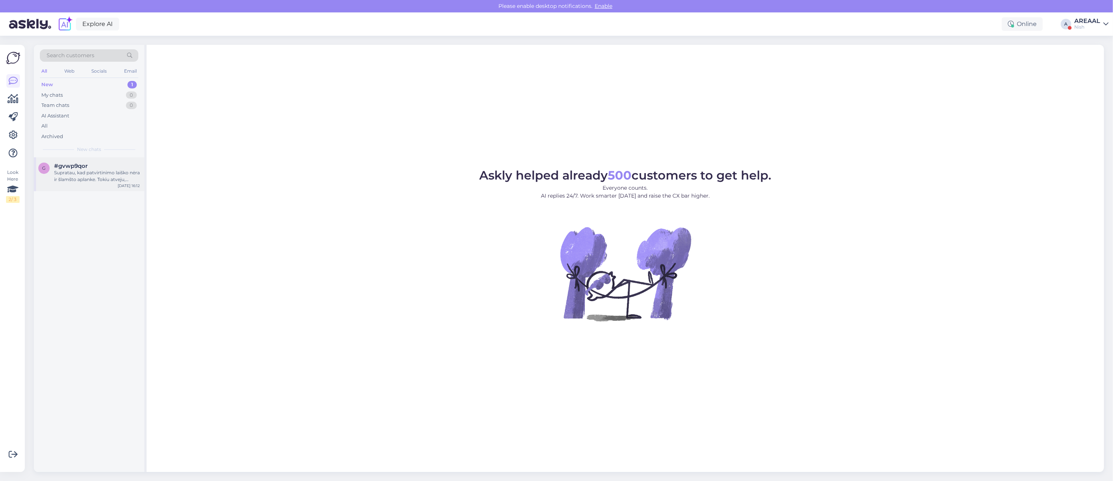
click at [112, 167] on div "#gvwp9qor" at bounding box center [97, 165] width 86 height 7
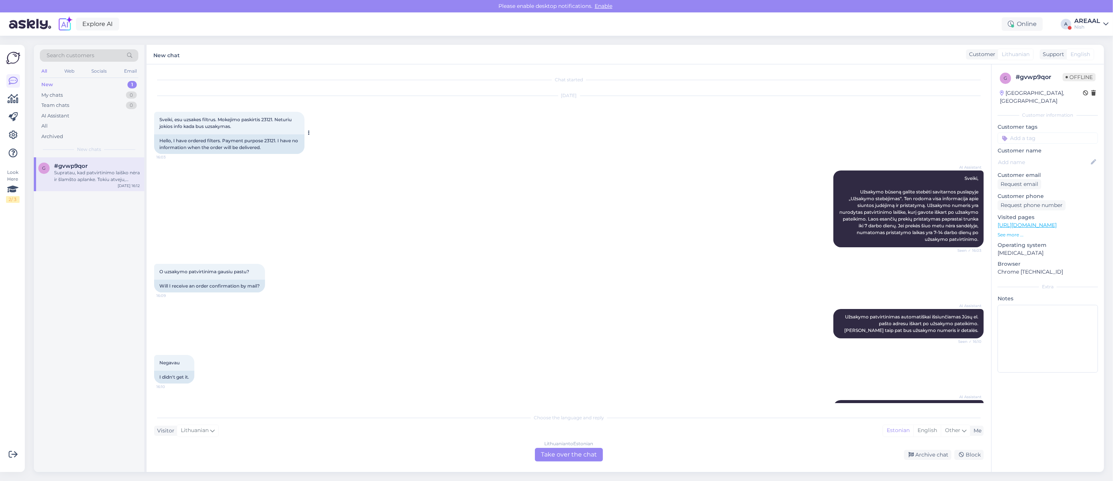
click at [269, 140] on div "Hello, I have ordered filters. Payment purpose 23121. I have no information whe…" at bounding box center [229, 144] width 150 height 20
copy div "23121"
click at [1086, 27] on div "Nish" at bounding box center [1088, 27] width 26 height 6
click at [1080, 43] on div "Areaal Open" at bounding box center [1063, 42] width 92 height 16
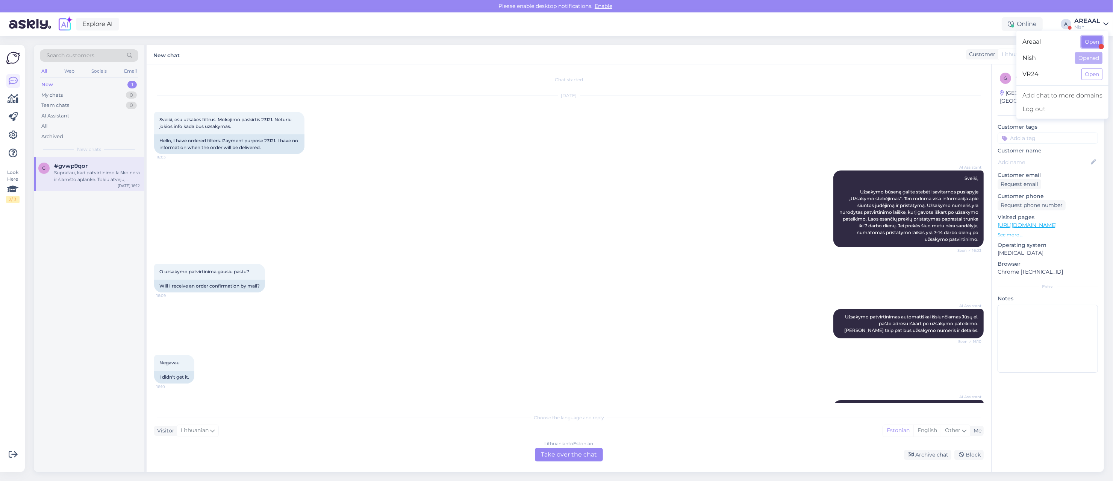
click at [1095, 46] on button "Open" at bounding box center [1092, 42] width 21 height 12
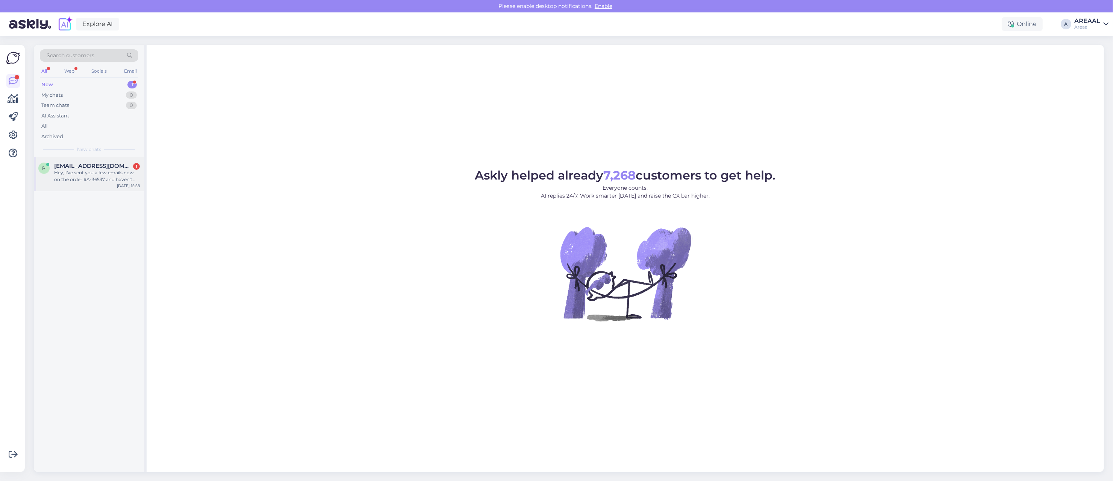
drag, startPoint x: 115, startPoint y: 179, endPoint x: 120, endPoint y: 182, distance: 5.3
click at [118, 181] on div "Hey, I've sent you a few emails now on the order #A-36537 and haven't gotten a …" at bounding box center [97, 176] width 86 height 14
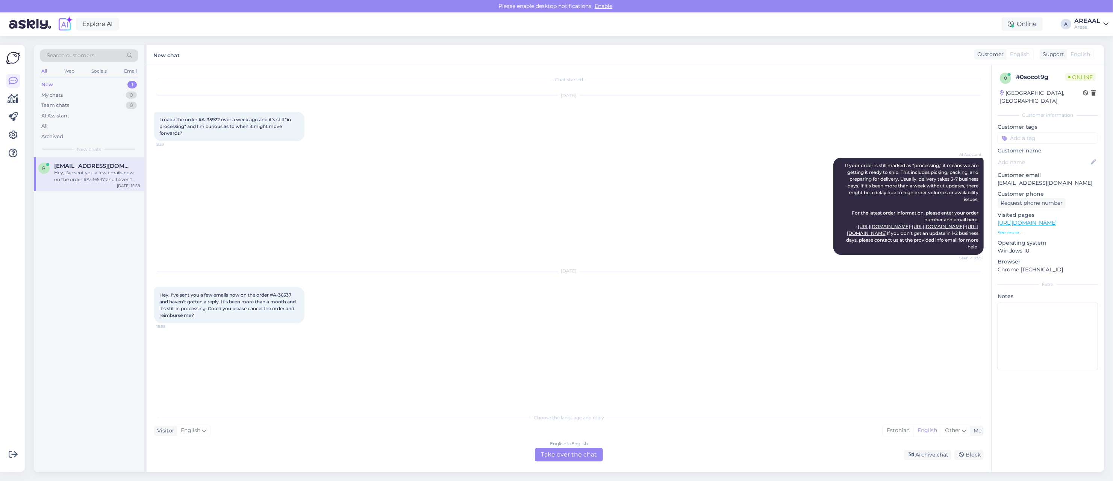
click at [551, 461] on div "English to English Take over the chat" at bounding box center [569, 454] width 68 height 14
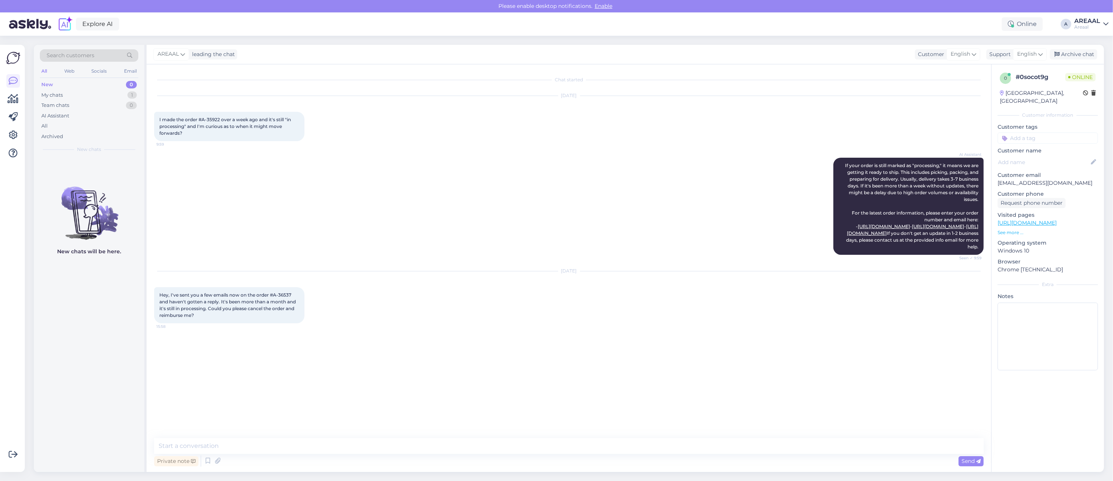
click at [551, 459] on div "Private note Send" at bounding box center [569, 460] width 830 height 14
click at [545, 447] on textarea at bounding box center [569, 446] width 830 height 16
type textarea "Hello! Your e-mail will be answered today or tomorrow."
click at [757, 156] on div "AI Assistant If your order is still marked as "processing," it means we are get…" at bounding box center [569, 206] width 830 height 114
click at [79, 129] on div "All" at bounding box center [89, 126] width 99 height 11
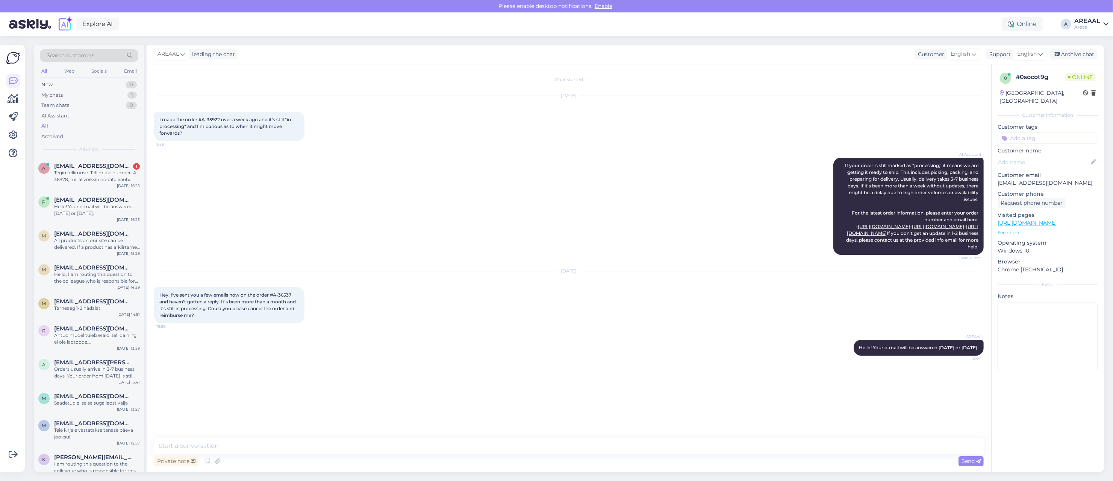
click at [198, 198] on div "AI Assistant If your order is still marked as "processing," it means we are get…" at bounding box center [569, 206] width 830 height 114
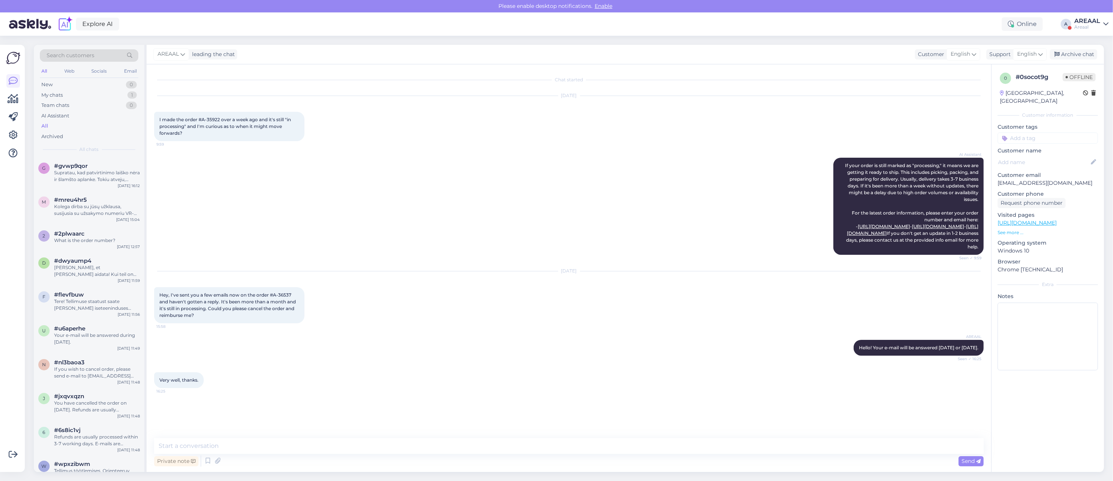
click at [611, 191] on div "AI Assistant If your order is still marked as "processing," it means we are get…" at bounding box center [569, 206] width 830 height 114
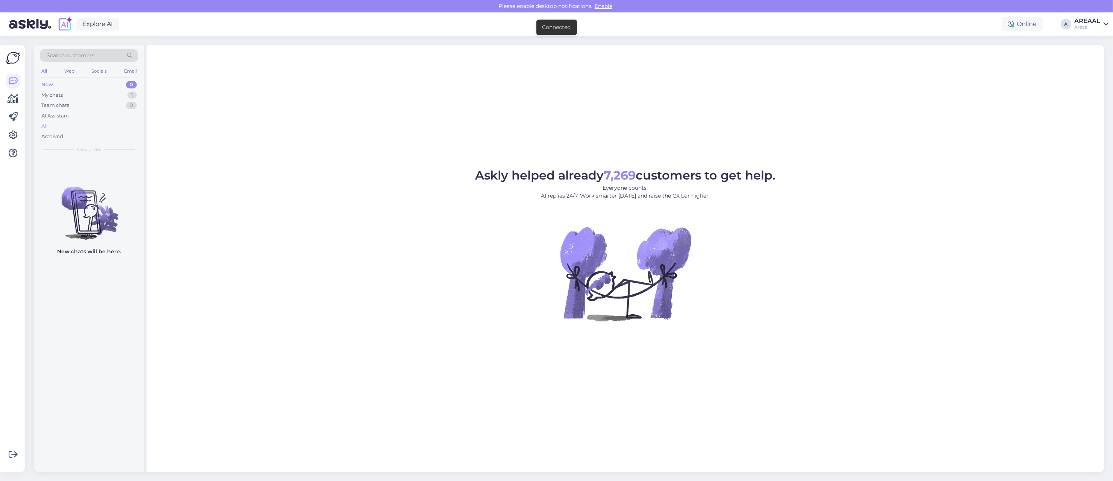
click at [87, 124] on div "All" at bounding box center [89, 126] width 99 height 11
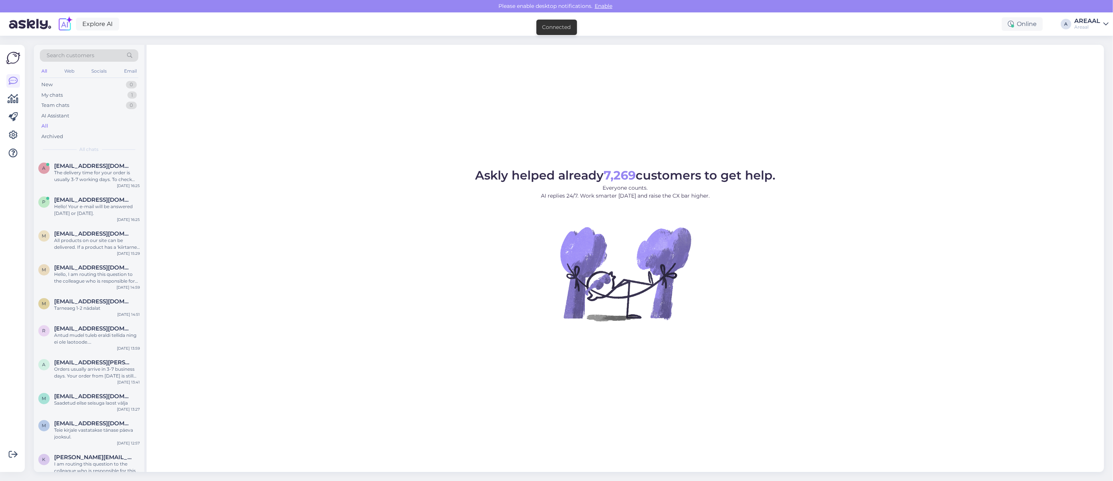
click at [90, 179] on div "The delivery time for your order is usually 3-7 working days. To check your ord…" at bounding box center [97, 176] width 86 height 14
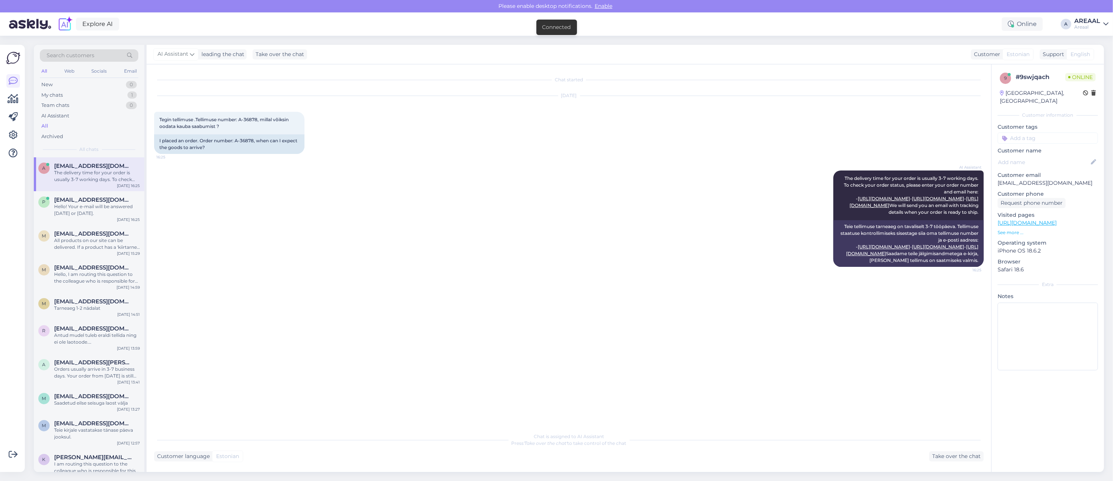
click at [1098, 55] on div "AI Assistant leading the chat Take over the chat Customer Estonian Support Engl…" at bounding box center [626, 55] width 958 height 20
click at [1093, 18] on div "AREAAL" at bounding box center [1088, 21] width 26 height 6
click at [1090, 56] on button "Open" at bounding box center [1092, 58] width 21 height 12
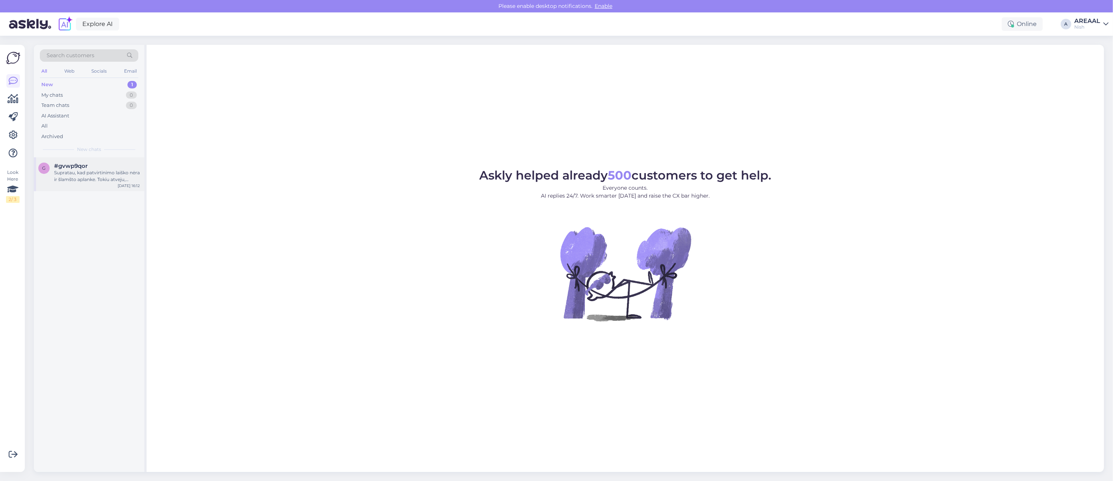
click at [73, 165] on span "#gvwp9qor" at bounding box center [70, 165] width 33 height 7
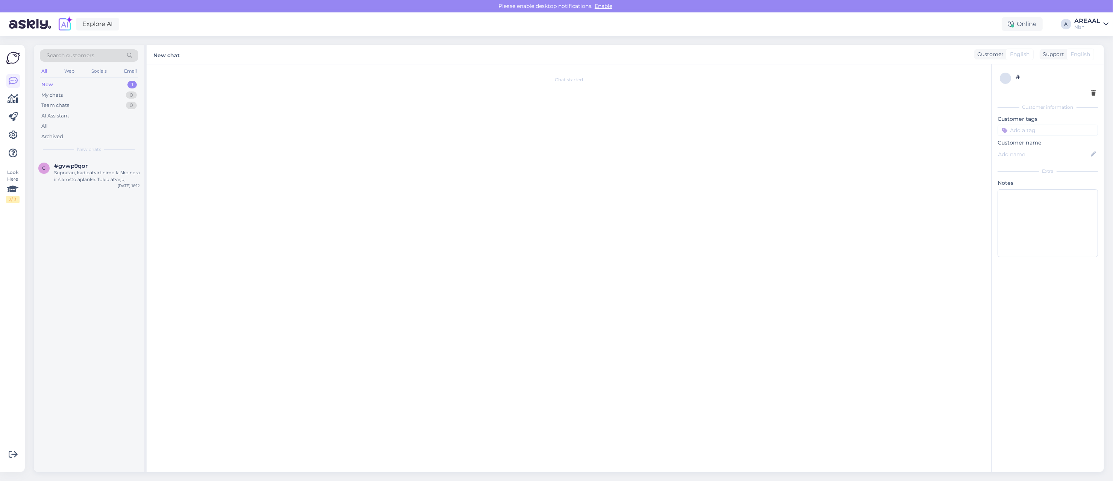
scroll to position [138, 0]
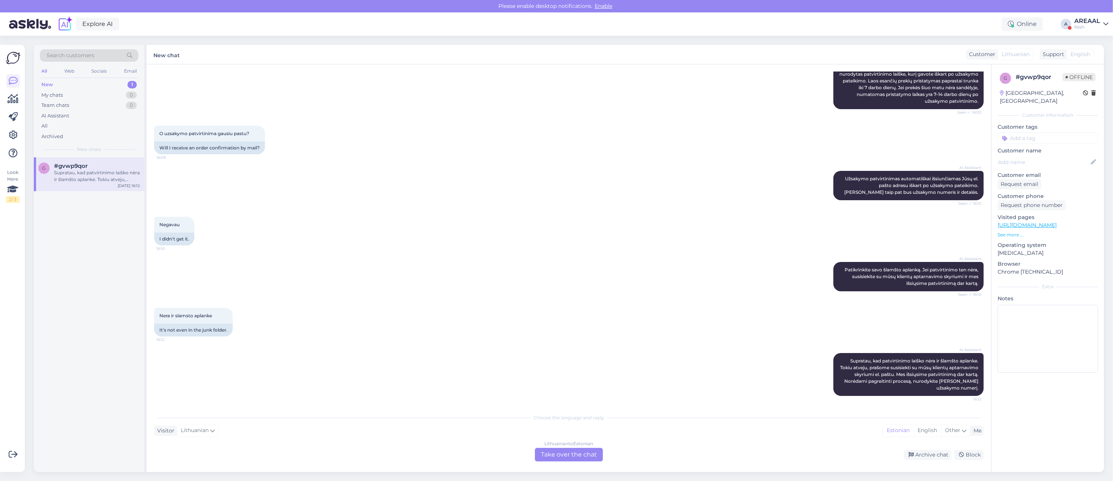
click at [574, 457] on div "Lithuanian to Estonian Take over the chat" at bounding box center [569, 454] width 68 height 14
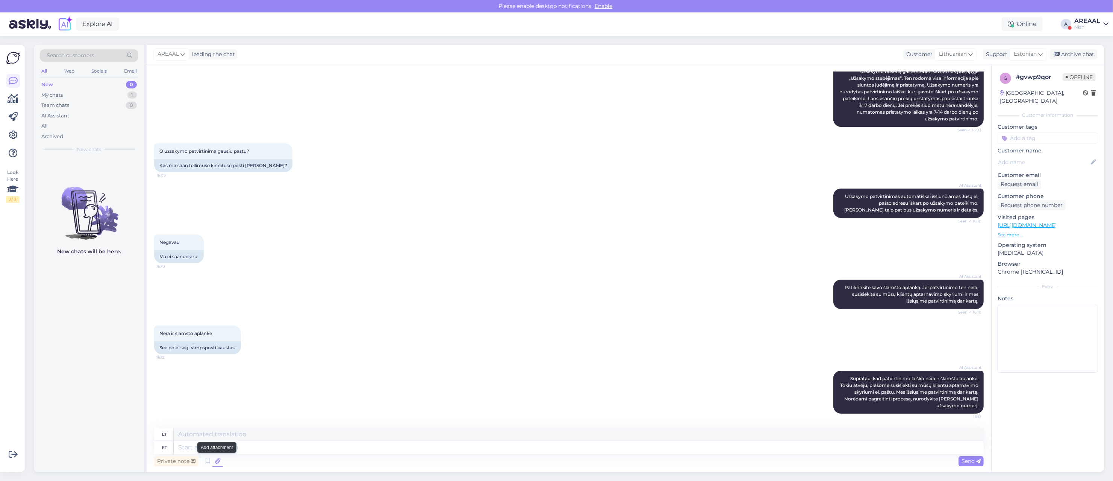
click at [219, 465] on icon at bounding box center [217, 460] width 11 height 11
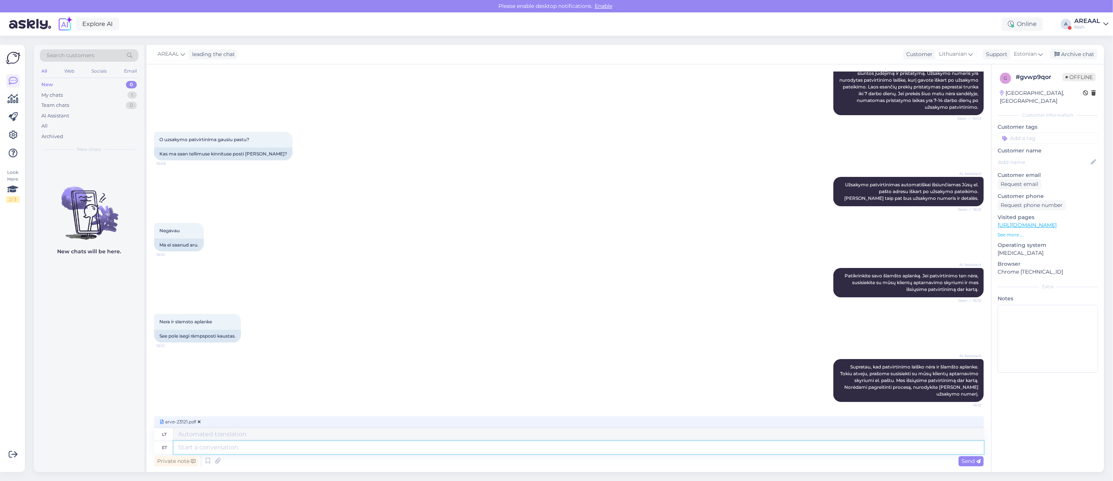
click at [258, 446] on textarea at bounding box center [579, 447] width 810 height 13
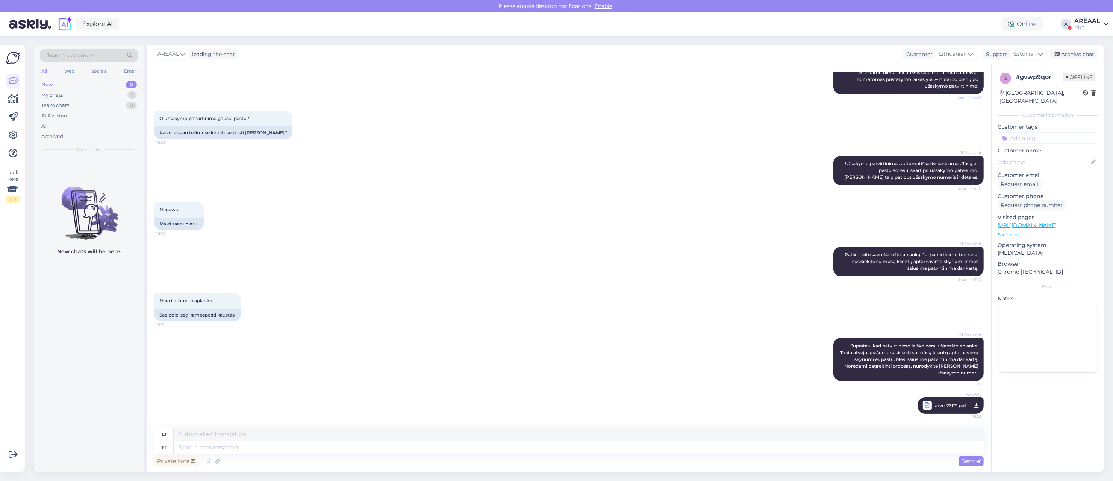
click at [1077, 16] on div "Explore AI Online A AREAAL Nish" at bounding box center [556, 23] width 1113 height 23
click at [1080, 21] on div "AREAAL" at bounding box center [1088, 21] width 26 height 6
click at [1089, 40] on button "Open" at bounding box center [1092, 42] width 21 height 12
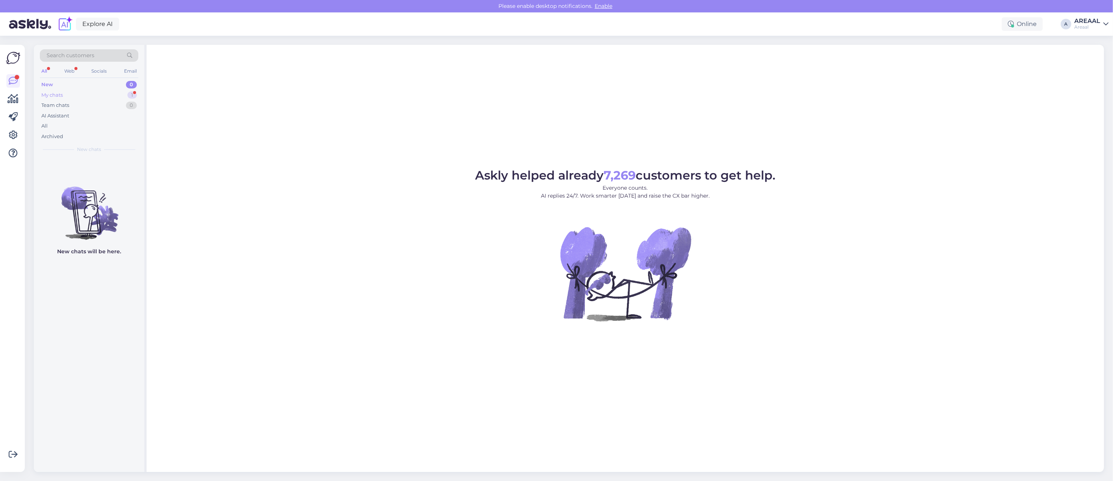
click at [117, 92] on div "My chats 1" at bounding box center [89, 95] width 99 height 11
click at [113, 144] on div "Search customers All Web Socials Email New 0 My chats 1 Team chats 0 AI Assista…" at bounding box center [89, 101] width 111 height 112
click at [114, 167] on span "[EMAIL_ADDRESS][DOMAIN_NAME]" at bounding box center [93, 165] width 78 height 7
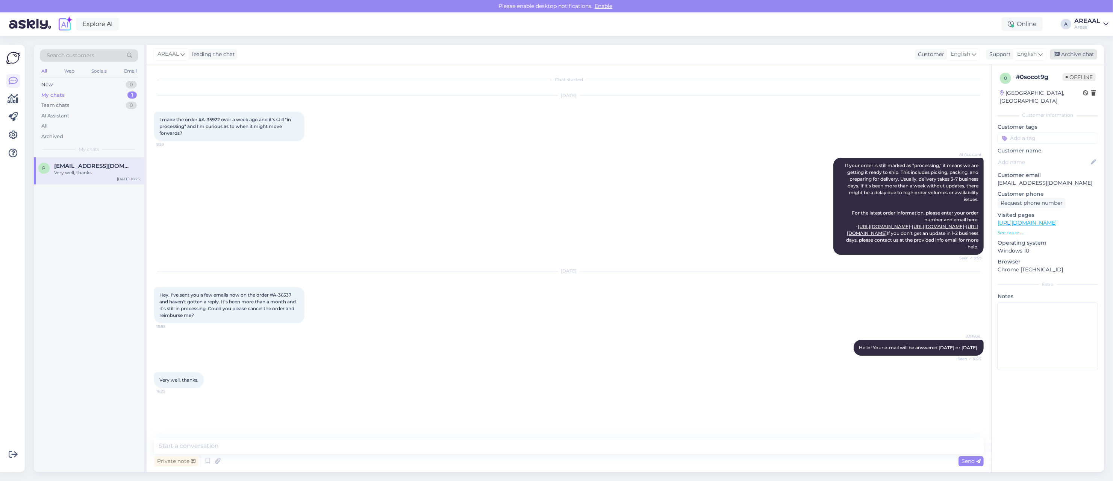
click at [1090, 55] on div "Archive chat" at bounding box center [1073, 54] width 47 height 10
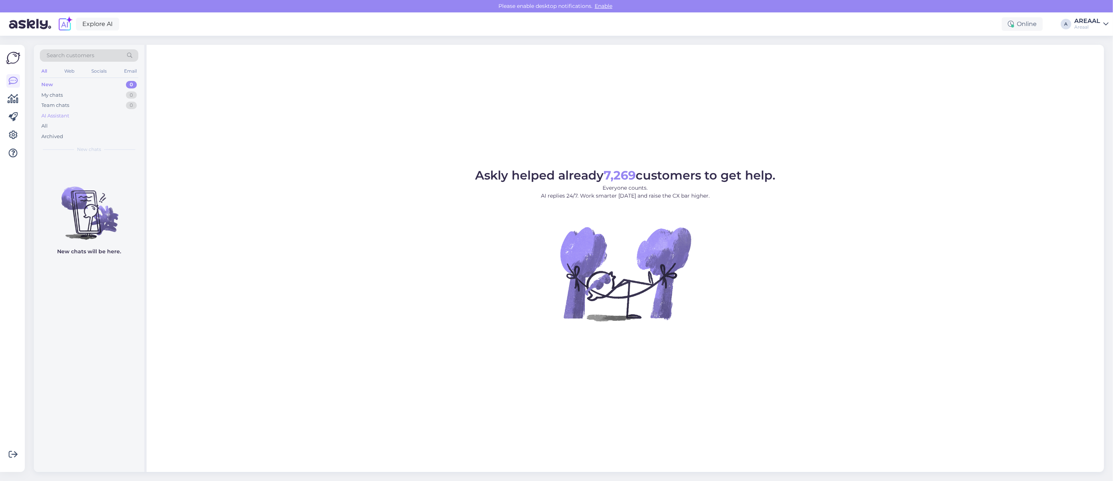
click at [88, 119] on div "AI Assistant" at bounding box center [89, 116] width 99 height 11
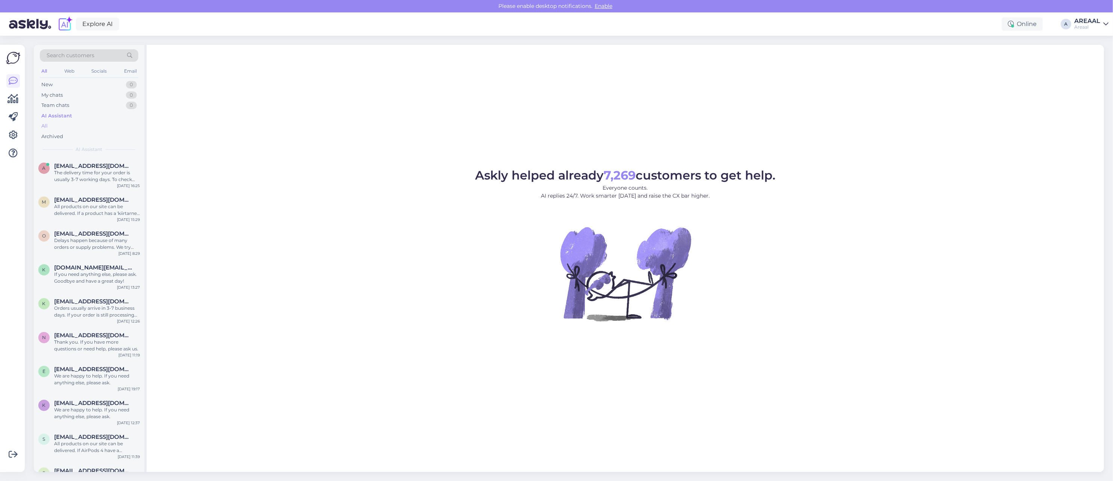
click at [87, 123] on div "All" at bounding box center [89, 126] width 99 height 11
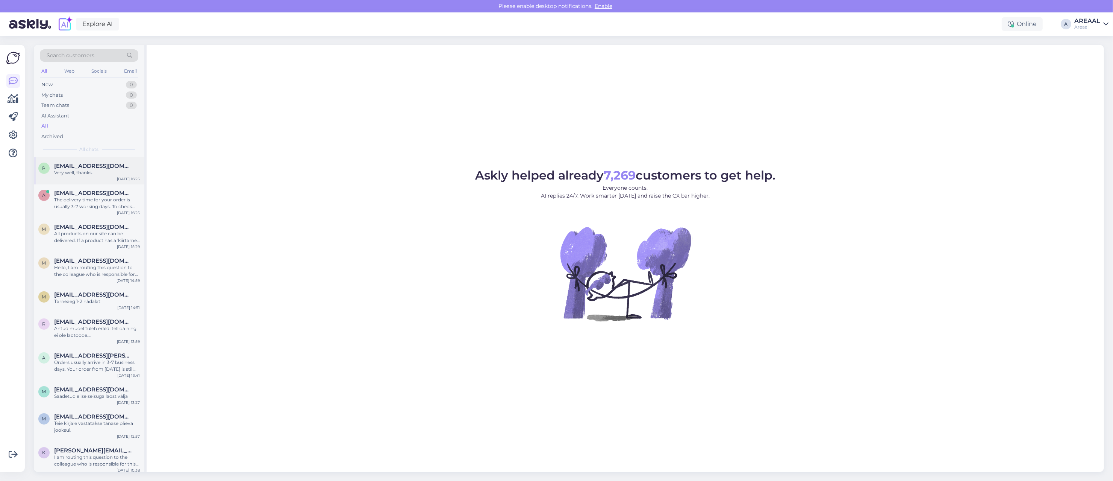
click at [81, 164] on span "[EMAIL_ADDRESS][DOMAIN_NAME]" at bounding box center [93, 165] width 78 height 7
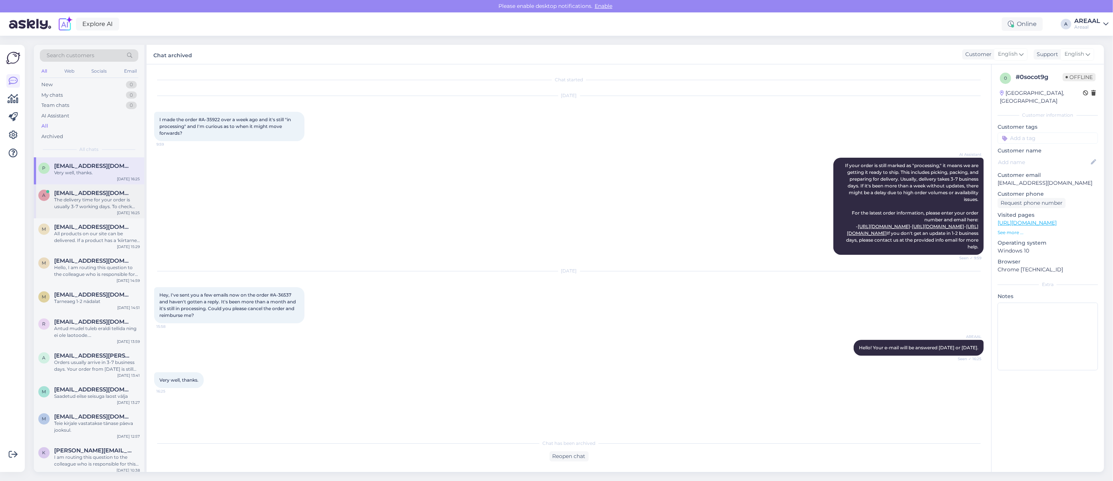
click at [86, 198] on div "The delivery time for your order is usually 3-7 working days. To check your ord…" at bounding box center [97, 203] width 86 height 14
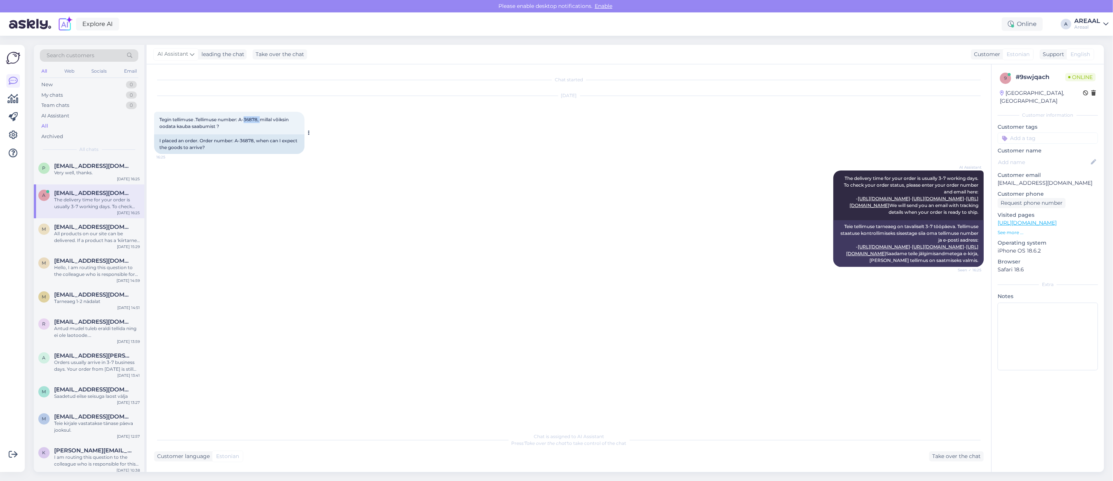
copy span "A-36878"
drag, startPoint x: 241, startPoint y: 124, endPoint x: 259, endPoint y: 124, distance: 18.4
click at [259, 124] on span "Tegin tellimuse .Tellimuse number: A-36878, millal võiksin oodata kauba saabumi…" at bounding box center [224, 123] width 130 height 12
click at [951, 458] on div "Take over the chat" at bounding box center [956, 456] width 55 height 10
click at [1087, 56] on div "Archive chat" at bounding box center [1073, 54] width 47 height 10
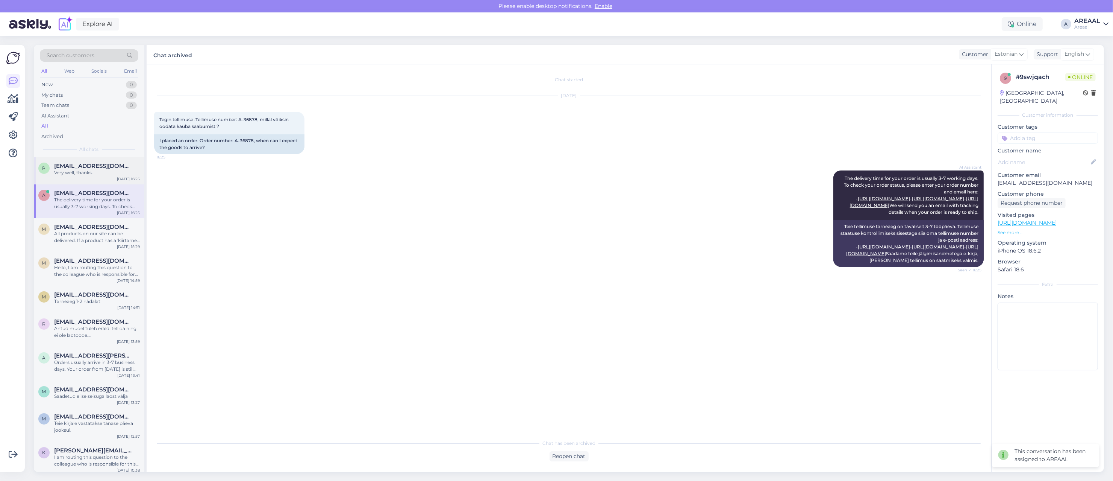
click at [129, 166] on span "[EMAIL_ADDRESS][DOMAIN_NAME]" at bounding box center [93, 165] width 78 height 7
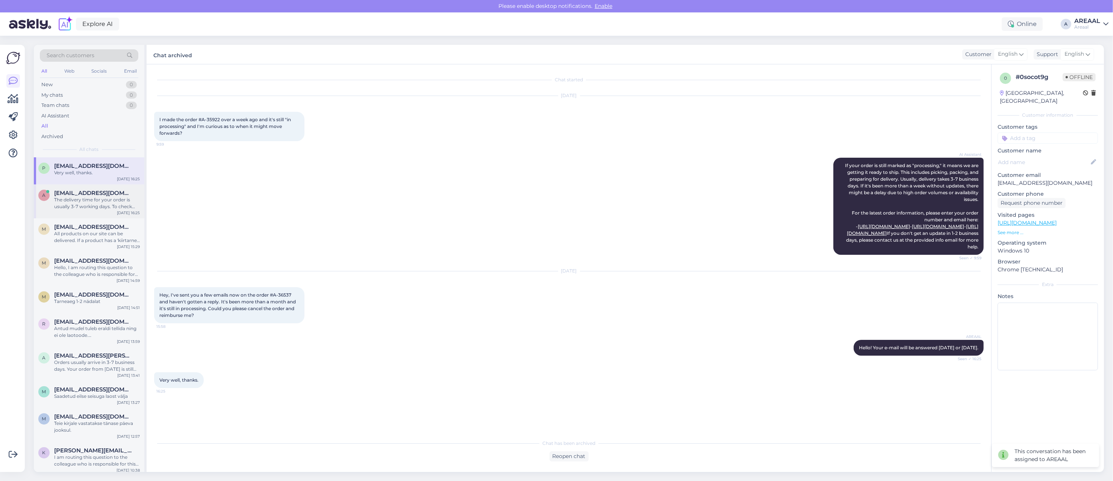
click at [116, 214] on div "a anton.jartsev@gmail.com The delivery time for your order is usually 3-7 worki…" at bounding box center [89, 201] width 111 height 34
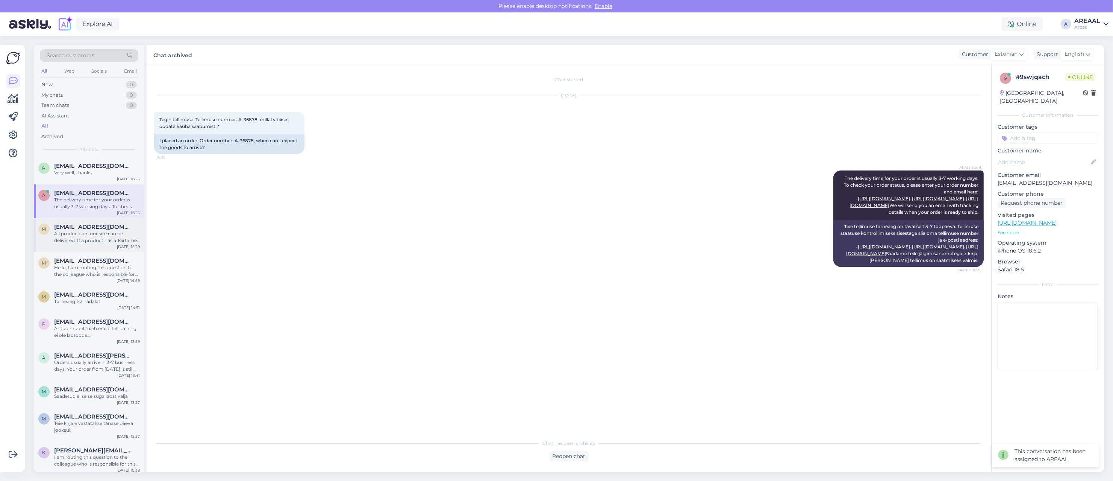
click at [112, 241] on div "All products on our site can be delivered. If a product has a 'kiirtarne' label…" at bounding box center [97, 237] width 86 height 14
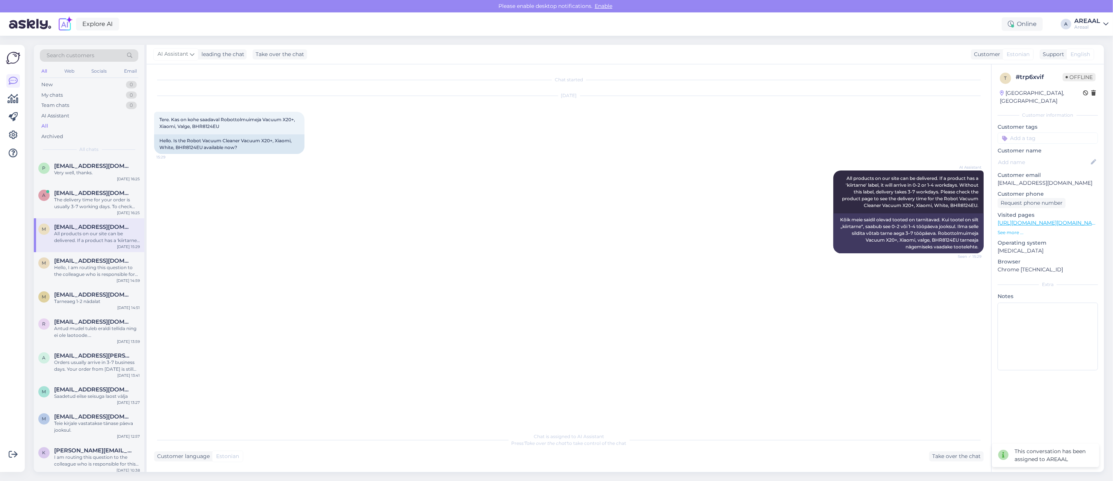
click at [382, 235] on div "AI Assistant All products on our site can be delivered. If a product has a 'kii…" at bounding box center [569, 211] width 830 height 99
click at [1080, 24] on div "Areaal" at bounding box center [1088, 27] width 26 height 6
click at [1088, 55] on button "Open" at bounding box center [1092, 58] width 21 height 12
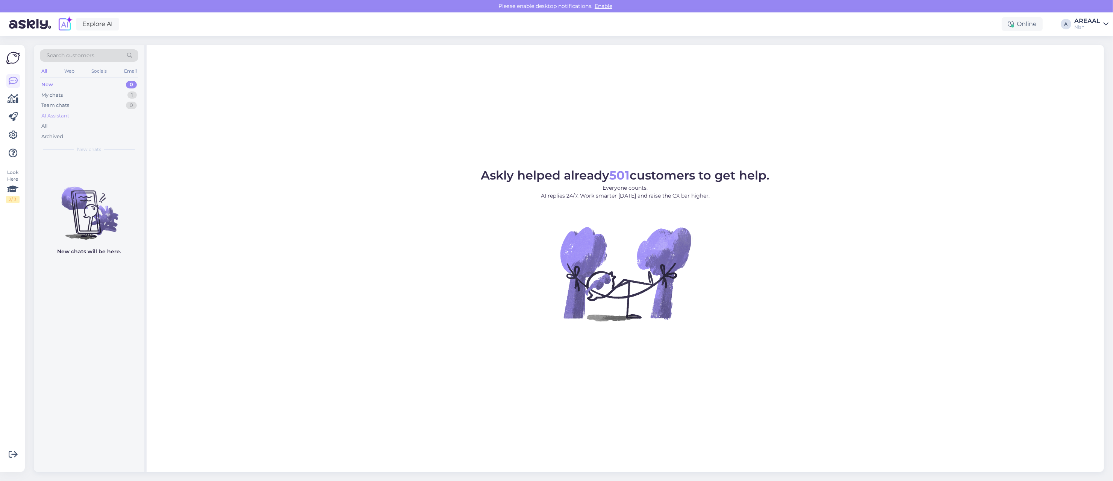
drag, startPoint x: 111, startPoint y: 109, endPoint x: 109, endPoint y: 113, distance: 4.0
click at [111, 110] on div "Team chats 0" at bounding box center [89, 105] width 99 height 11
click at [106, 126] on div "All" at bounding box center [89, 126] width 99 height 11
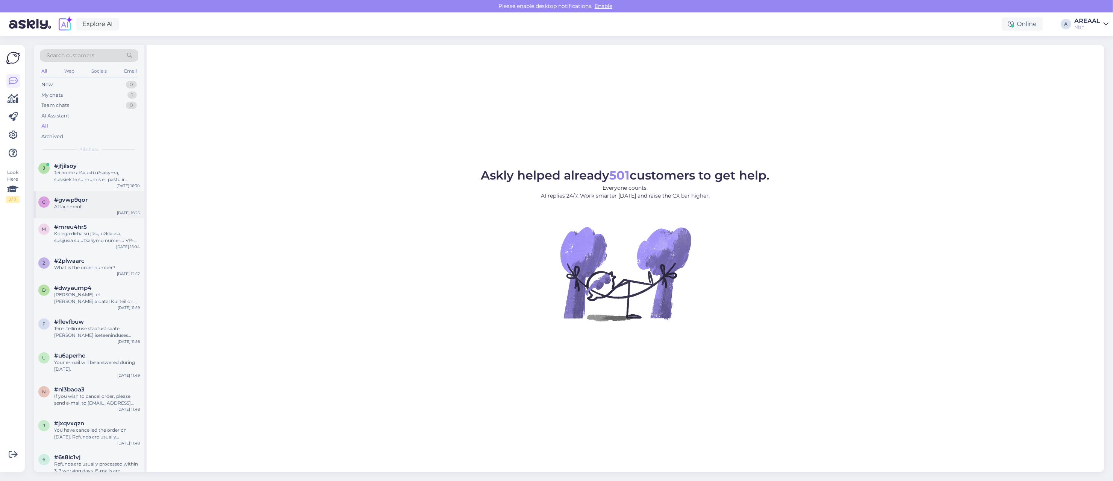
click at [108, 202] on div "#gvwp9qor" at bounding box center [97, 199] width 86 height 7
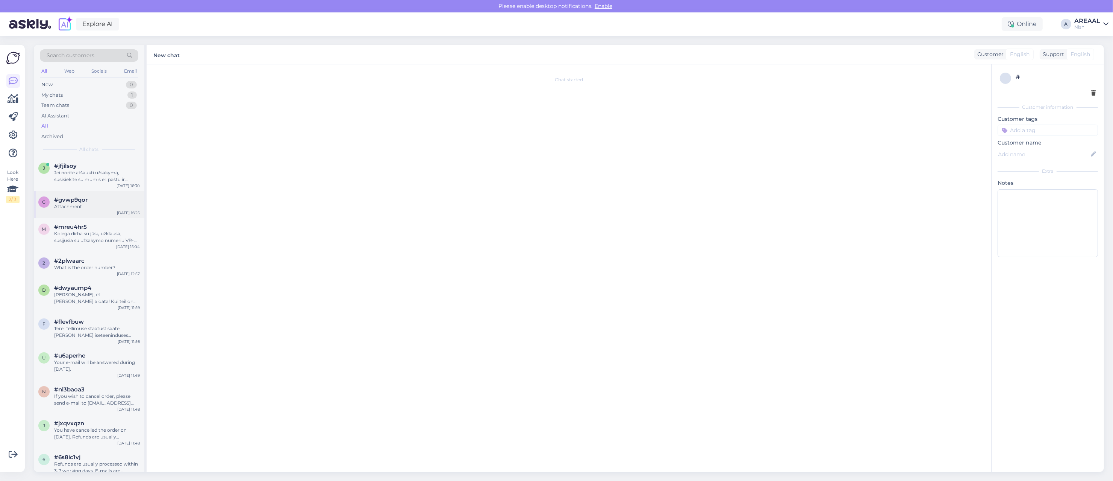
scroll to position [153, 0]
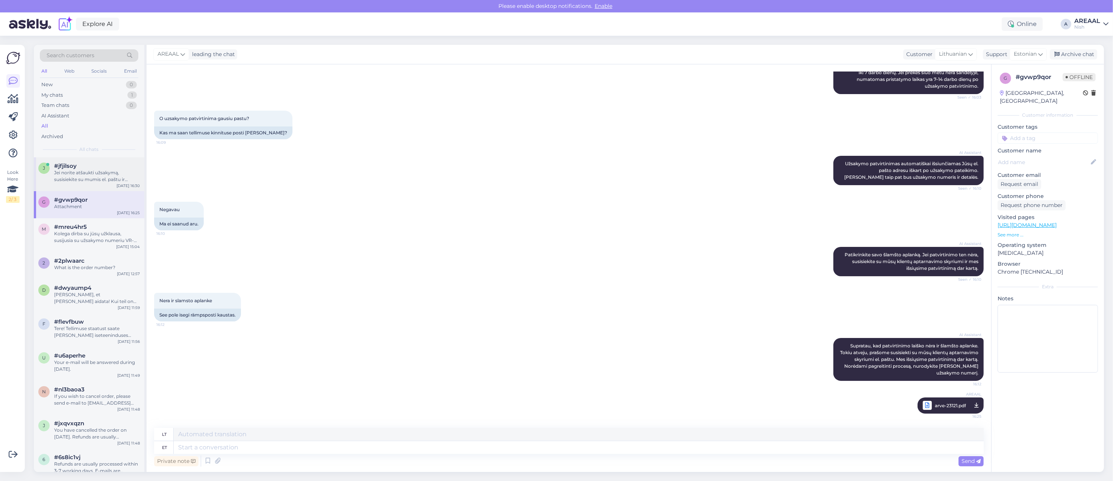
click at [108, 183] on div "j #jfjilsoy Jei norite atšaukti užsakymą, susisiekite su mumis el. paštu ir būt…" at bounding box center [89, 174] width 111 height 34
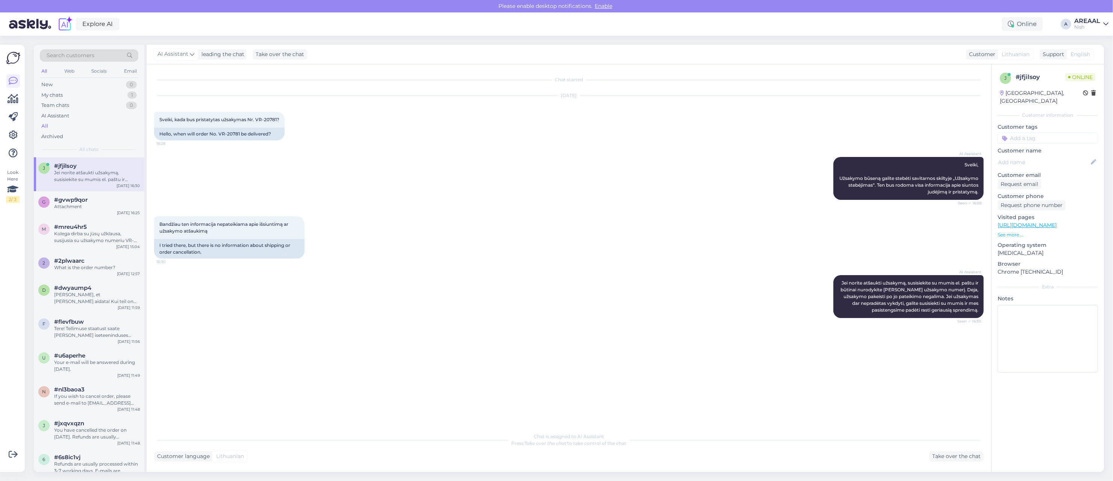
click at [1078, 25] on div "Nish" at bounding box center [1088, 27] width 26 height 6
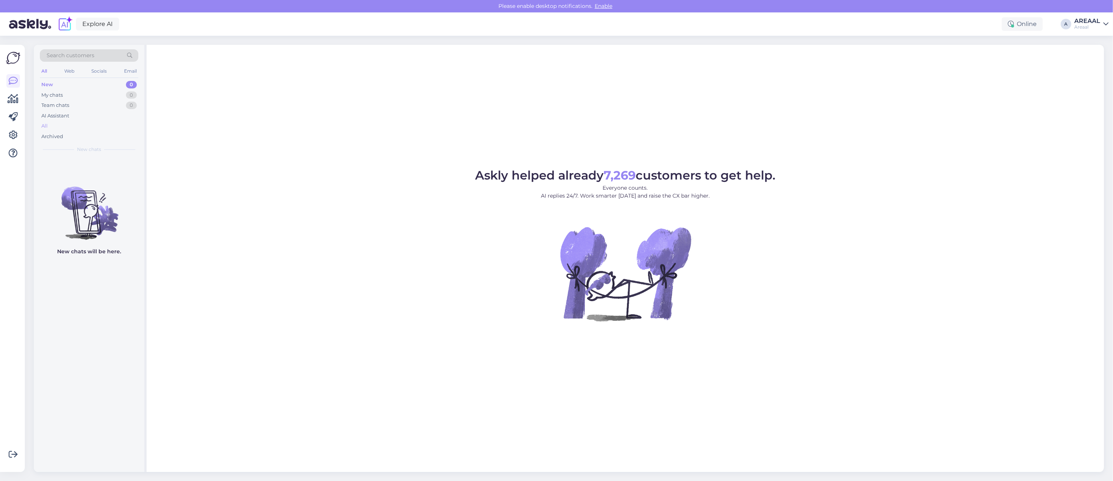
click at [85, 128] on div "All" at bounding box center [89, 126] width 99 height 11
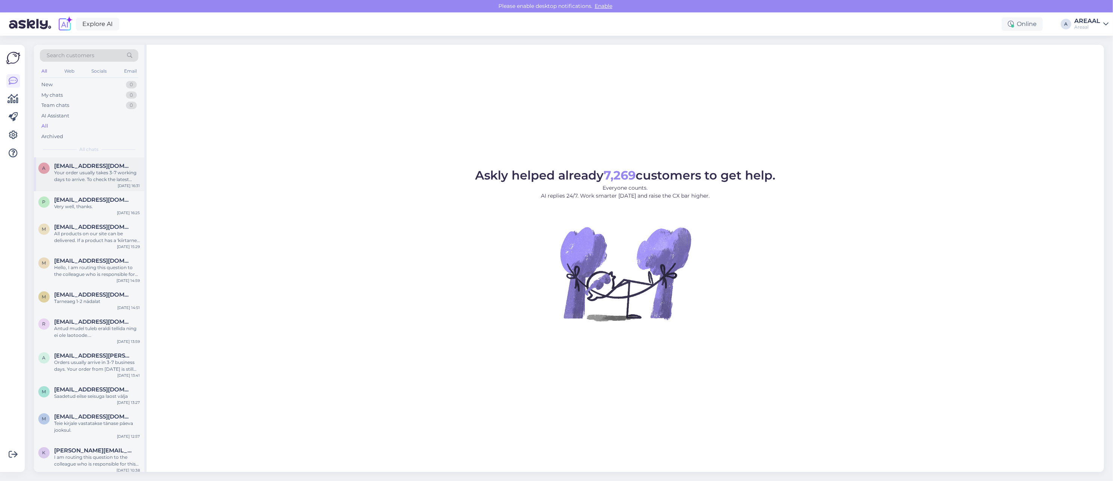
click at [101, 171] on div "Your order usually takes 3-7 working days to arrive. To check the latest delive…" at bounding box center [97, 176] width 86 height 14
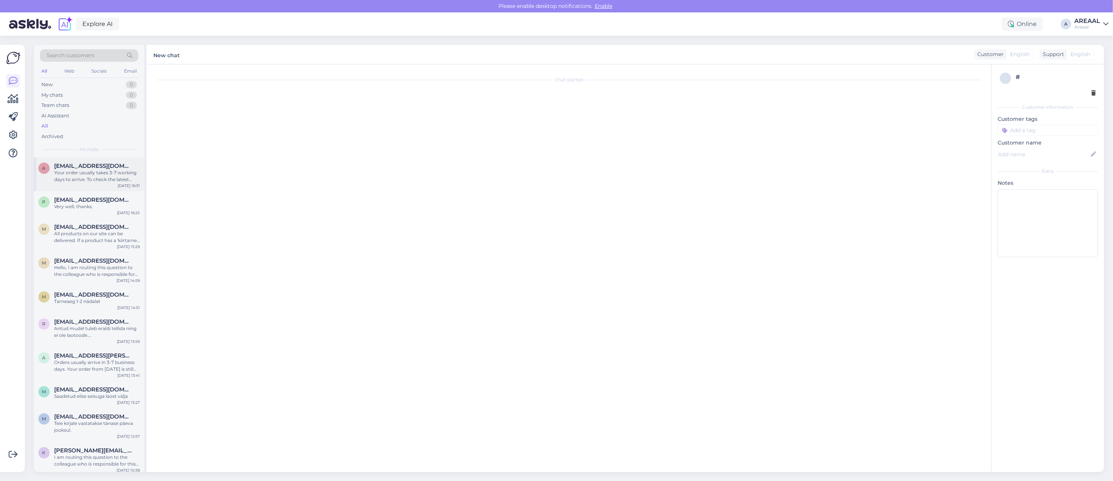
scroll to position [105, 0]
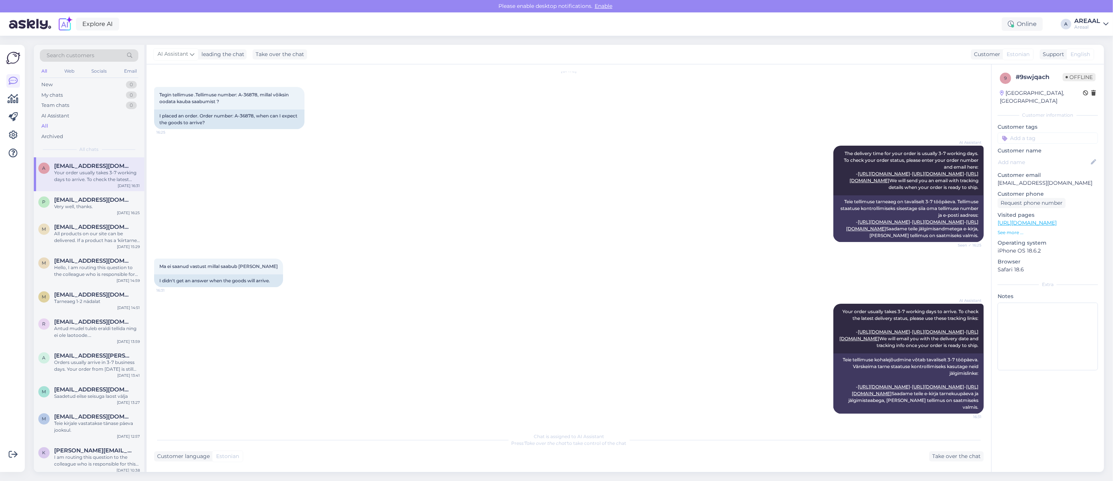
click at [1092, 18] on div "AREAAL" at bounding box center [1088, 21] width 26 height 6
click at [1090, 58] on button "Open" at bounding box center [1092, 58] width 21 height 12
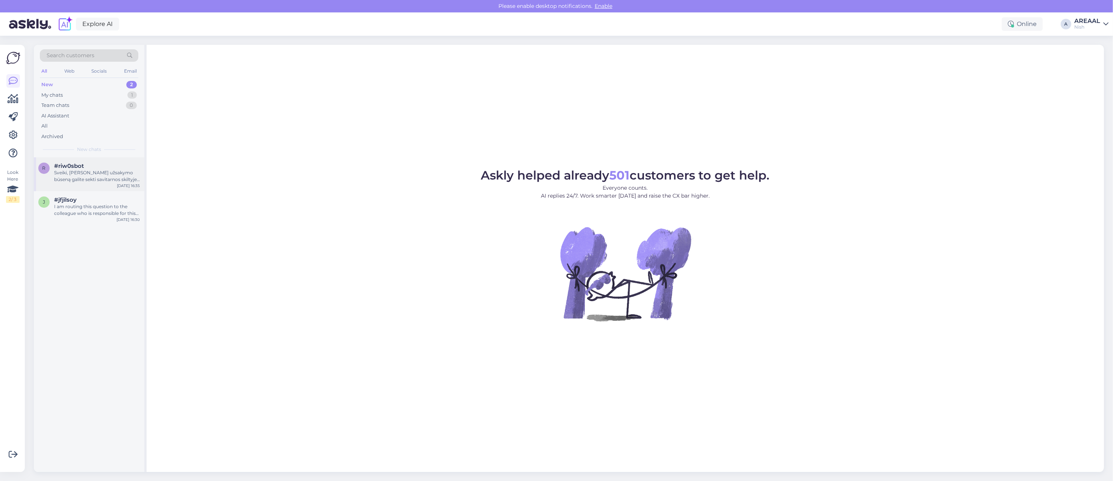
click at [96, 183] on div "r #riw0sbot Sveiki, [PERSON_NAME] užsakymo būseną galite sekti savitarnos skilt…" at bounding box center [89, 174] width 111 height 34
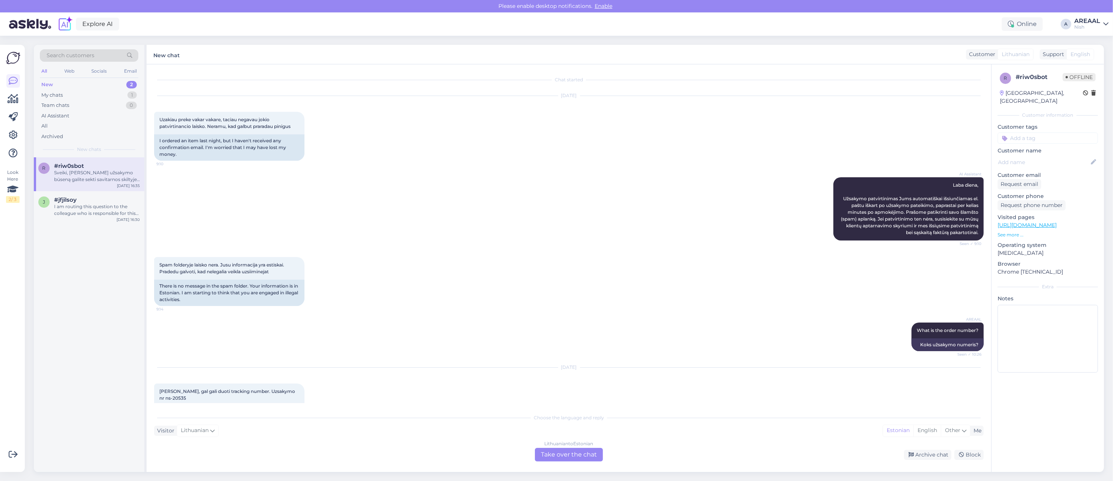
scroll to position [89, 0]
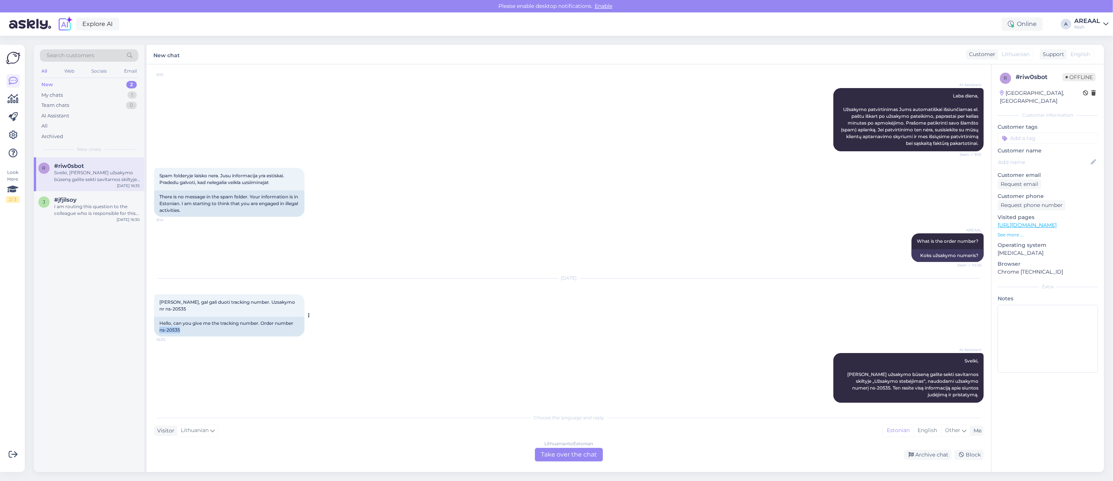
drag, startPoint x: 178, startPoint y: 326, endPoint x: 159, endPoint y: 326, distance: 18.8
click at [159, 326] on div "Hello, can you give me the tracking number. Order number ns-20535" at bounding box center [229, 327] width 150 height 20
copy div "ns-20535"
copy span "Sveiki, [PERSON_NAME] užsakymo būseną galite sekti savitarnos skiltyje „Užsakym…"
drag, startPoint x: 944, startPoint y: 346, endPoint x: 976, endPoint y: 386, distance: 51.1
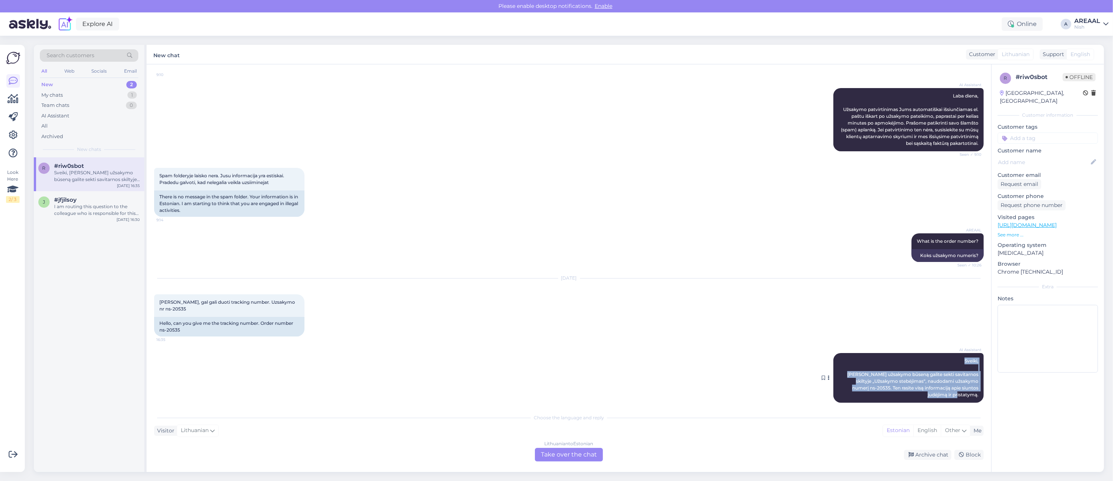
click at [976, 386] on div "AI Assistant Sveiki, [PERSON_NAME] užsakymo būseną galite sekti savitarnos skil…" at bounding box center [909, 378] width 150 height 50
click at [920, 452] on div "Archive chat" at bounding box center [927, 454] width 47 height 10
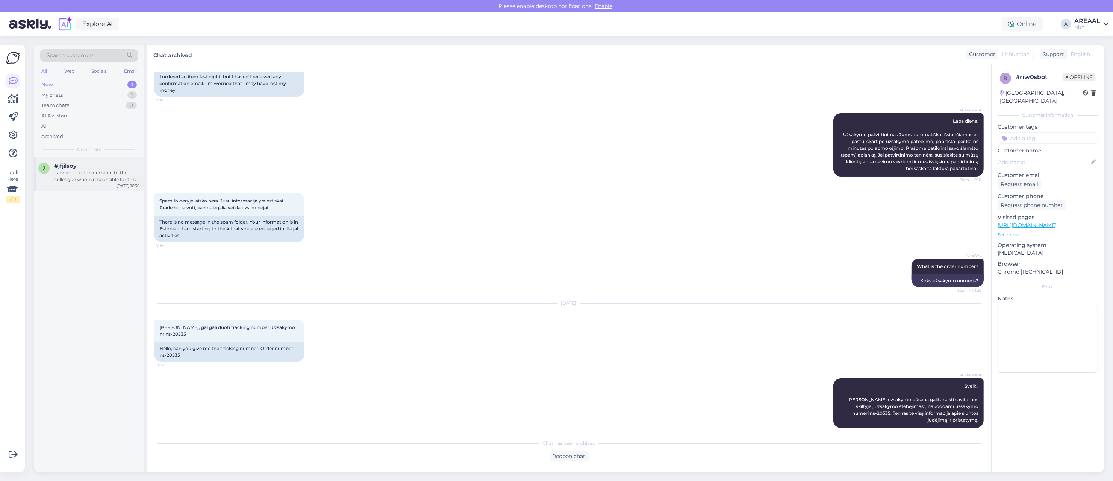
click at [85, 178] on div "I am routing this question to the colleague who is responsible for this topic. …" at bounding box center [97, 176] width 86 height 14
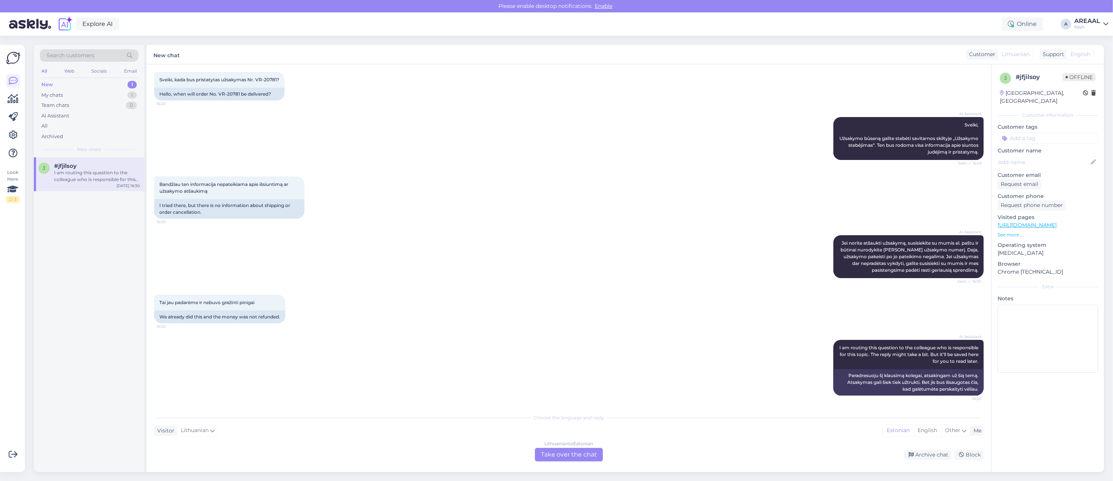
click at [938, 447] on div "Choose the language and reply Visitor Lithuanian Me Estonian English Other Lith…" at bounding box center [569, 435] width 830 height 52
click at [937, 455] on div "Archive chat" at bounding box center [927, 454] width 47 height 10
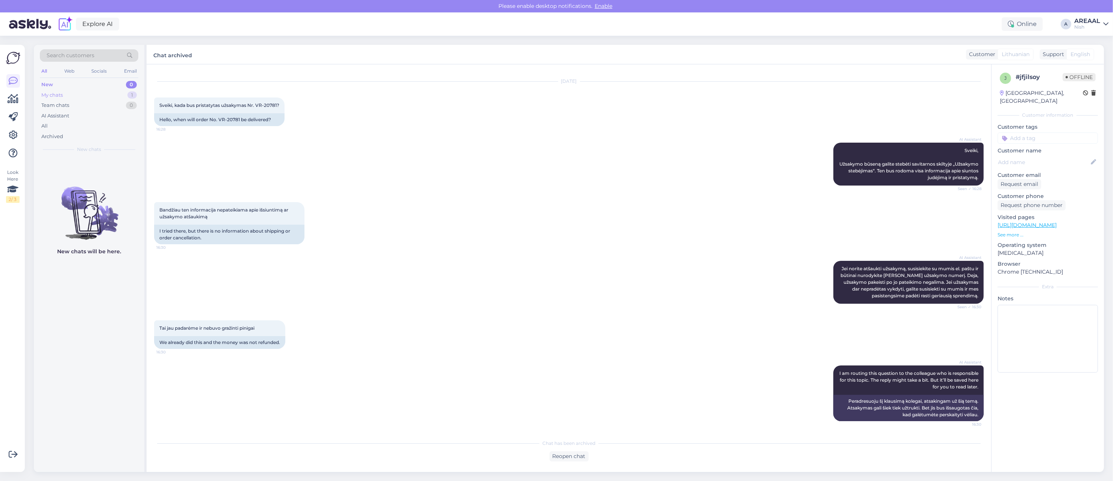
click at [111, 92] on div "My chats 1" at bounding box center [89, 95] width 99 height 11
click at [95, 189] on div "g #gvwp9qor Attachment [DATE] 16:25" at bounding box center [89, 314] width 111 height 314
click at [94, 179] on div "g #gvwp9qor Attachment [DATE] 16:25" at bounding box center [89, 170] width 111 height 27
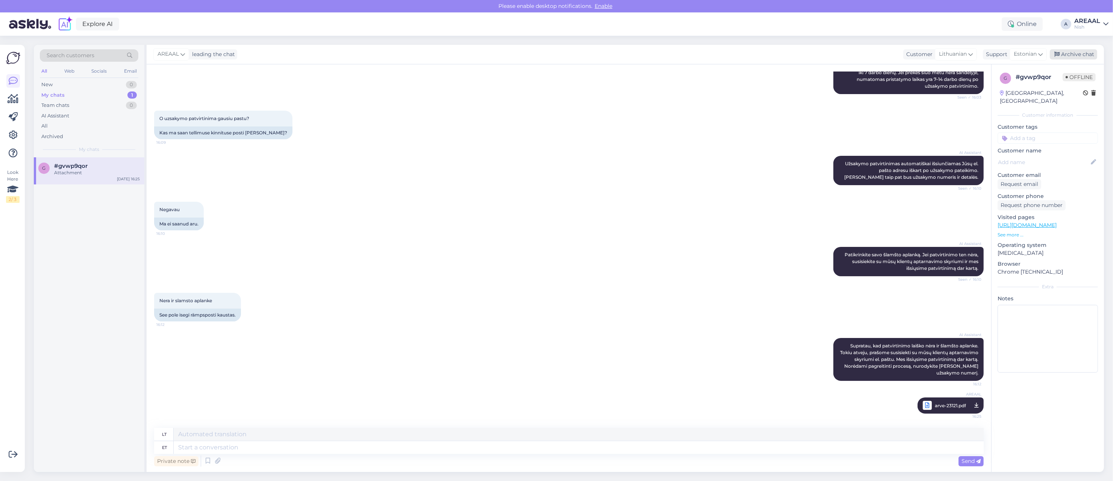
click at [1090, 53] on div "Archive chat" at bounding box center [1073, 54] width 47 height 10
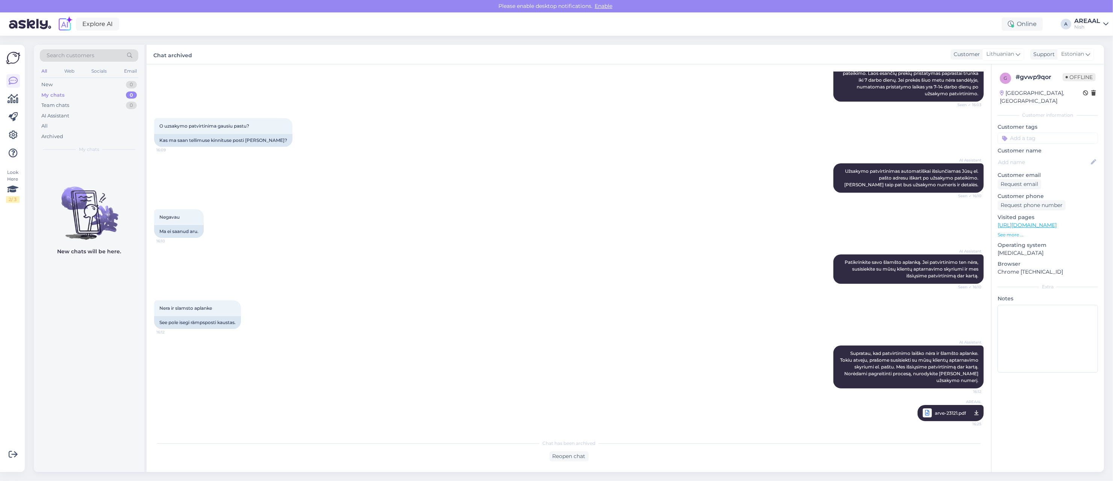
click at [1093, 27] on div "Nish" at bounding box center [1088, 27] width 26 height 6
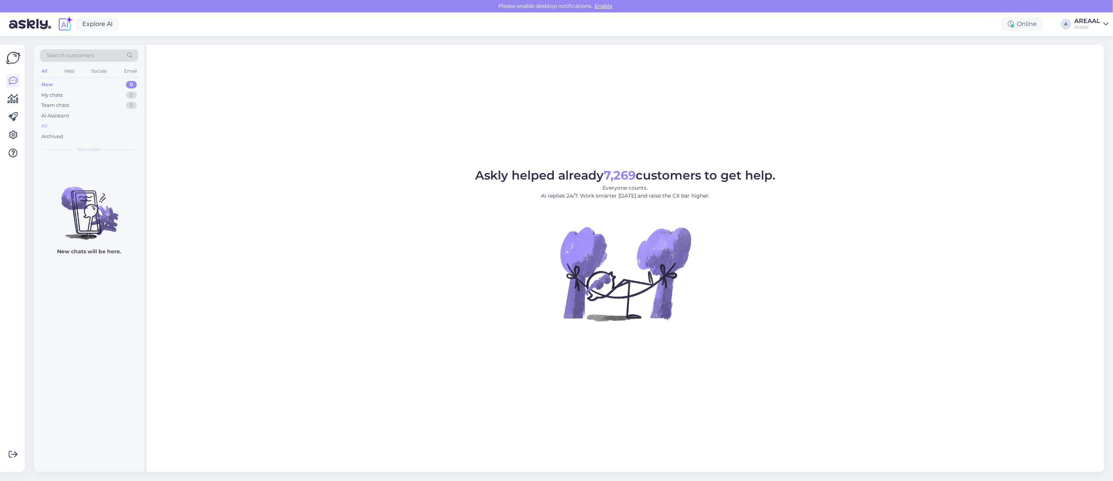
click at [81, 128] on div "All" at bounding box center [89, 126] width 99 height 11
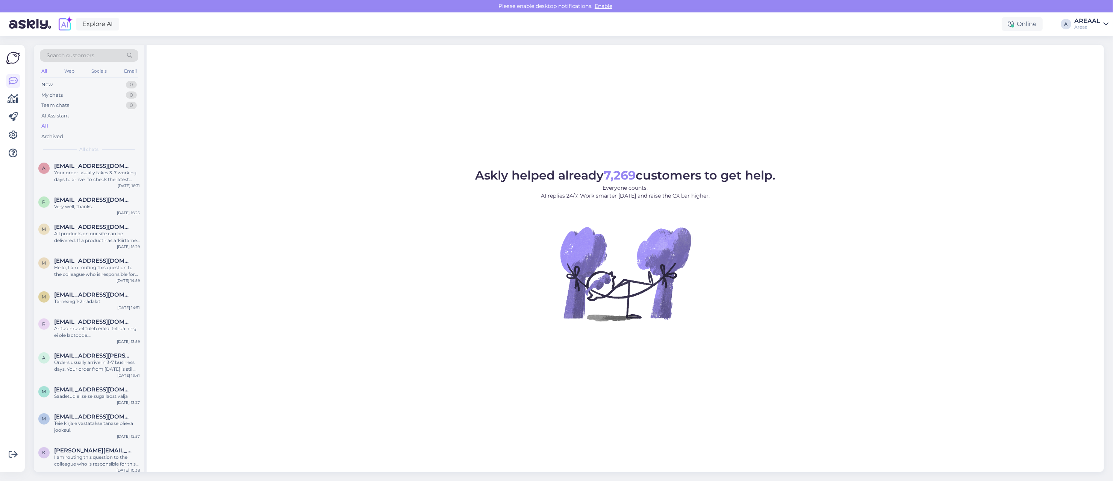
click at [1081, 21] on div "AREAAL" at bounding box center [1088, 21] width 26 height 6
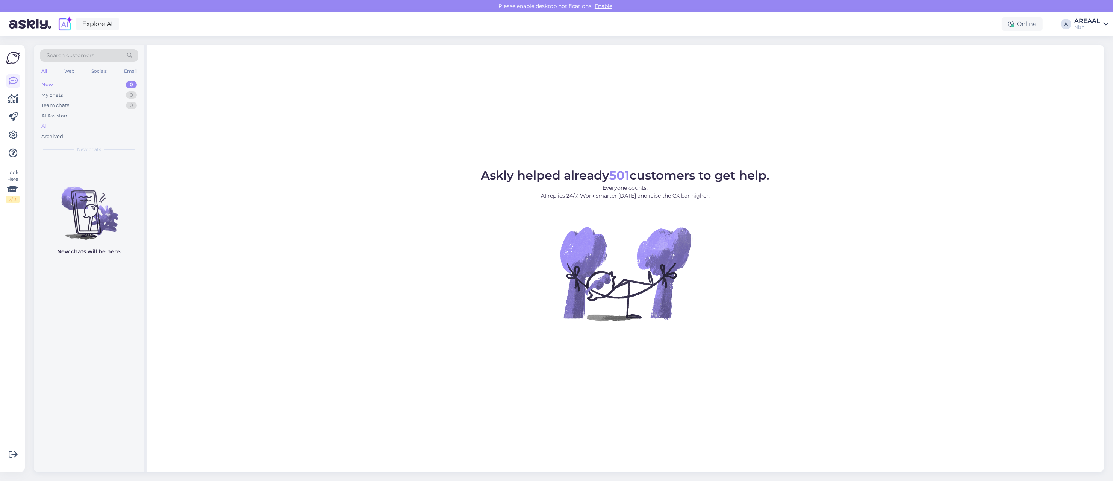
click at [63, 127] on div "All" at bounding box center [89, 126] width 99 height 11
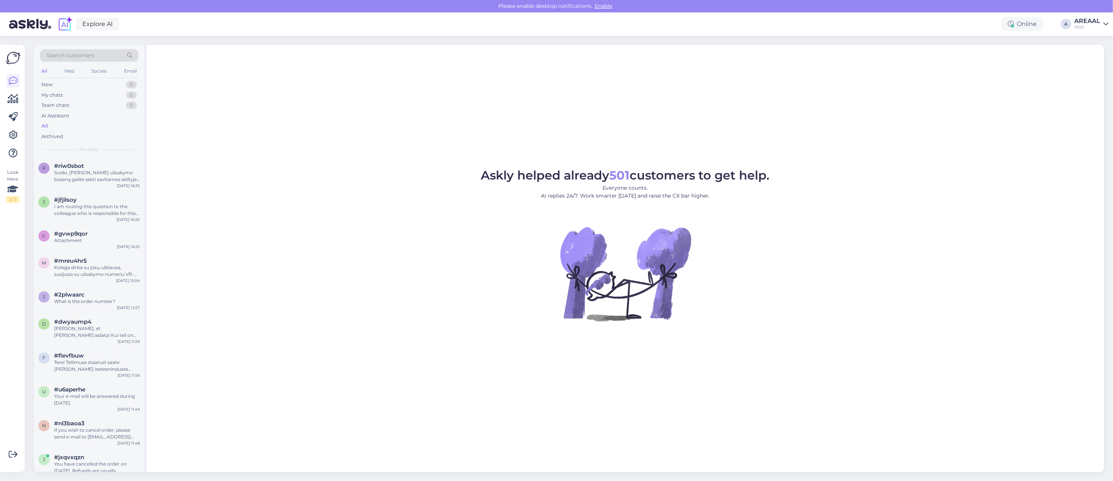
click at [154, 168] on div "Askly helped already 501 customers to get help. Everyone counts. AI replies 24/…" at bounding box center [626, 258] width 958 height 427
click at [97, 177] on div "Sveiki, [PERSON_NAME] užsakymo būseną galite sekti savitarnos skiltyje „Užsakym…" at bounding box center [97, 176] width 86 height 14
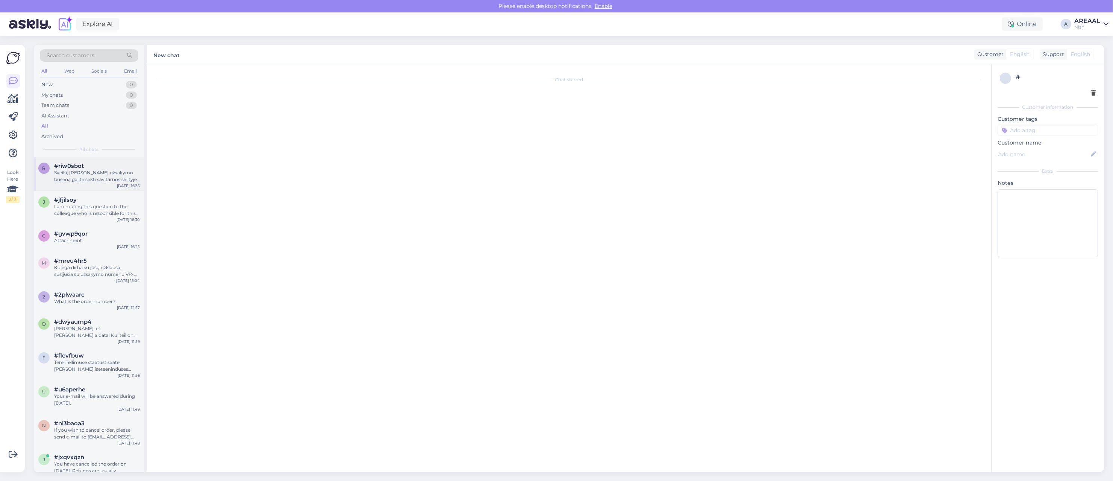
scroll to position [64, 0]
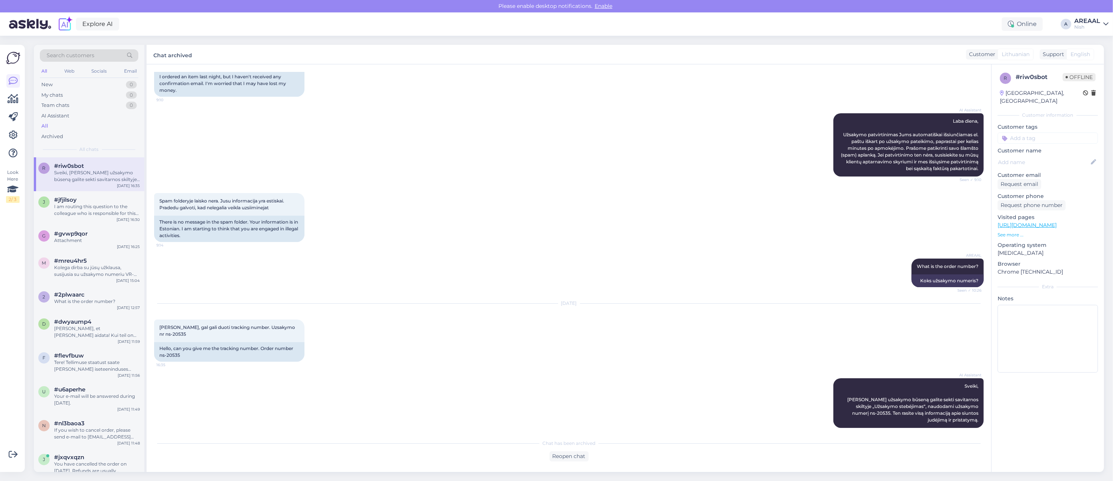
click at [1085, 24] on div "Nish" at bounding box center [1088, 27] width 26 height 6
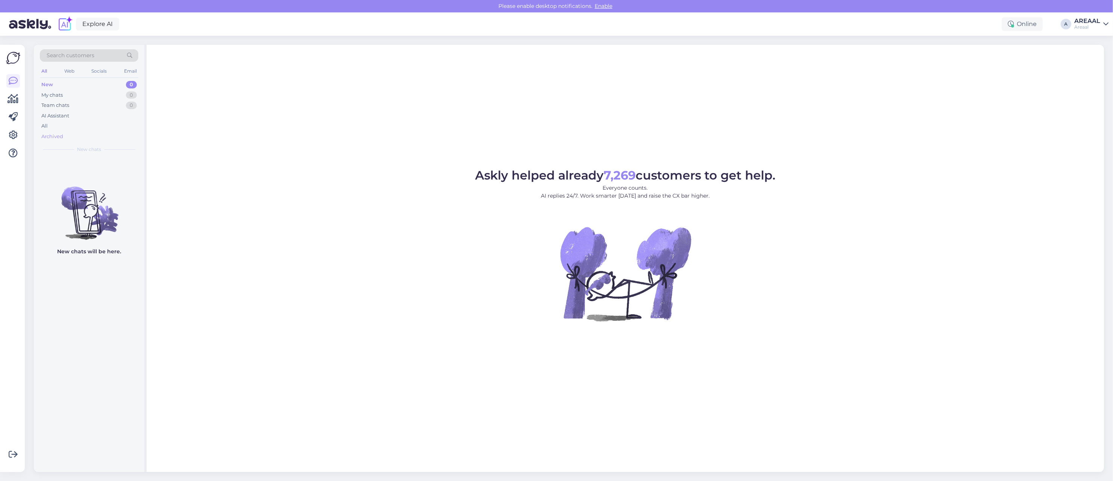
click at [120, 132] on div "Archived" at bounding box center [89, 136] width 99 height 11
click at [115, 124] on div "All" at bounding box center [89, 126] width 99 height 11
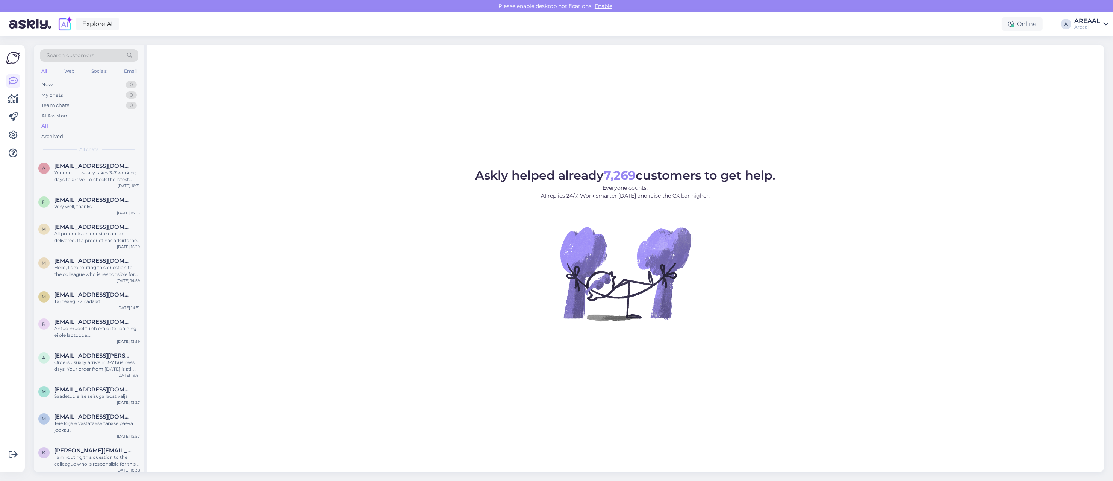
click at [106, 167] on span "[EMAIL_ADDRESS][DOMAIN_NAME]" at bounding box center [93, 165] width 78 height 7
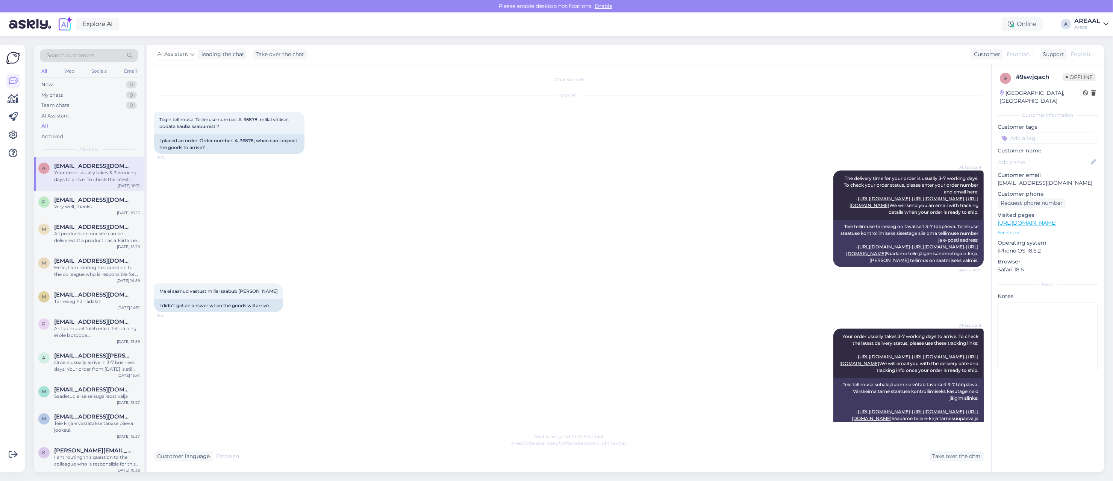
scroll to position [105, 0]
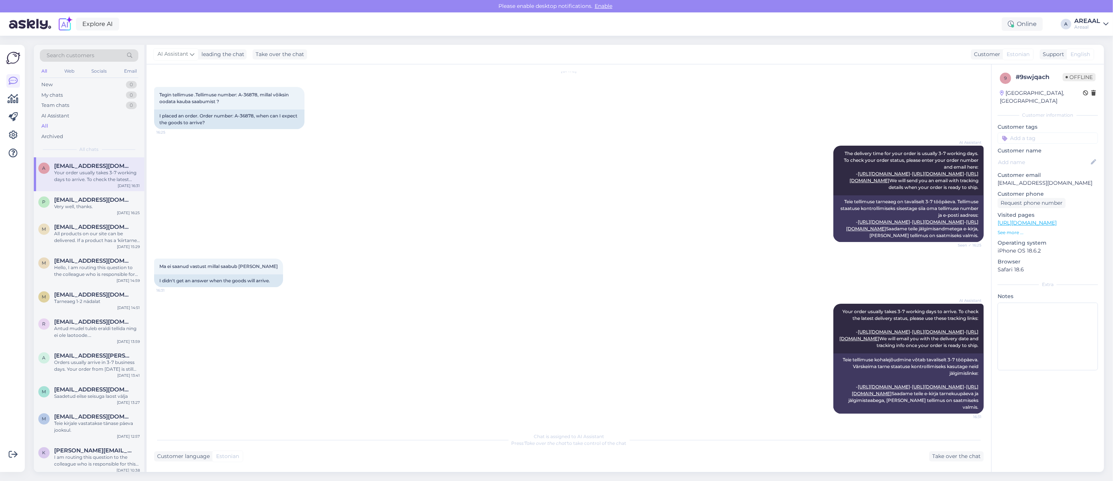
click at [1087, 30] on div "Explore AI Online A AREAAL Areaal" at bounding box center [556, 23] width 1113 height 23
click at [1087, 24] on div "Areaal" at bounding box center [1088, 27] width 26 height 6
click at [1095, 59] on button "Open" at bounding box center [1092, 58] width 21 height 12
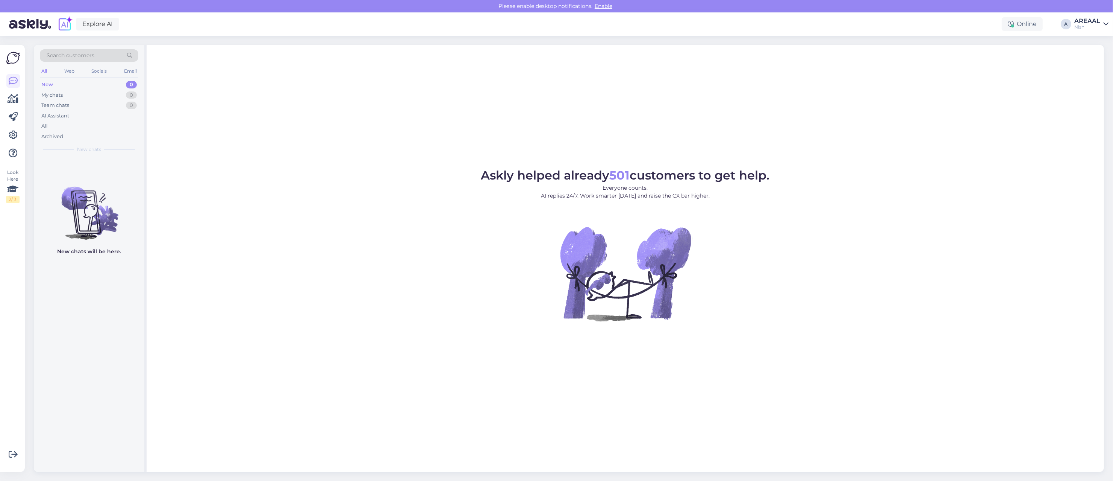
click at [1090, 23] on div "AREAAL" at bounding box center [1088, 21] width 26 height 6
click at [1091, 41] on button "Open" at bounding box center [1092, 42] width 21 height 12
click at [96, 121] on div "All" at bounding box center [89, 126] width 99 height 11
